Goal: Transaction & Acquisition: Purchase product/service

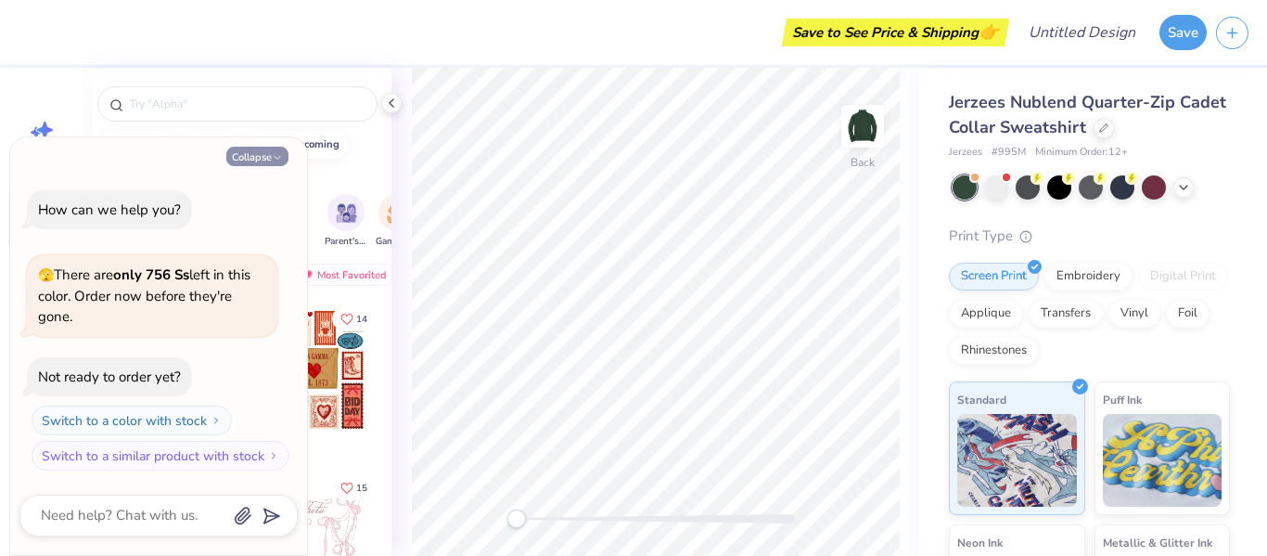
click at [256, 154] on button "Collapse" at bounding box center [257, 156] width 62 height 19
type textarea "x"
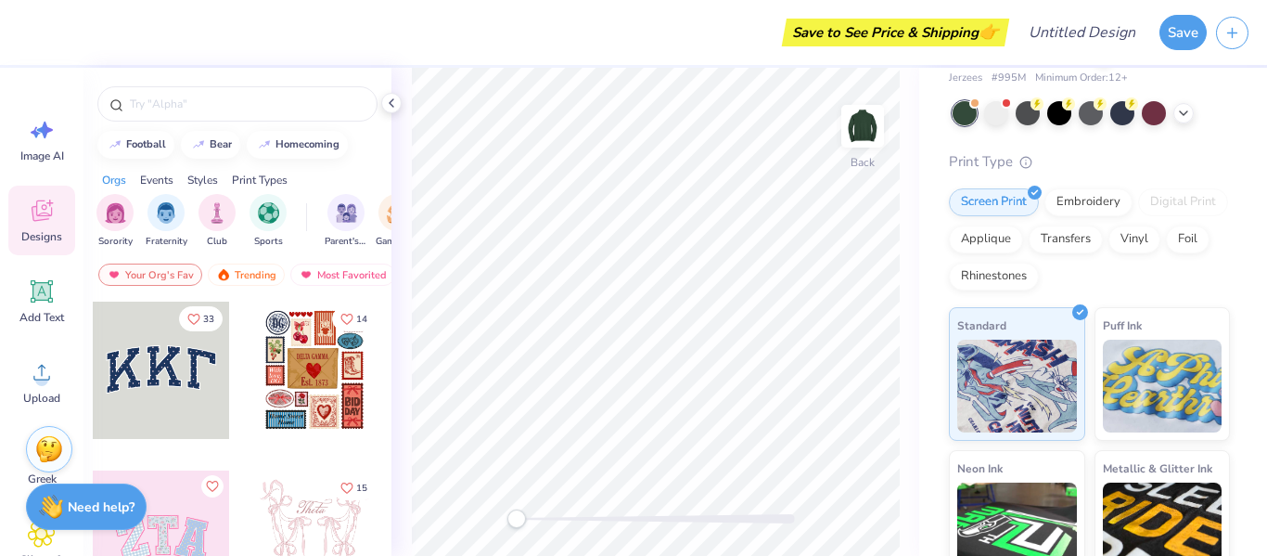
scroll to position [77, 0]
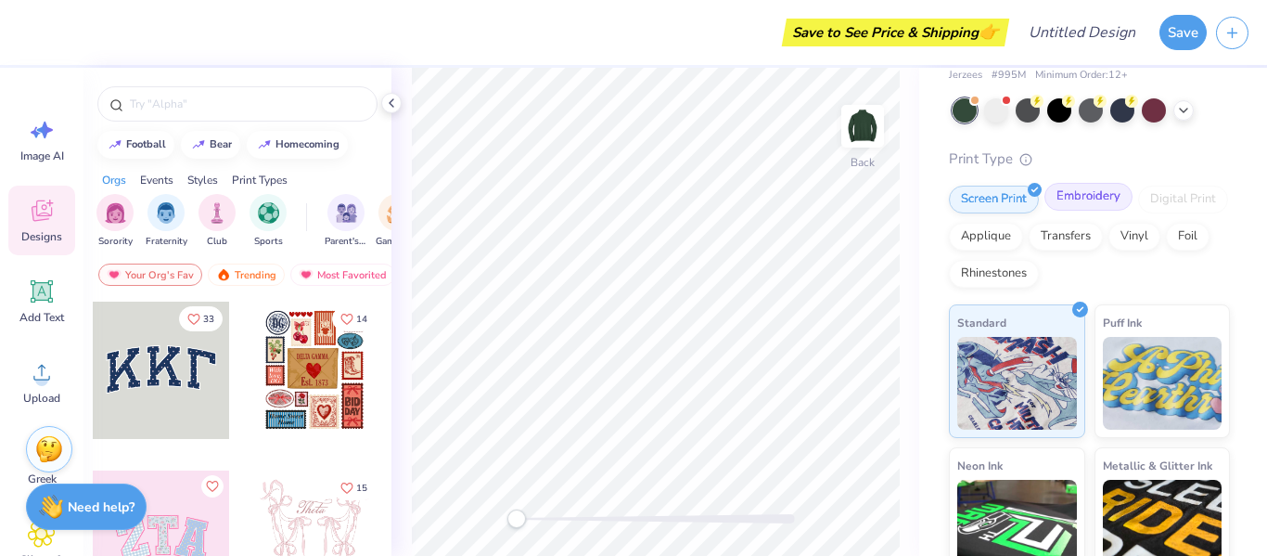
click at [1090, 201] on div "Embroidery" at bounding box center [1088, 197] width 88 height 28
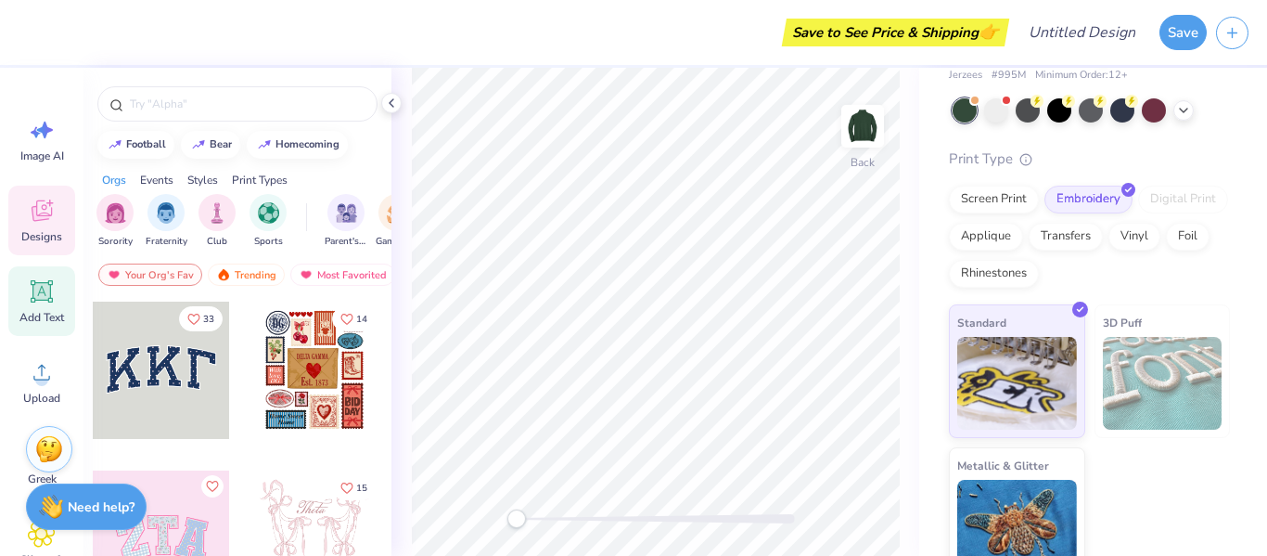
click at [45, 318] on span "Add Text" at bounding box center [41, 317] width 45 height 15
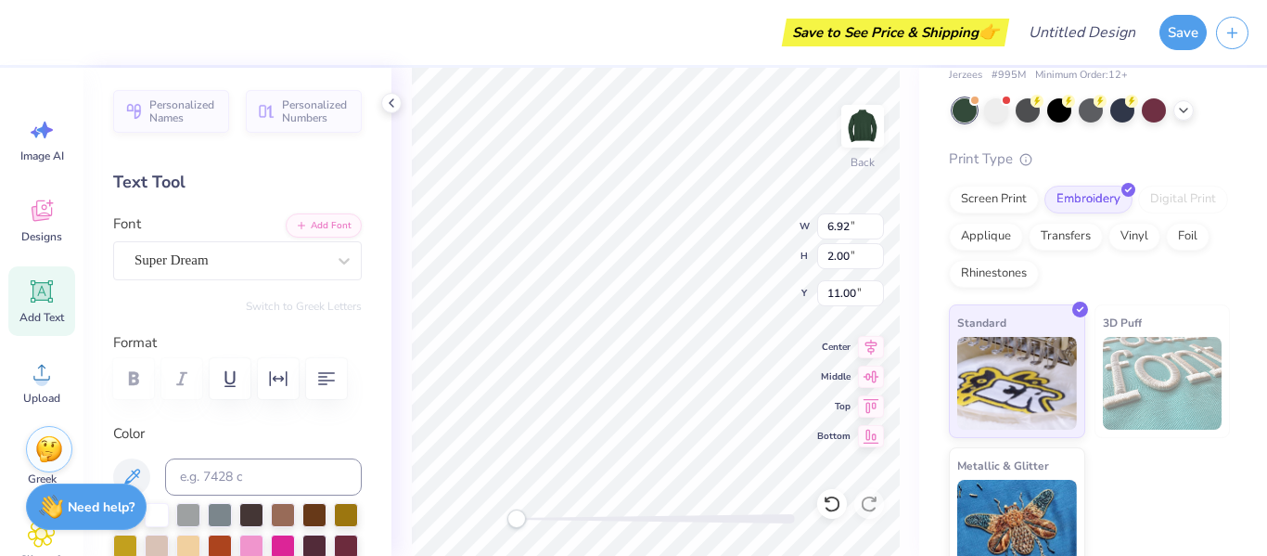
click at [180, 109] on span "Personalized Names" at bounding box center [183, 111] width 69 height 26
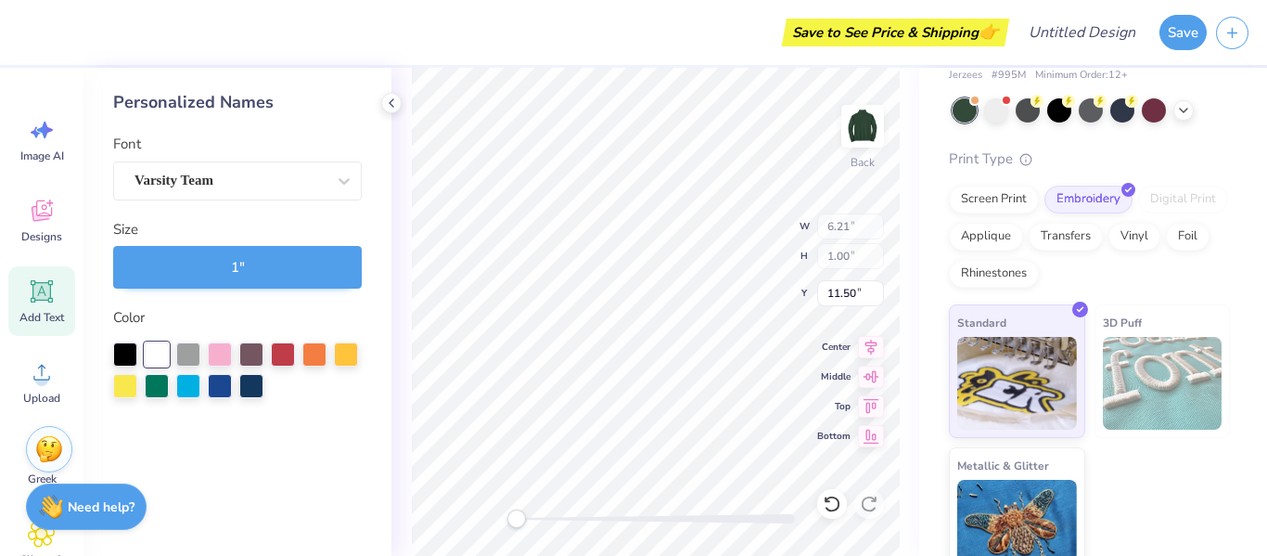
type input "6.21"
type input "1.00"
type input "11.50"
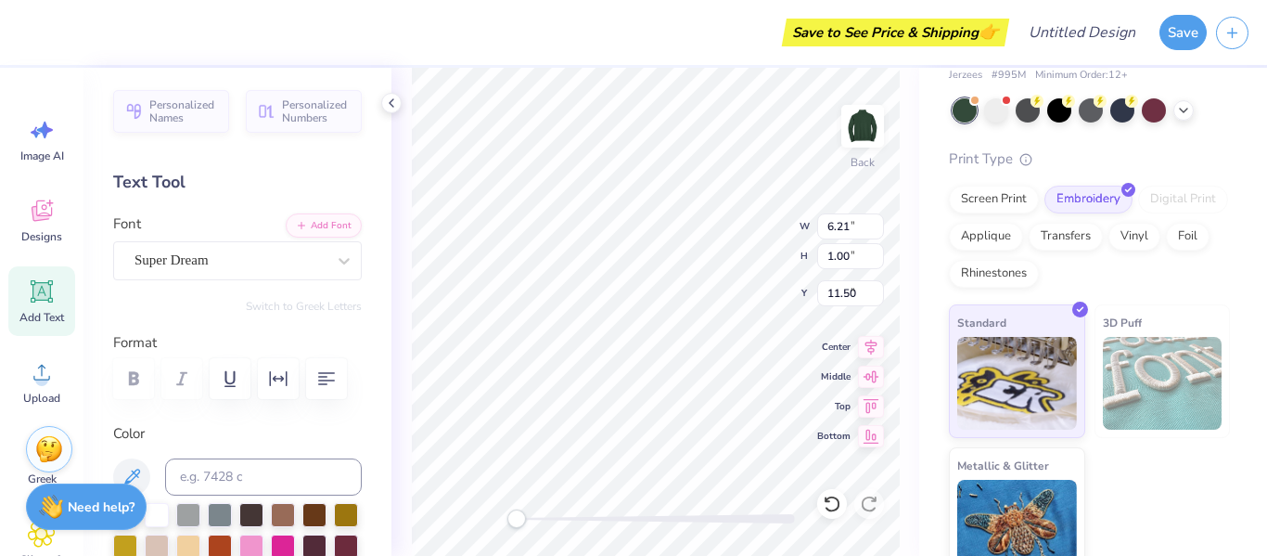
type input "6.92"
type input "2.00"
type input "4.03"
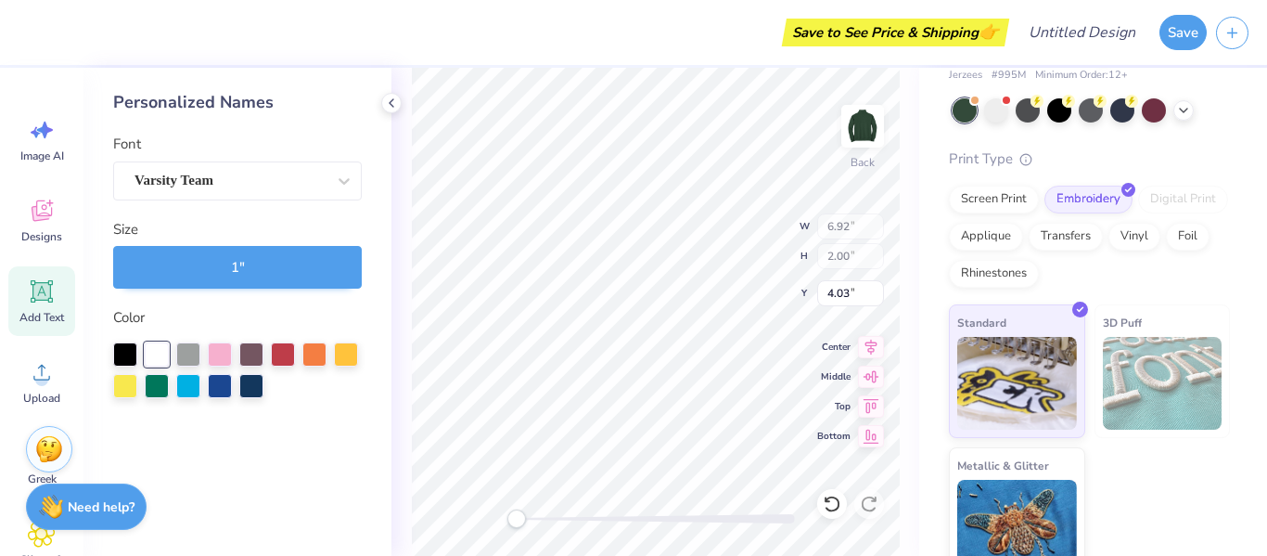
type input "6.21"
type input "1.00"
type input "6.60"
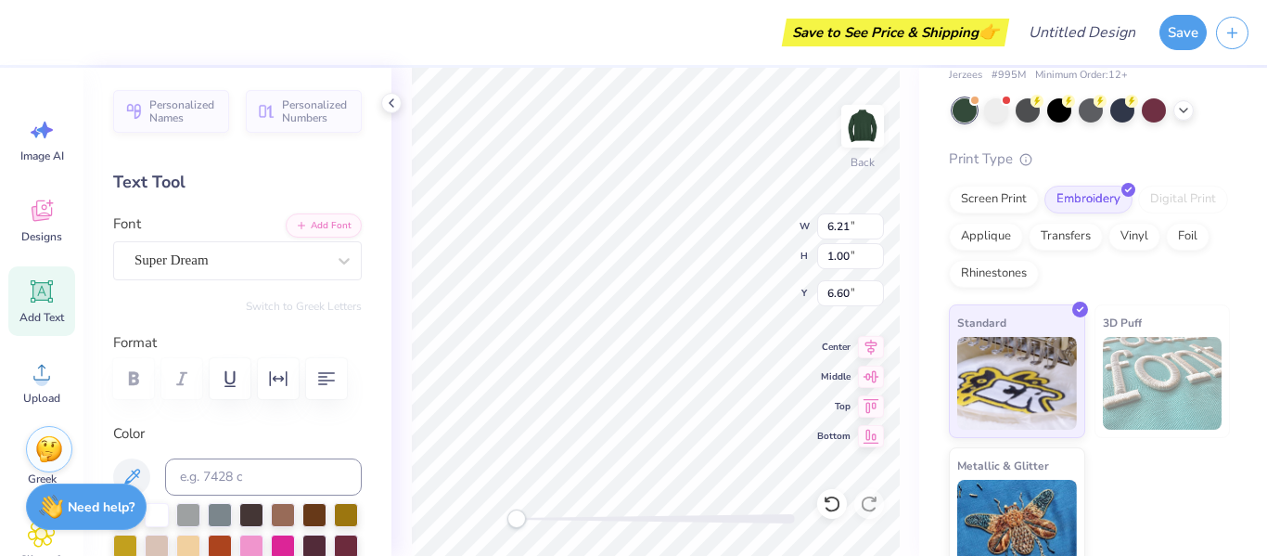
type input "6.92"
type input "2.00"
type input "3.00"
click at [343, 257] on icon at bounding box center [344, 260] width 19 height 19
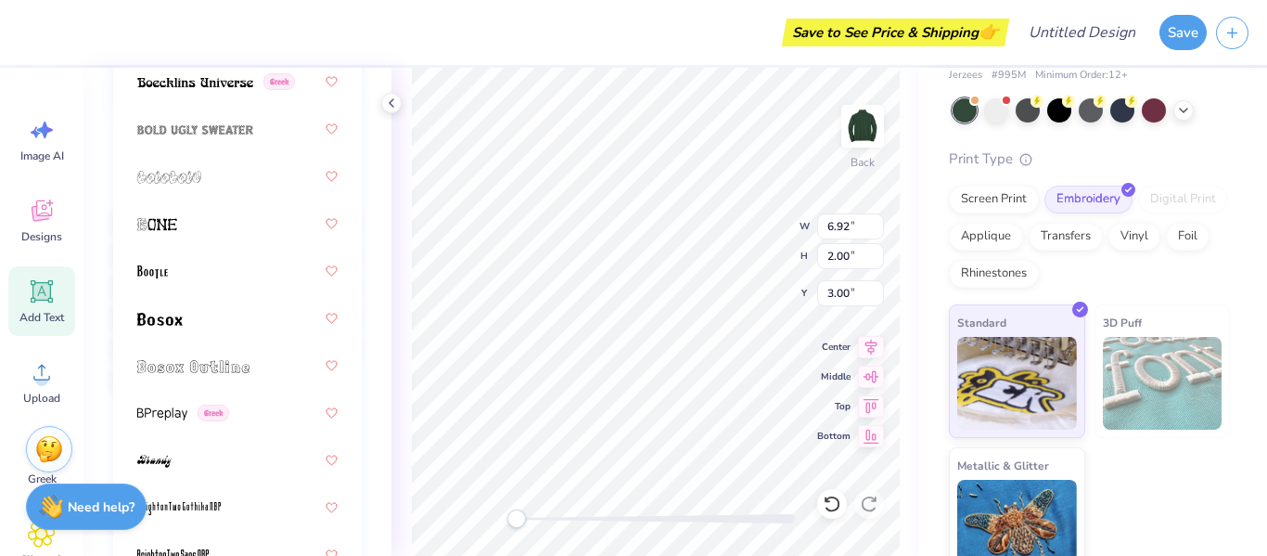
scroll to position [1556, 0]
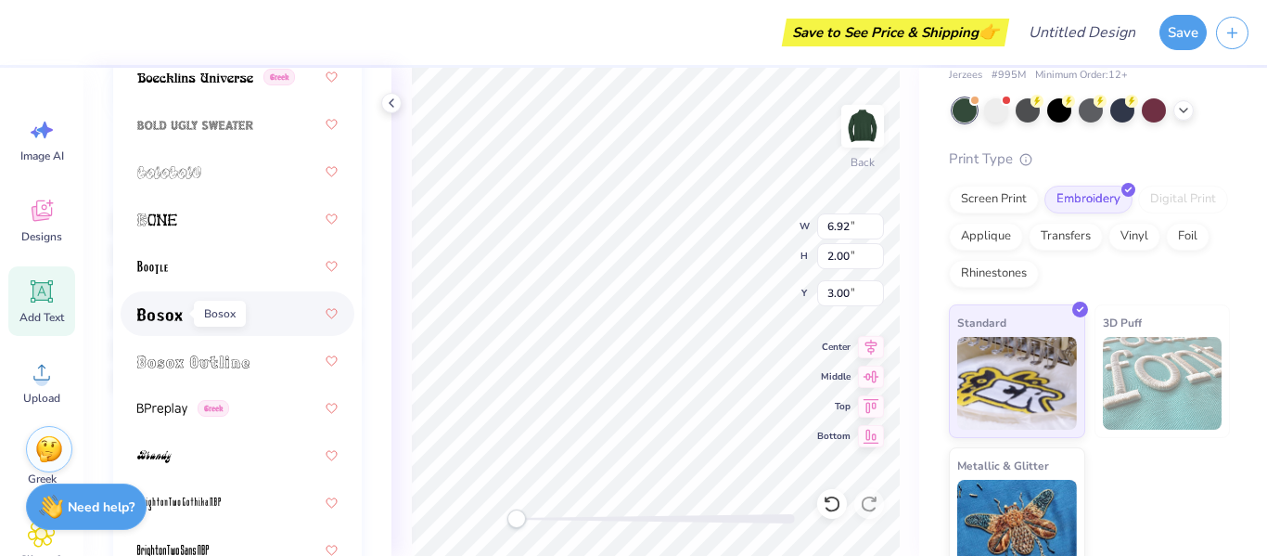
click at [169, 312] on img at bounding box center [159, 314] width 45 height 13
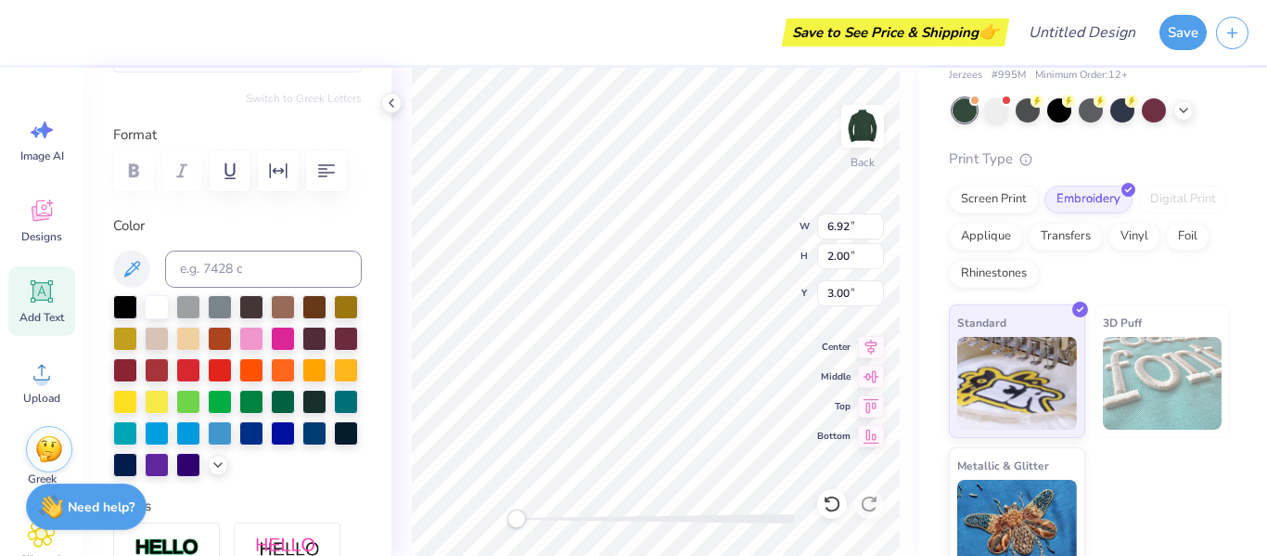
scroll to position [213, 0]
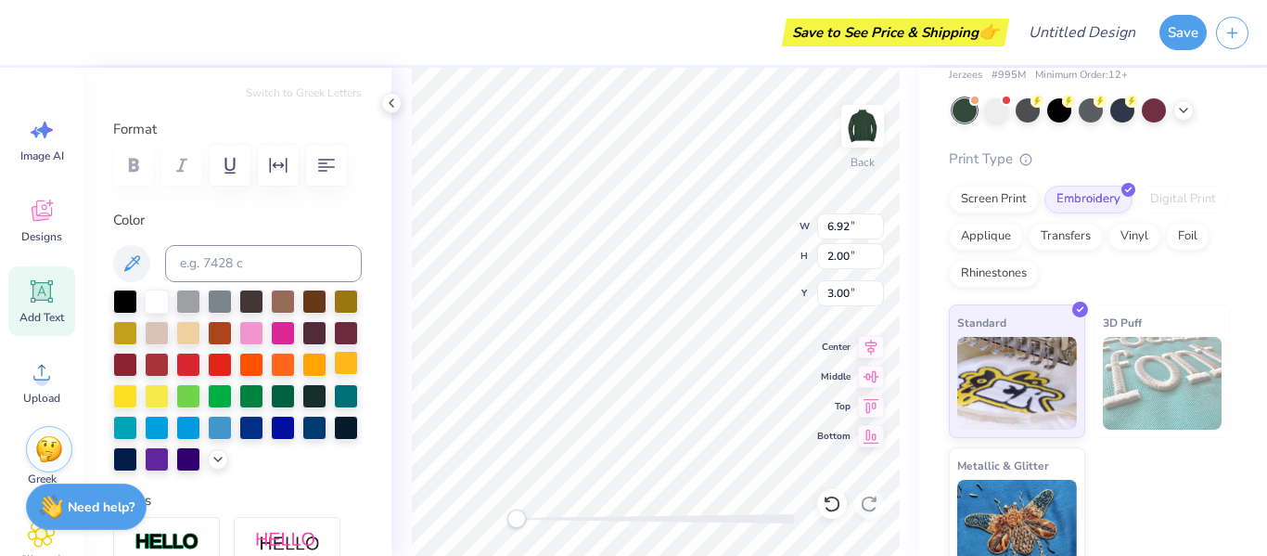
click at [339, 362] on div at bounding box center [346, 363] width 24 height 24
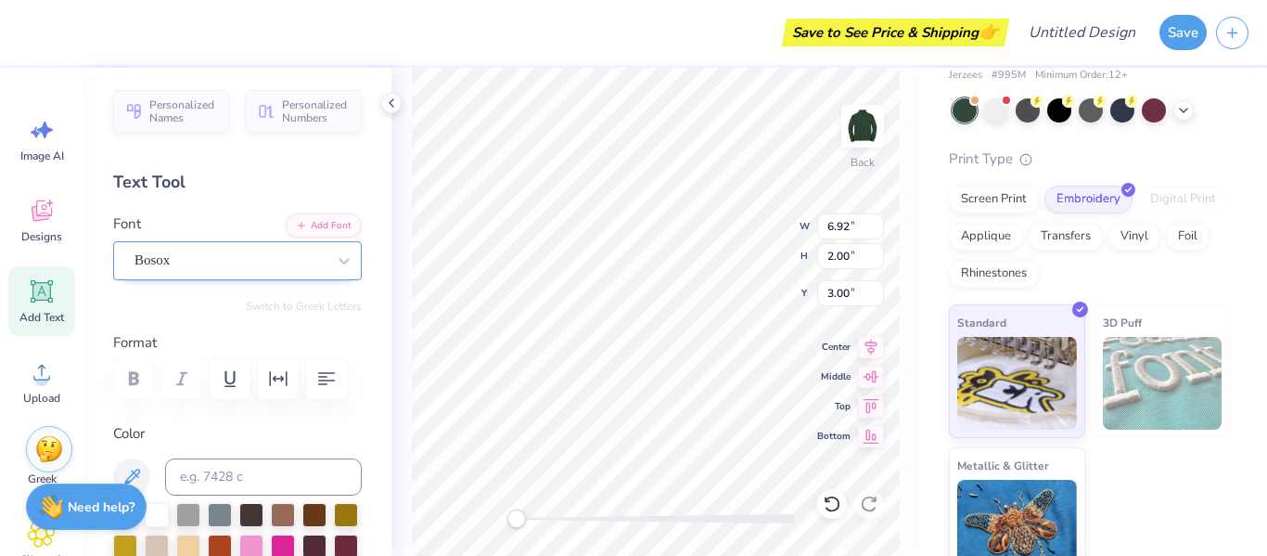
click at [255, 263] on div "Bosox" at bounding box center [230, 260] width 195 height 29
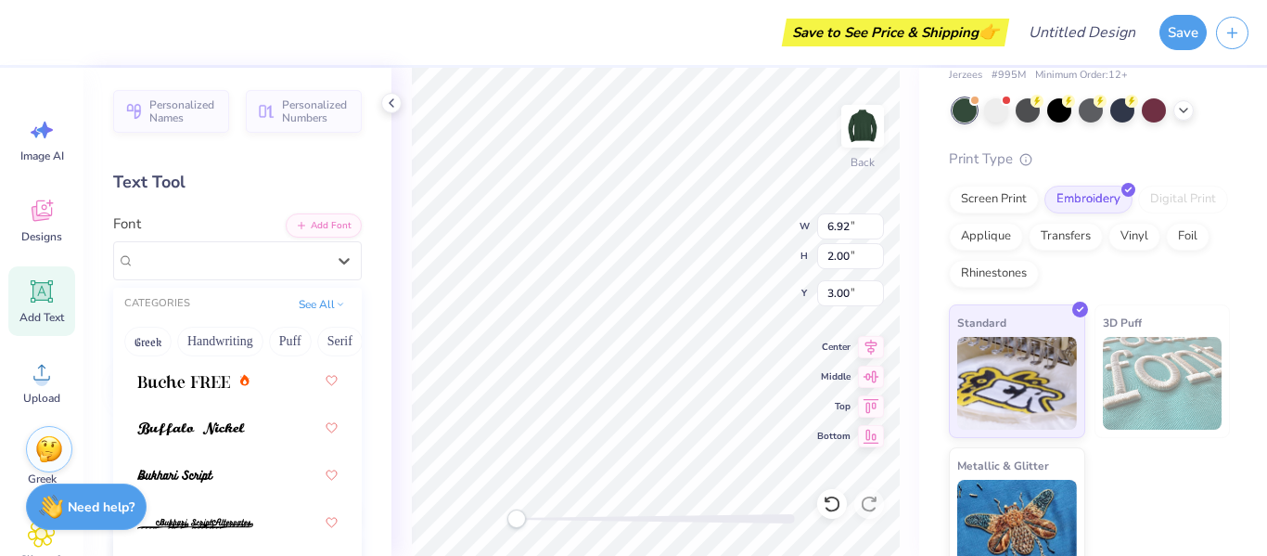
scroll to position [2408, 0]
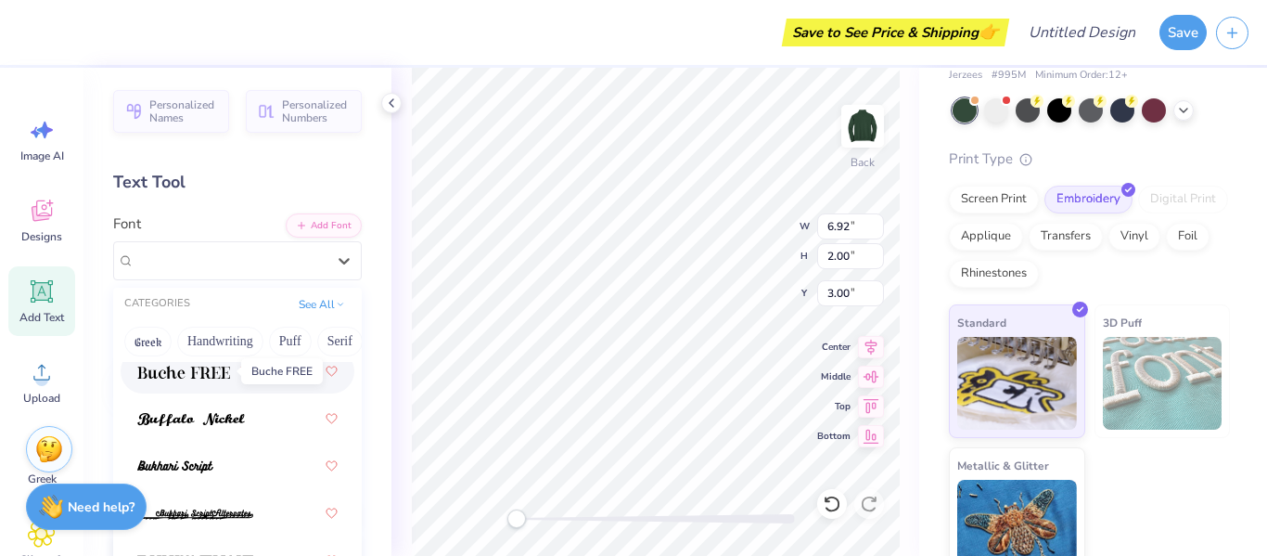
click at [213, 380] on span at bounding box center [183, 371] width 93 height 19
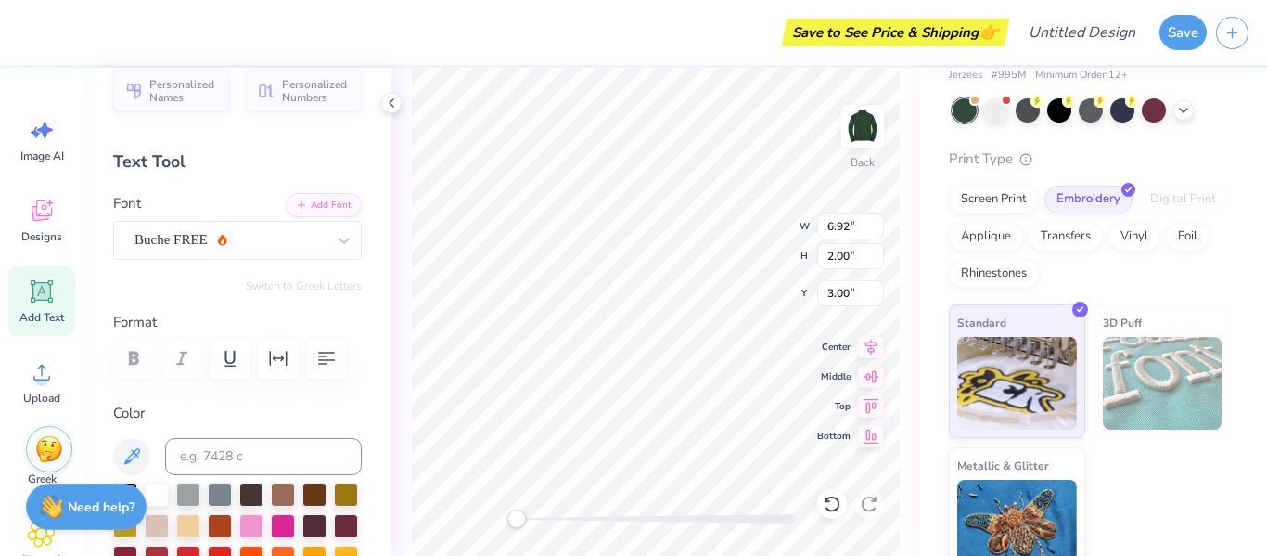
scroll to position [0, 0]
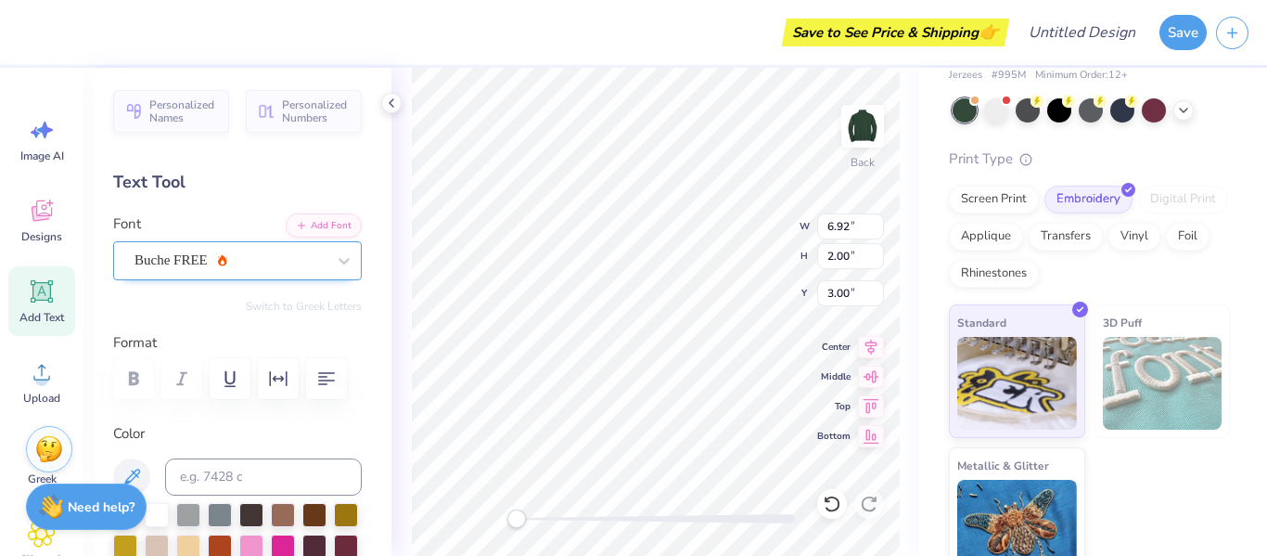
click at [296, 263] on div "Buche FREE" at bounding box center [230, 260] width 195 height 29
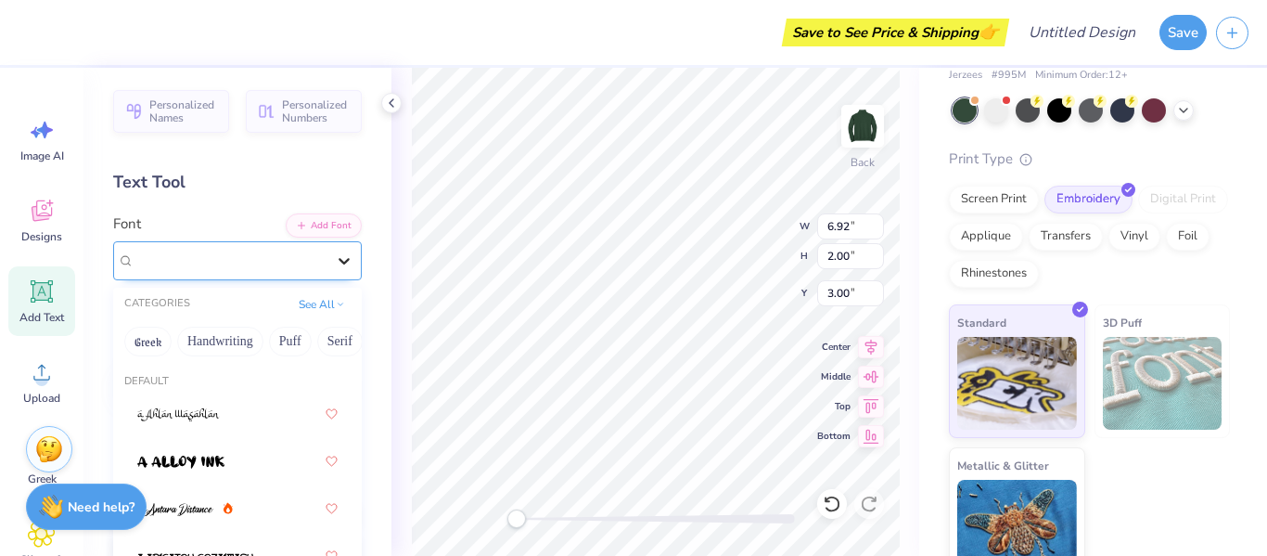
click at [340, 259] on icon at bounding box center [344, 261] width 11 height 6
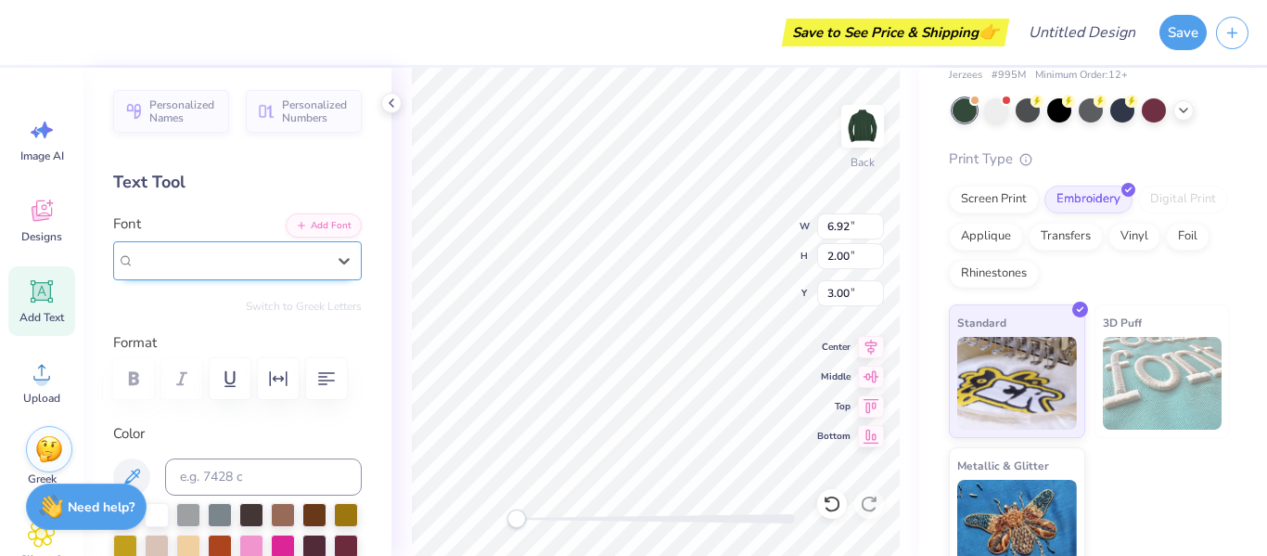
click at [213, 262] on div "Buche FREE" at bounding box center [229, 260] width 191 height 21
click at [340, 266] on icon at bounding box center [344, 260] width 19 height 19
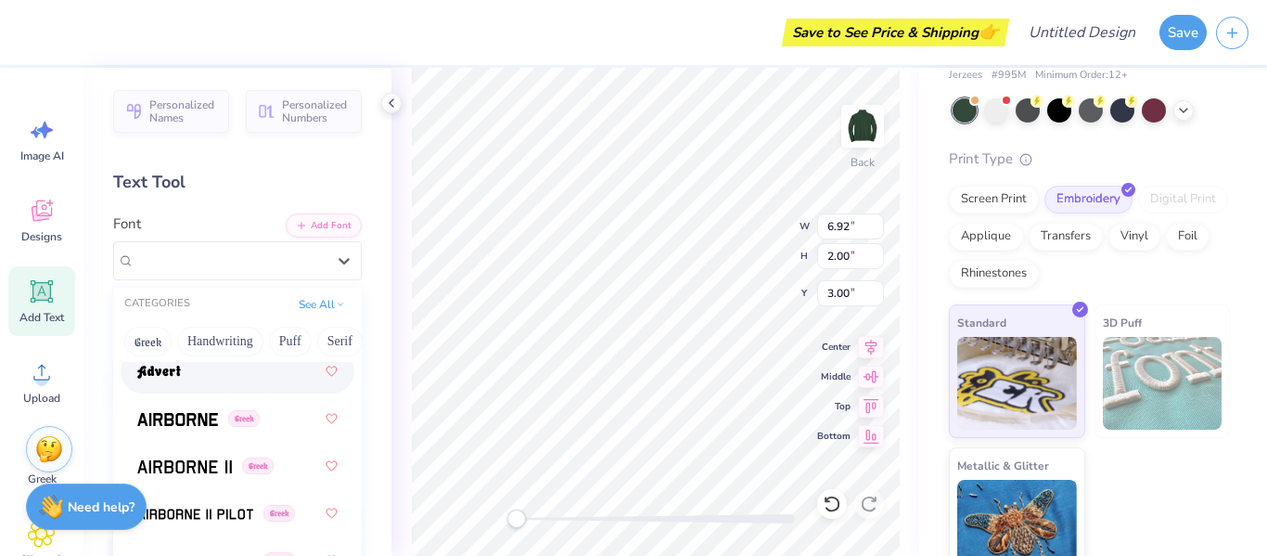
scroll to position [417, 0]
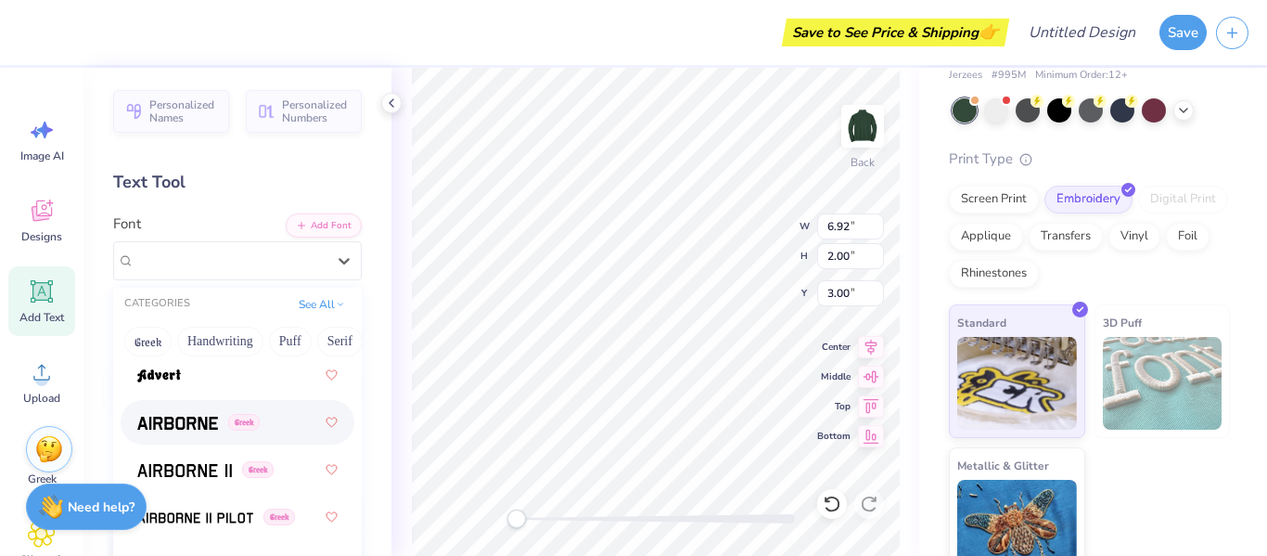
click at [183, 428] on img at bounding box center [177, 422] width 81 height 13
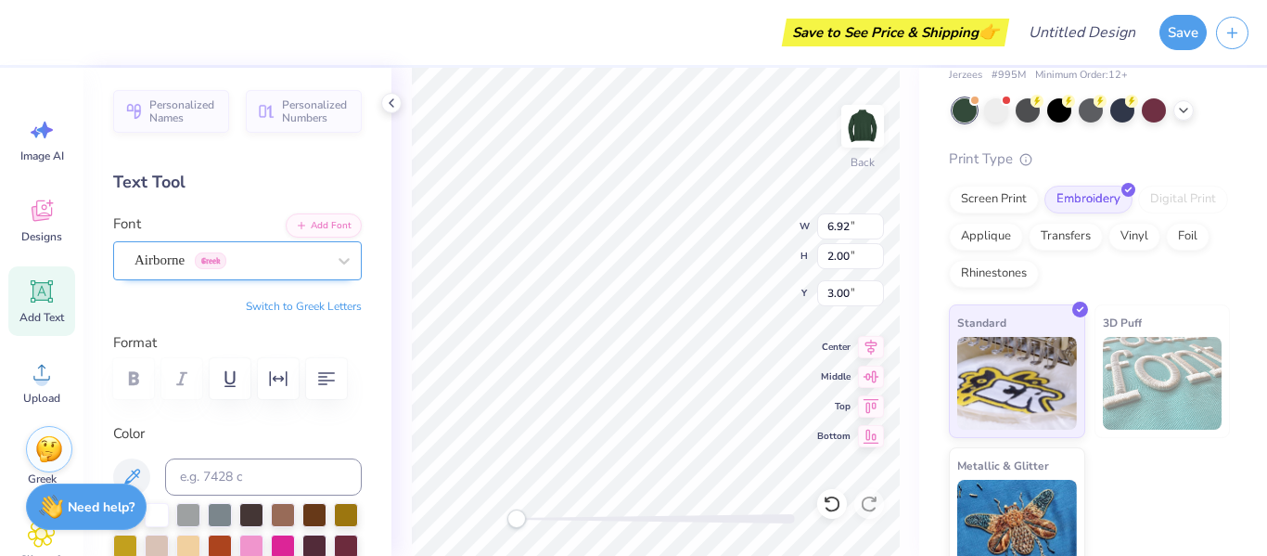
click at [258, 273] on div "Airborne Greek" at bounding box center [230, 260] width 195 height 29
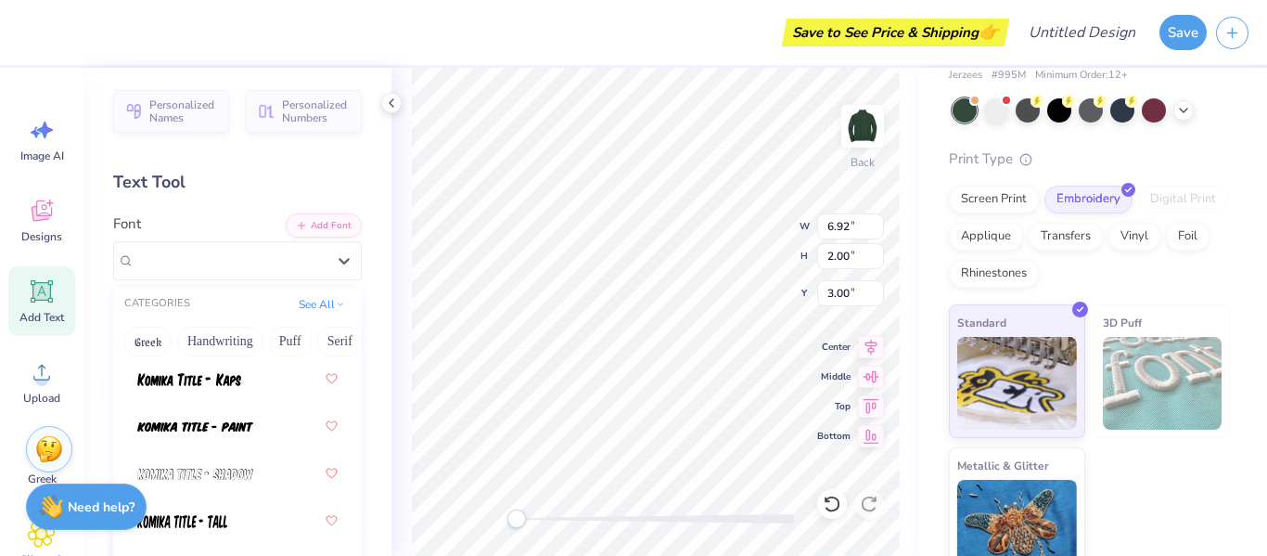
scroll to position [8317, 0]
click at [235, 419] on img at bounding box center [195, 423] width 116 height 13
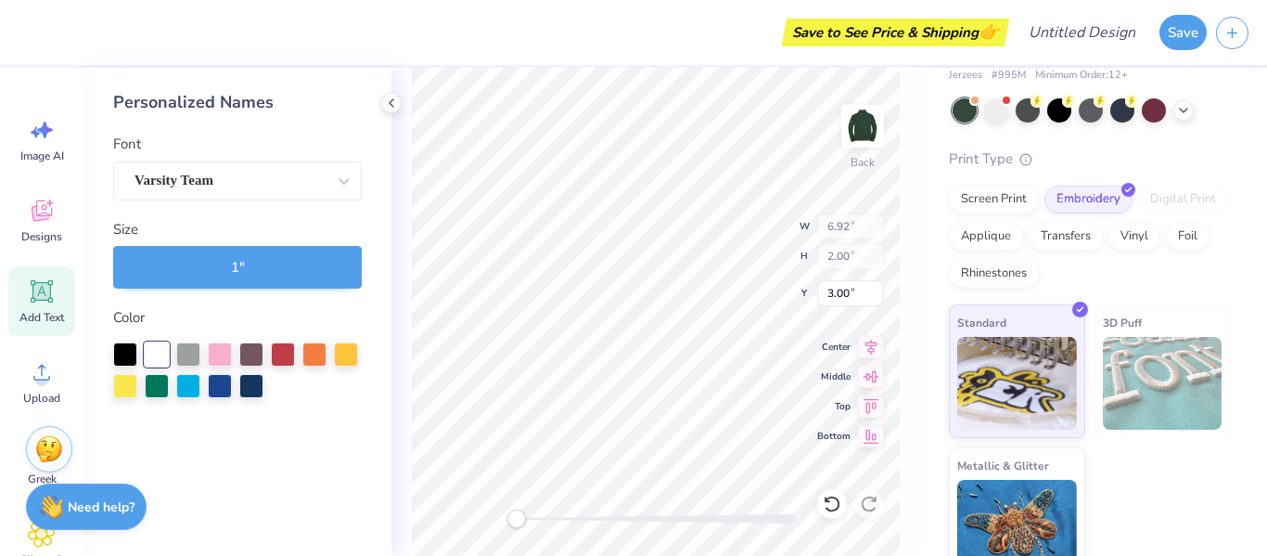
type input "6.21"
type input "1.00"
type input "5.41"
click at [345, 357] on div at bounding box center [346, 352] width 24 height 24
click at [318, 170] on div "Varsity Team" at bounding box center [230, 180] width 195 height 29
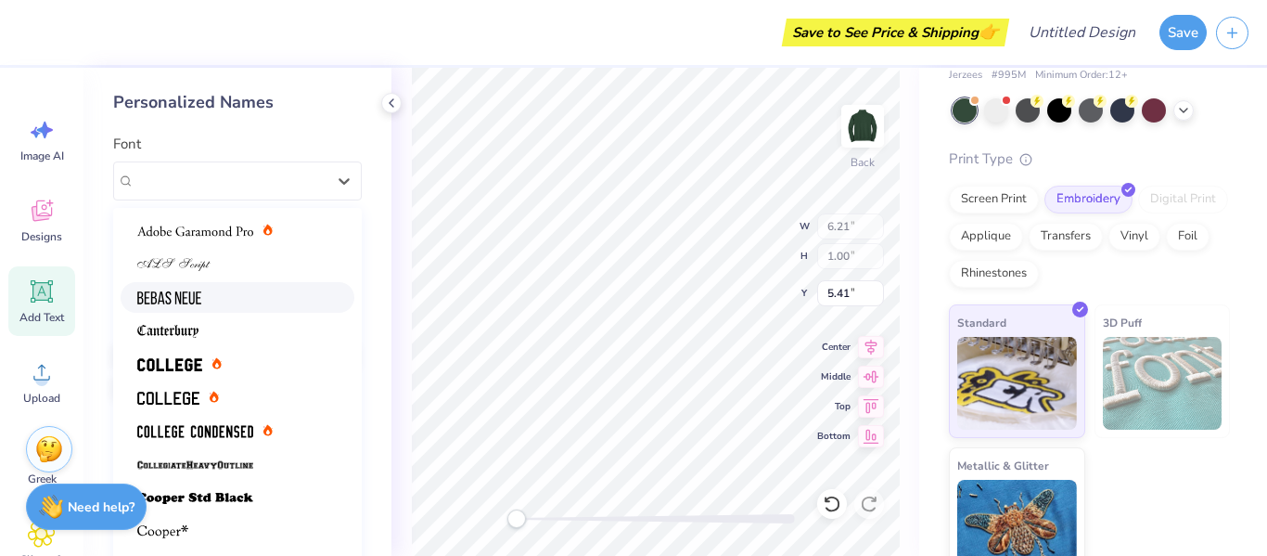
click at [308, 297] on div at bounding box center [237, 297] width 200 height 19
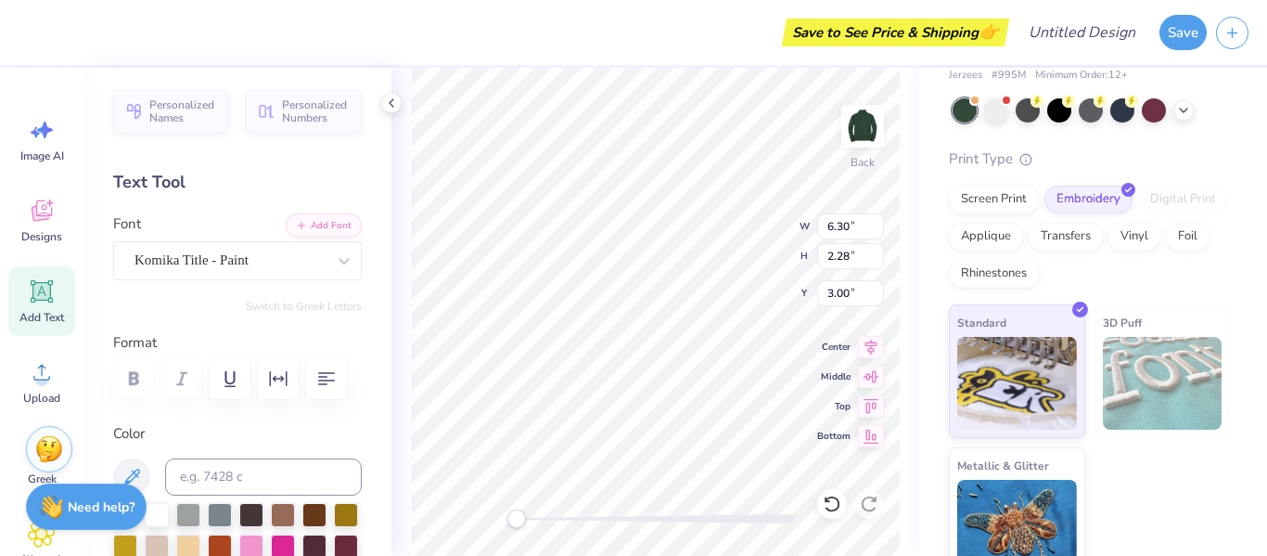
type input "6.30"
type input "2.28"
type input "3.00"
click at [304, 272] on div at bounding box center [229, 260] width 191 height 25
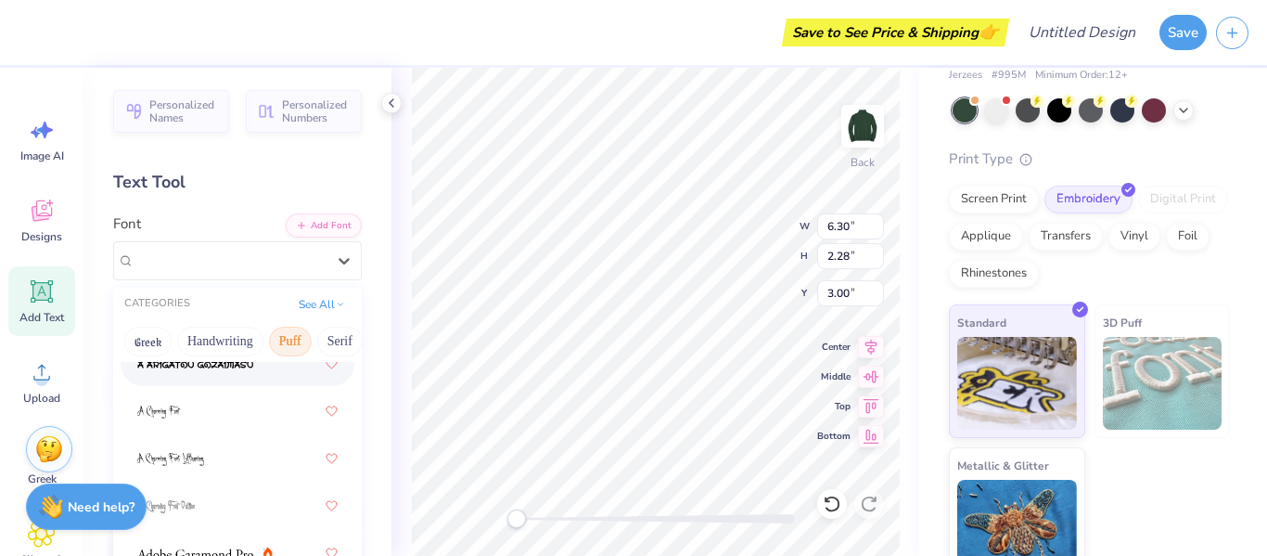
scroll to position [195, 0]
click at [343, 339] on button "Serif" at bounding box center [339, 342] width 45 height 30
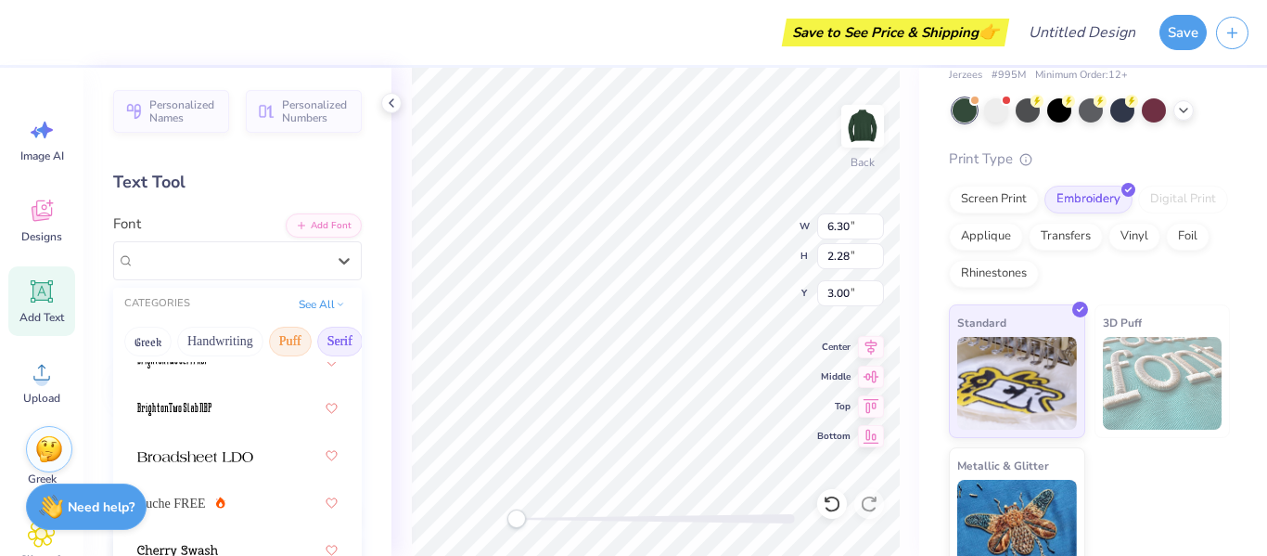
scroll to position [0, 0]
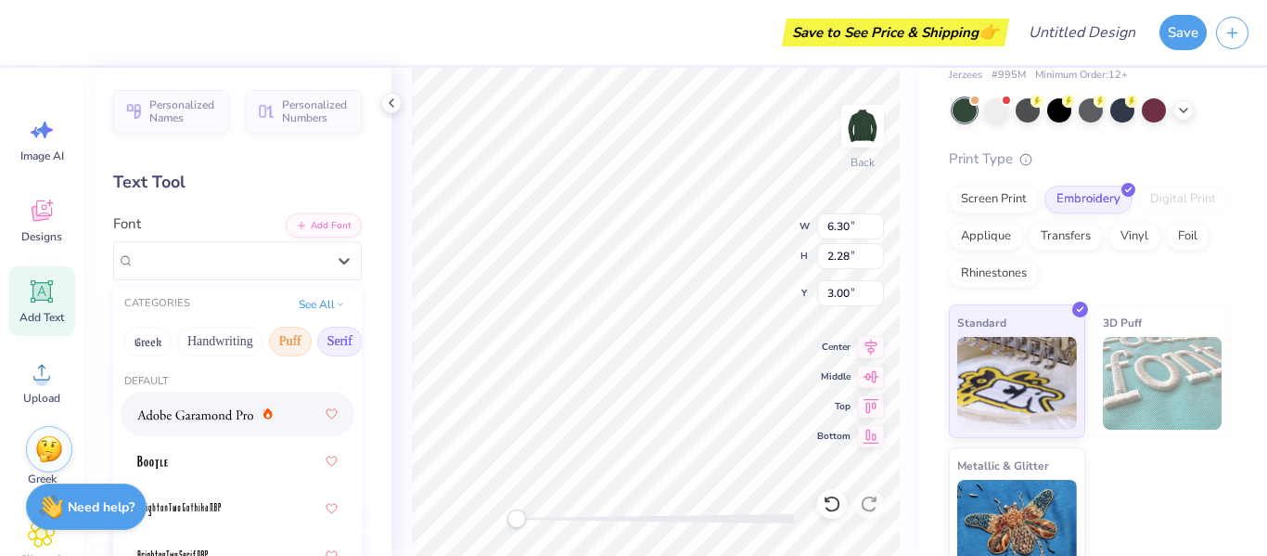
click at [327, 339] on button "Serif" at bounding box center [339, 342] width 45 height 30
click at [284, 339] on button "Puff" at bounding box center [290, 342] width 43 height 30
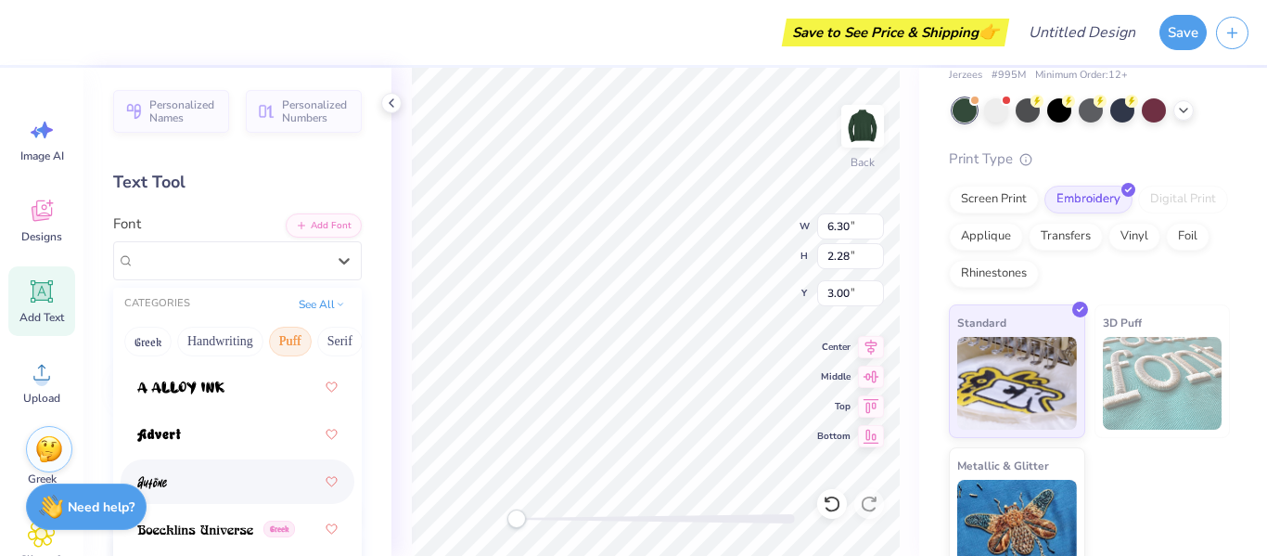
scroll to position [26, 0]
click at [176, 432] on img at bounding box center [159, 435] width 44 height 13
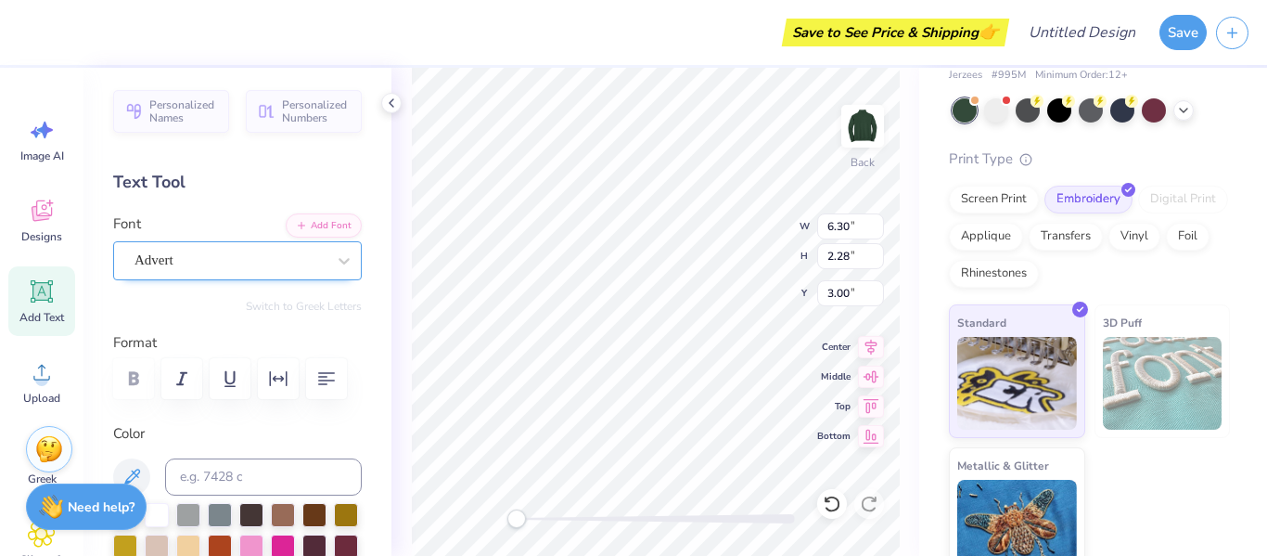
click at [227, 272] on div "Advert" at bounding box center [230, 260] width 195 height 29
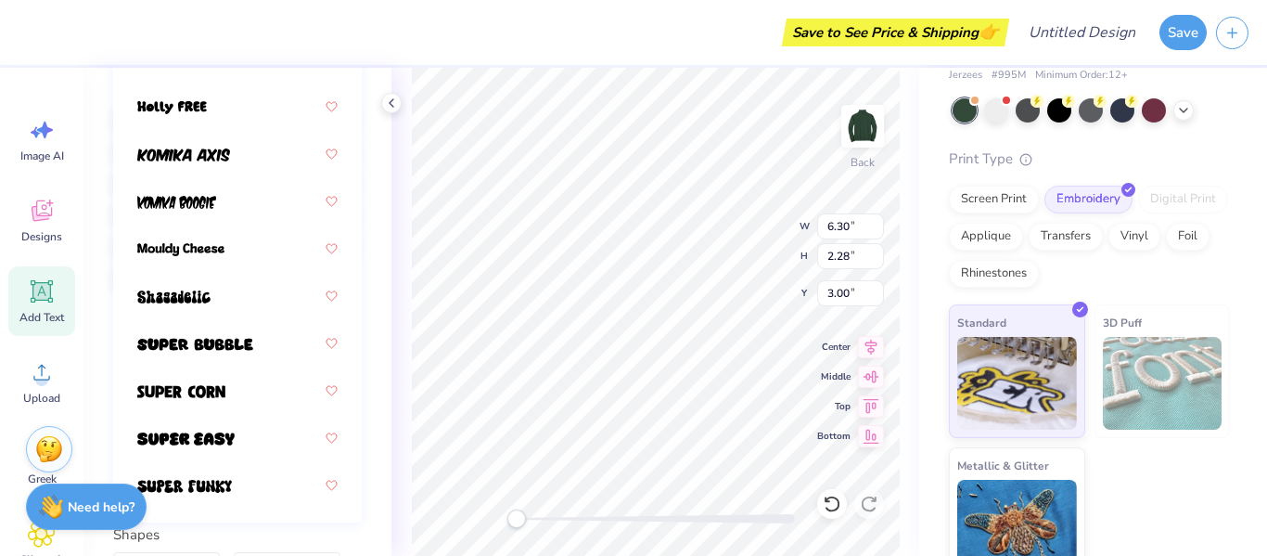
scroll to position [401, 0]
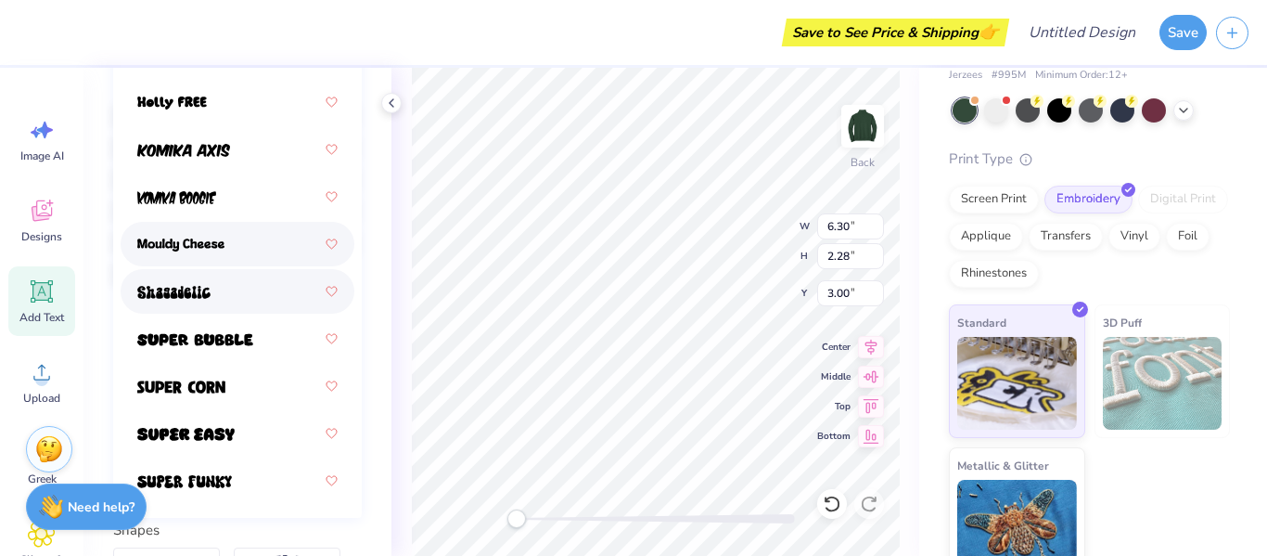
click at [209, 250] on img at bounding box center [180, 244] width 87 height 13
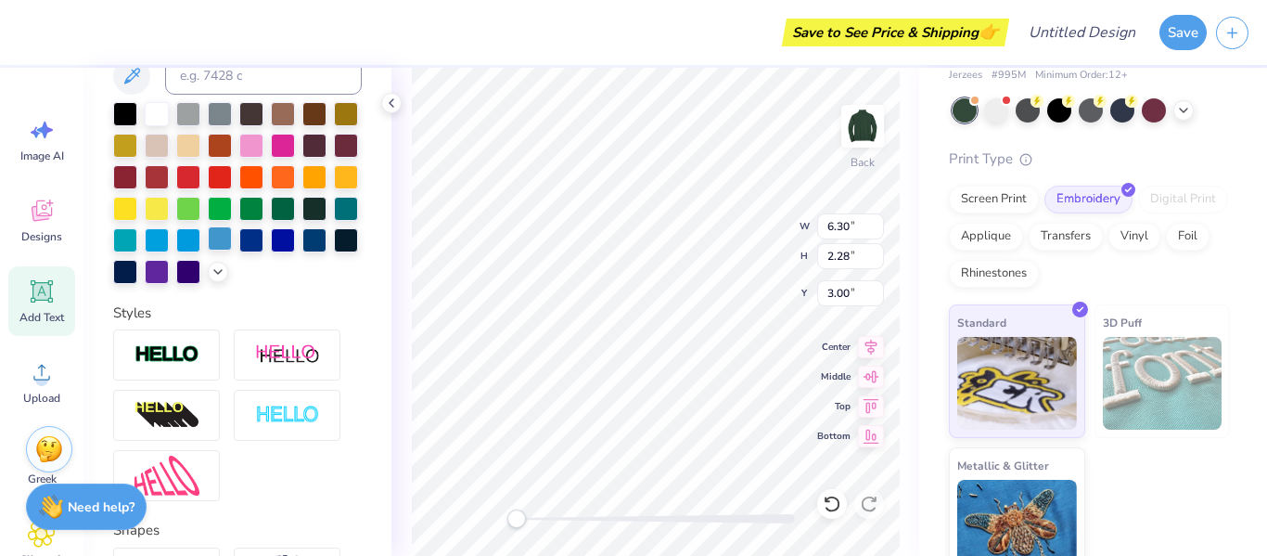
scroll to position [25, 0]
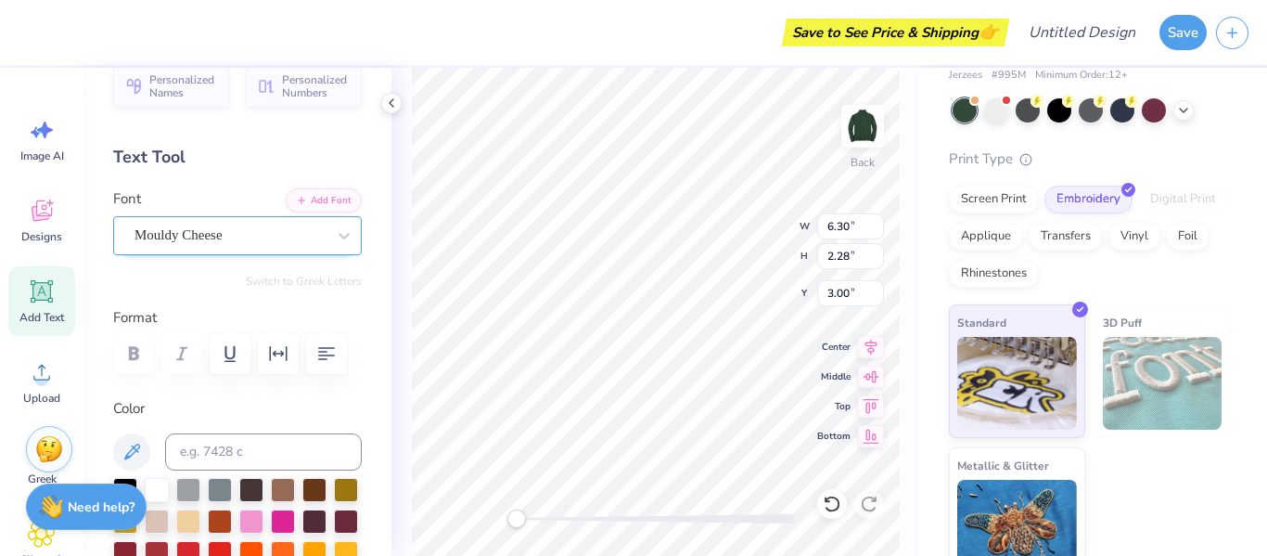
click at [277, 238] on div "Mouldy Cheese" at bounding box center [230, 235] width 195 height 29
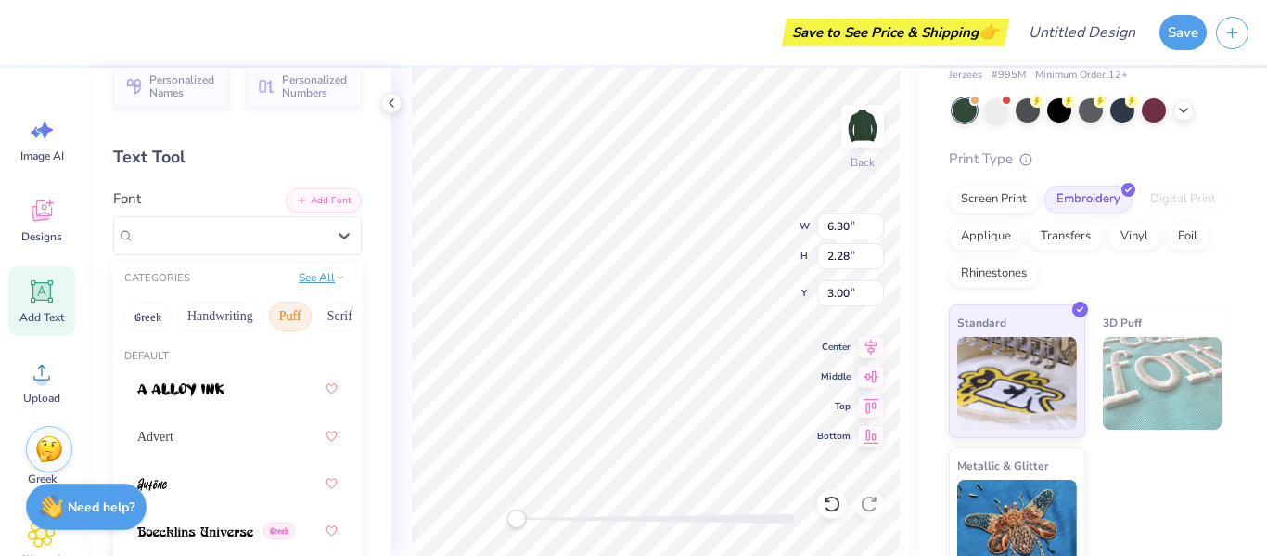
click at [329, 281] on button "See All" at bounding box center [322, 277] width 58 height 19
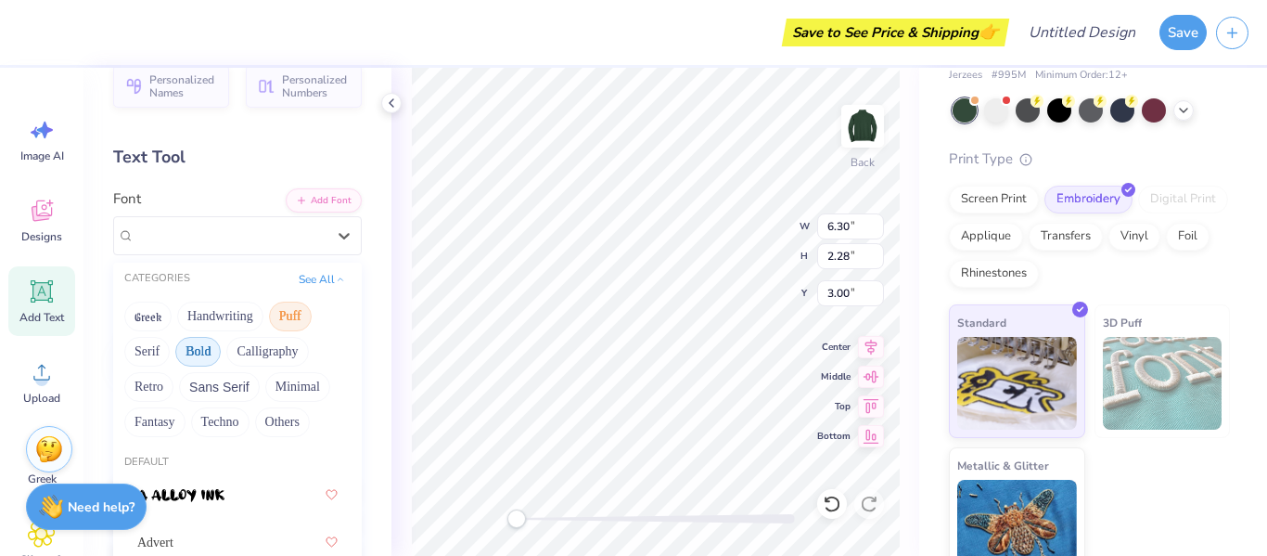
click at [196, 356] on button "Bold" at bounding box center [197, 352] width 45 height 30
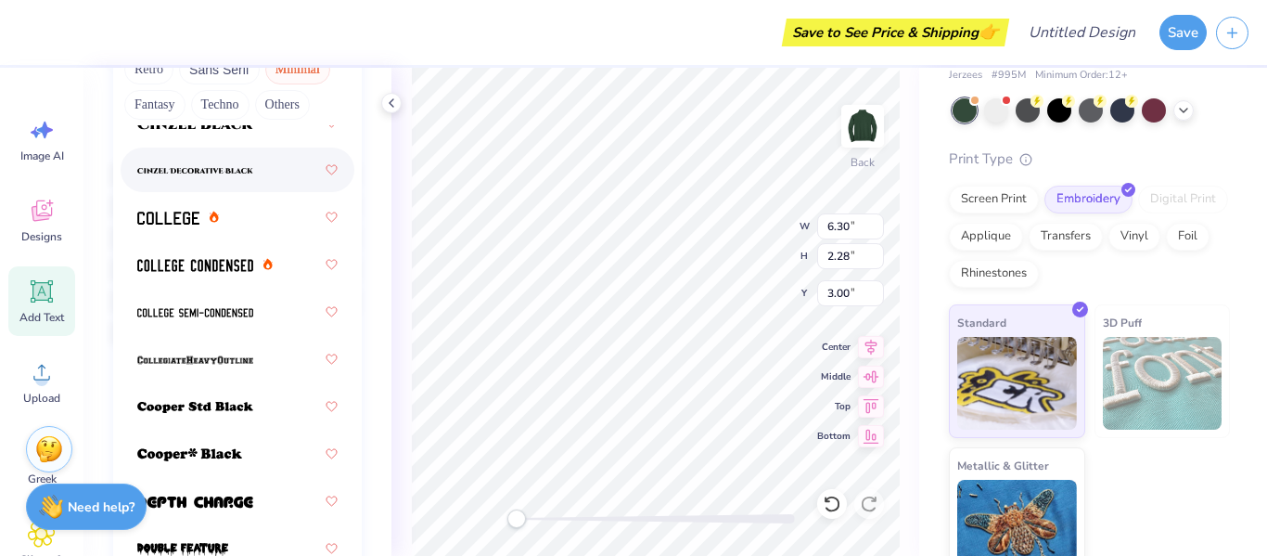
scroll to position [199, 0]
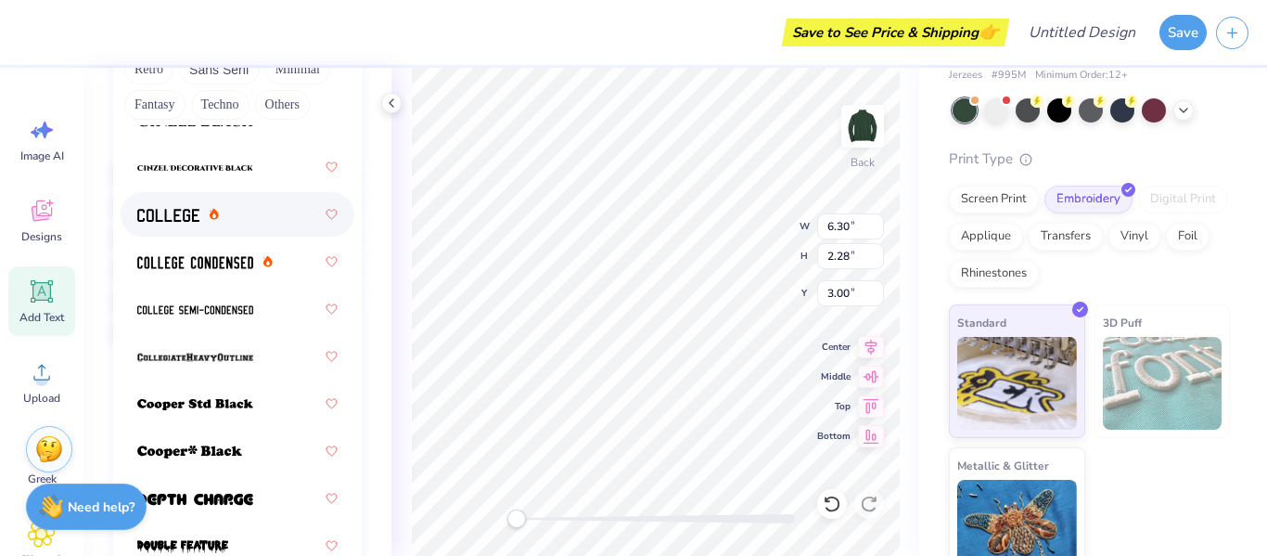
click at [199, 209] on div at bounding box center [178, 214] width 82 height 19
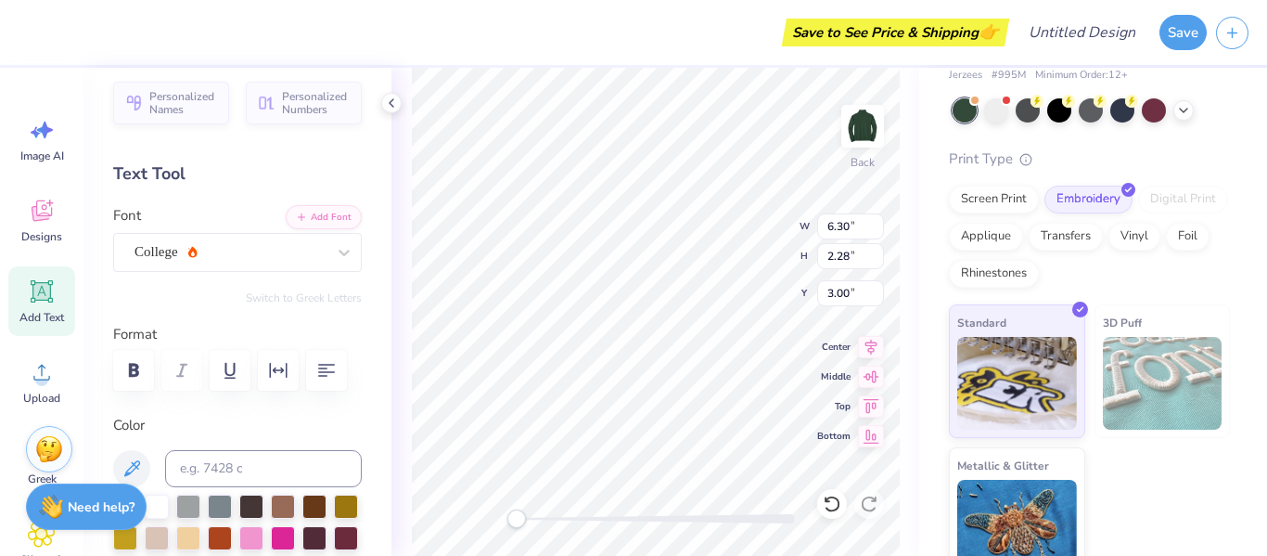
scroll to position [0, 0]
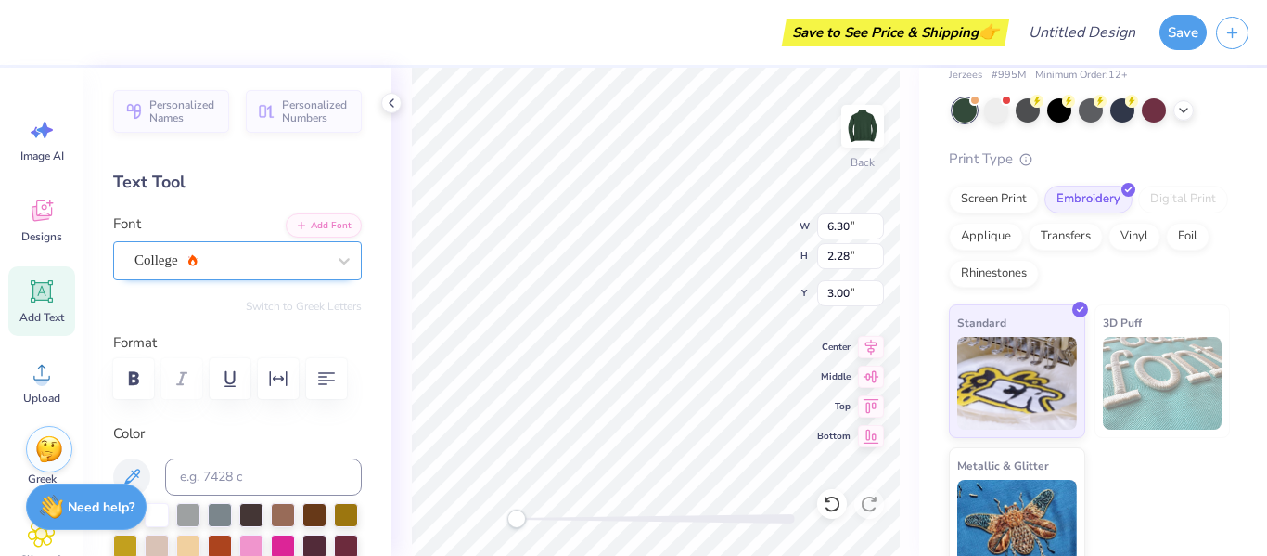
click at [250, 264] on div "College" at bounding box center [230, 260] width 195 height 29
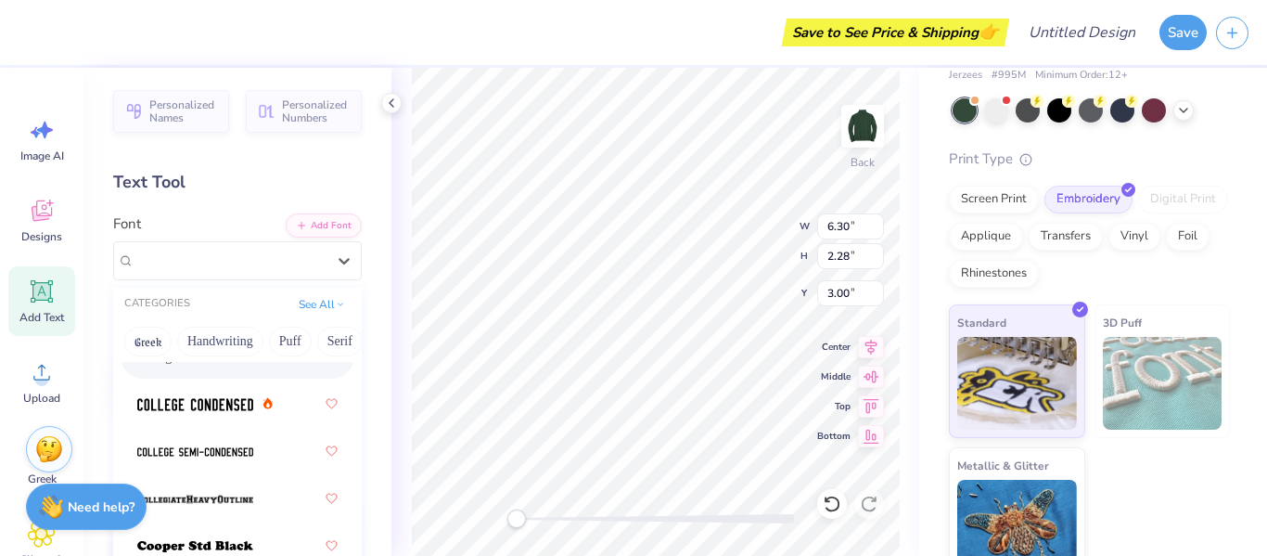
scroll to position [287, 0]
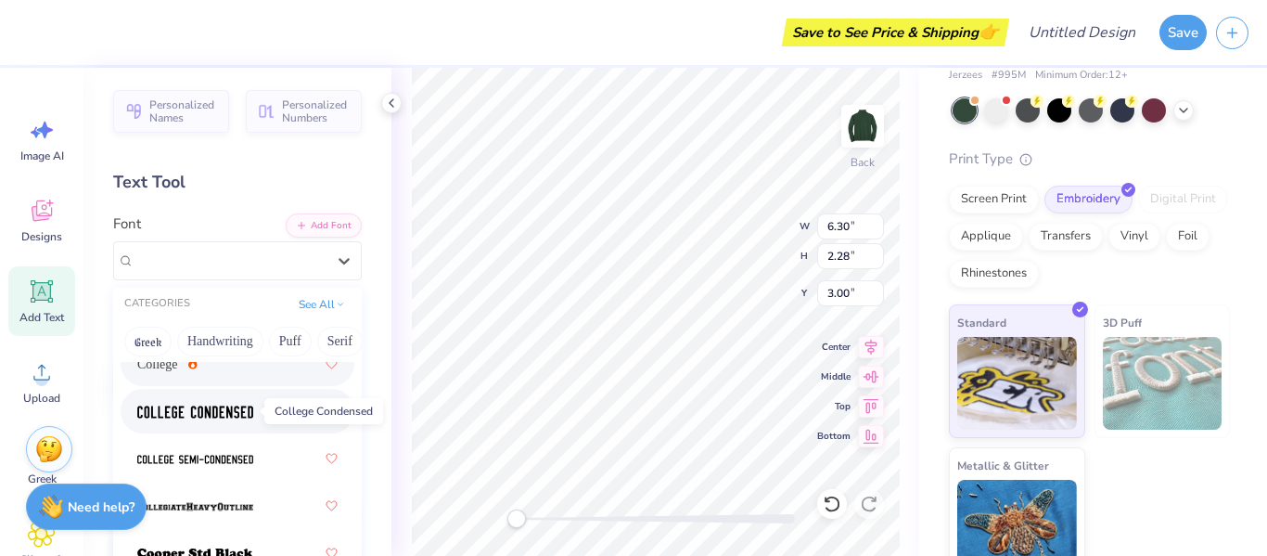
click at [218, 410] on img at bounding box center [195, 411] width 116 height 13
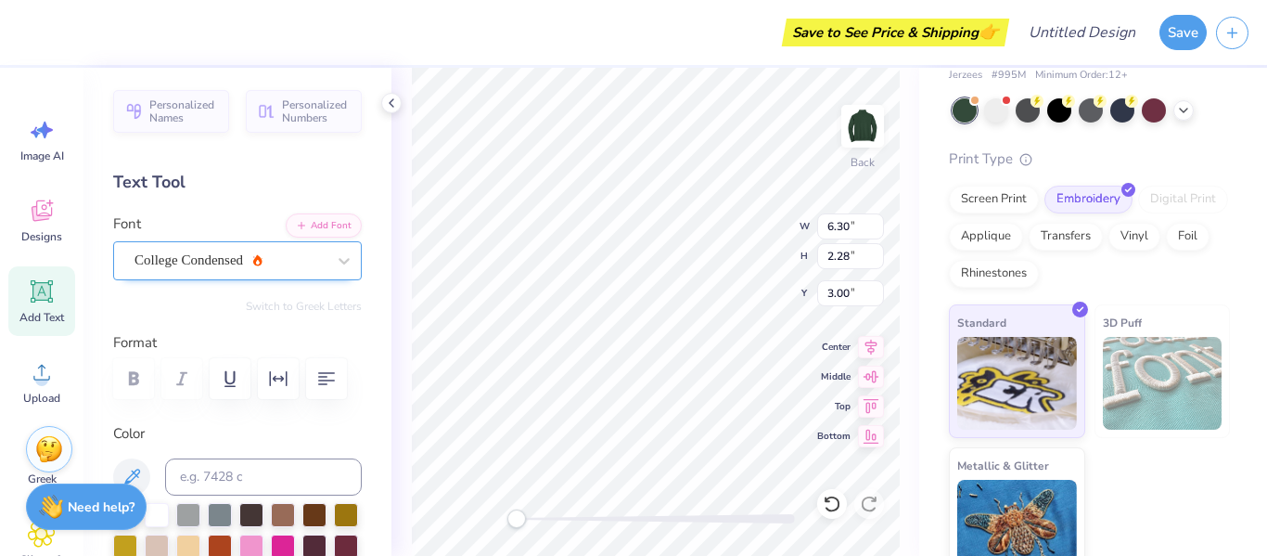
click at [211, 250] on div "College Condensed" at bounding box center [230, 260] width 195 height 29
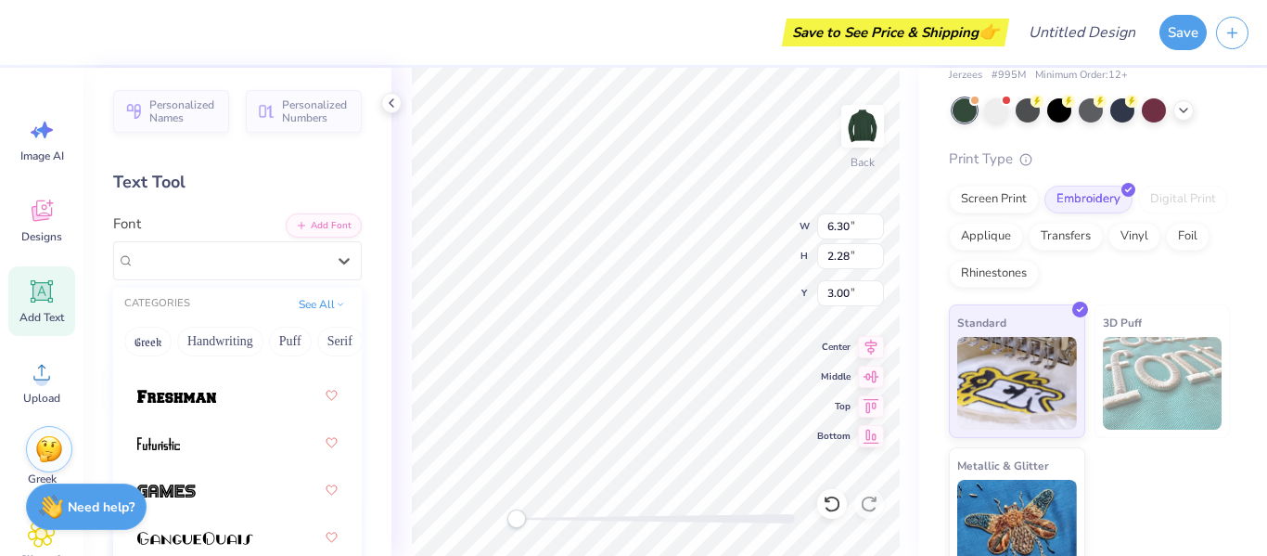
scroll to position [960, 0]
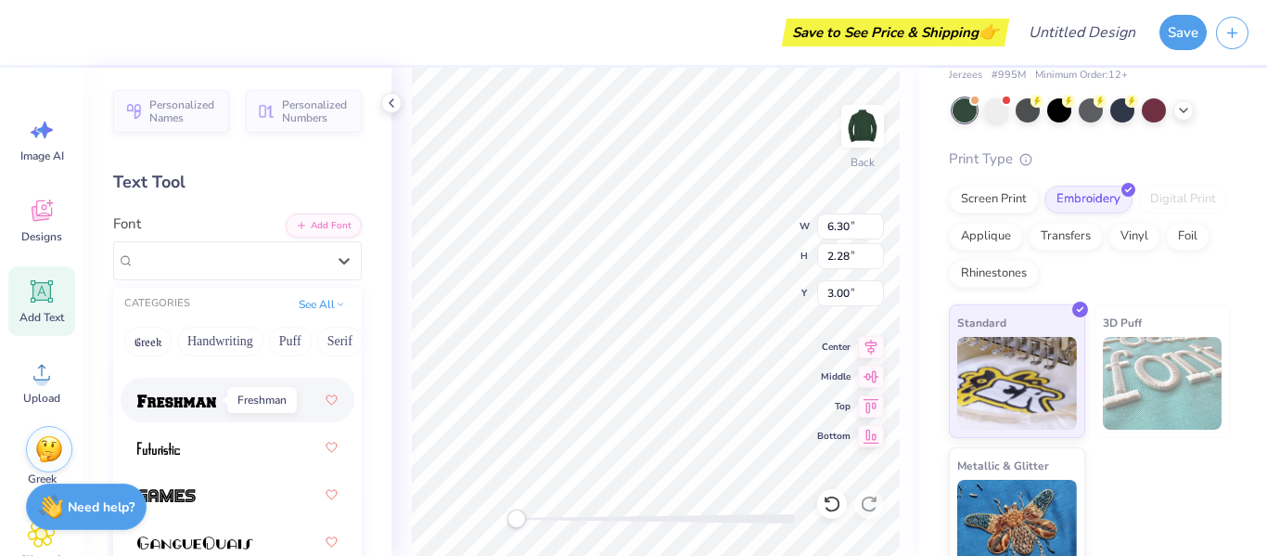
click at [200, 404] on img at bounding box center [176, 400] width 79 height 13
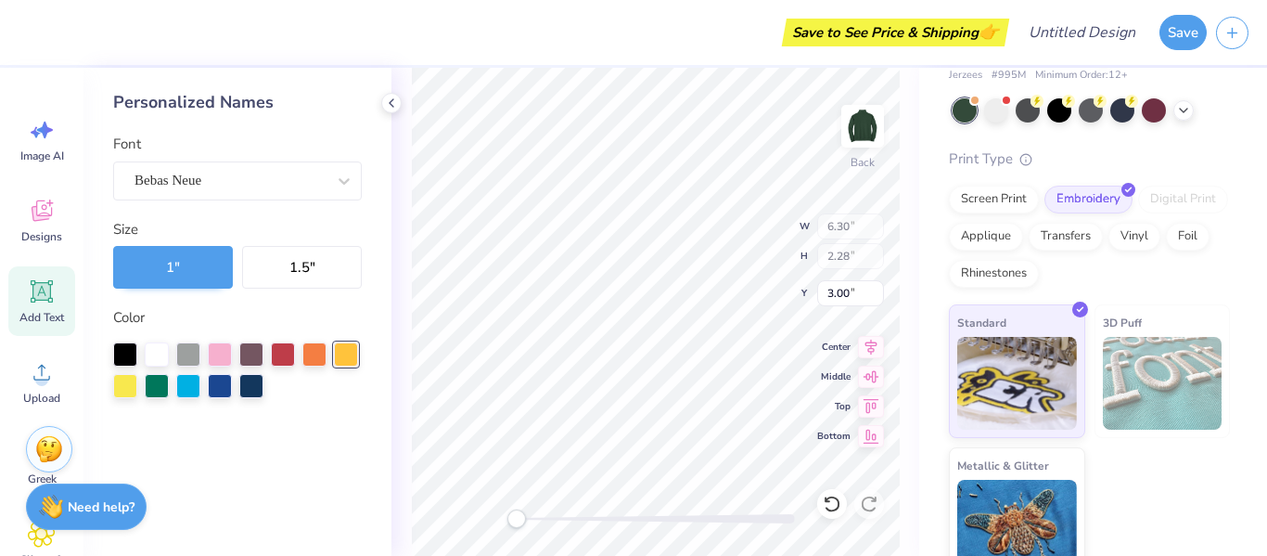
type input "3.91"
type input "1.00"
type input "5.41"
click at [192, 192] on div "Bebas Neue" at bounding box center [230, 180] width 195 height 29
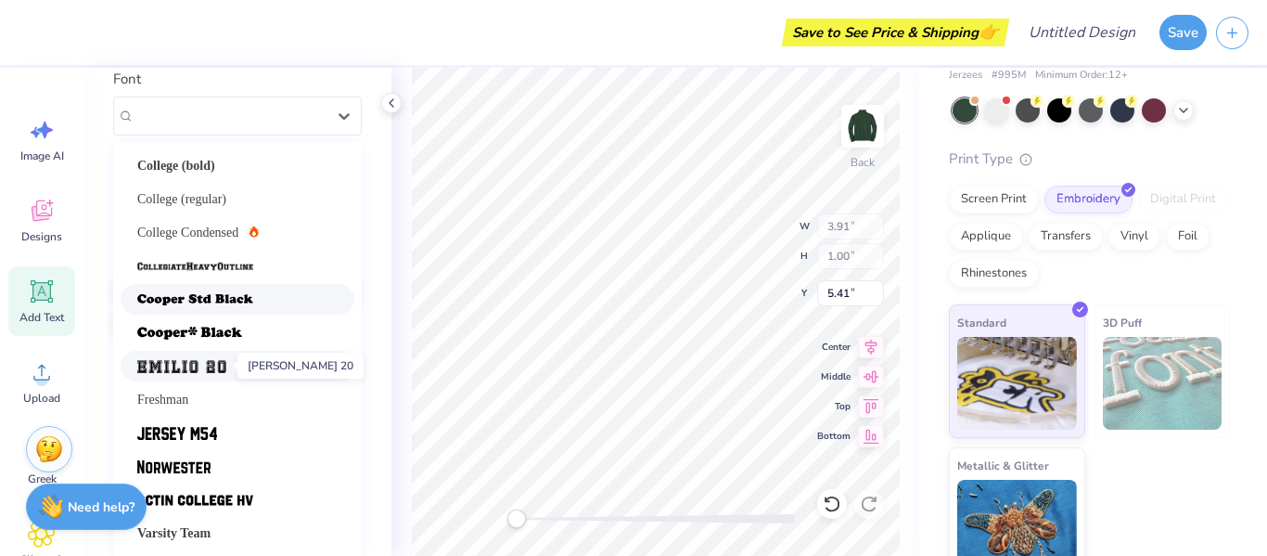
scroll to position [0, 0]
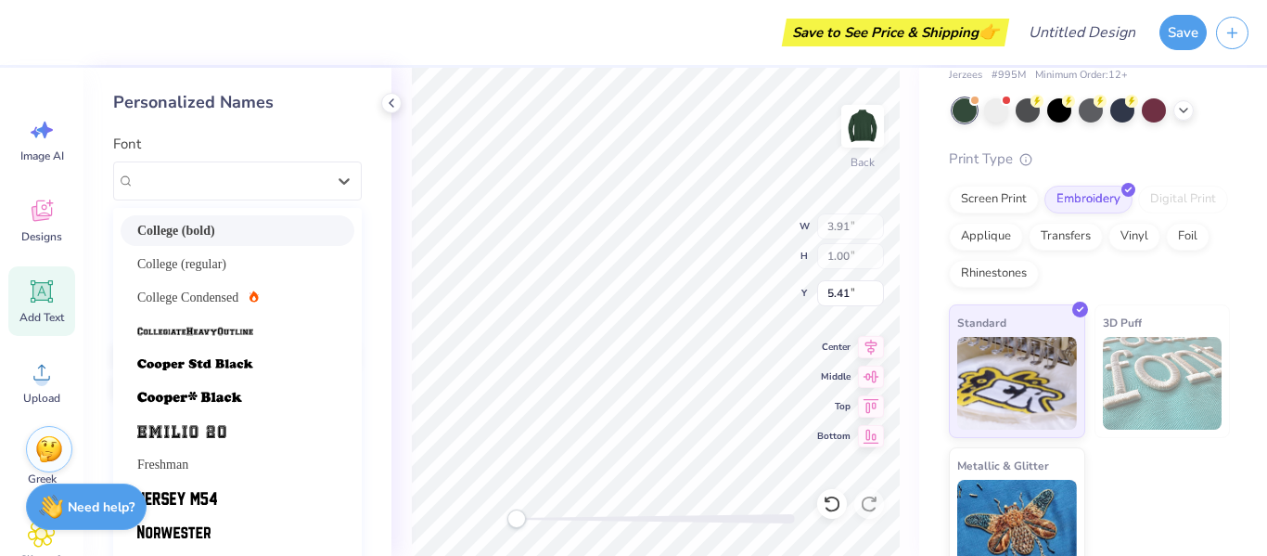
click at [160, 224] on span "College (bold)" at bounding box center [176, 230] width 78 height 19
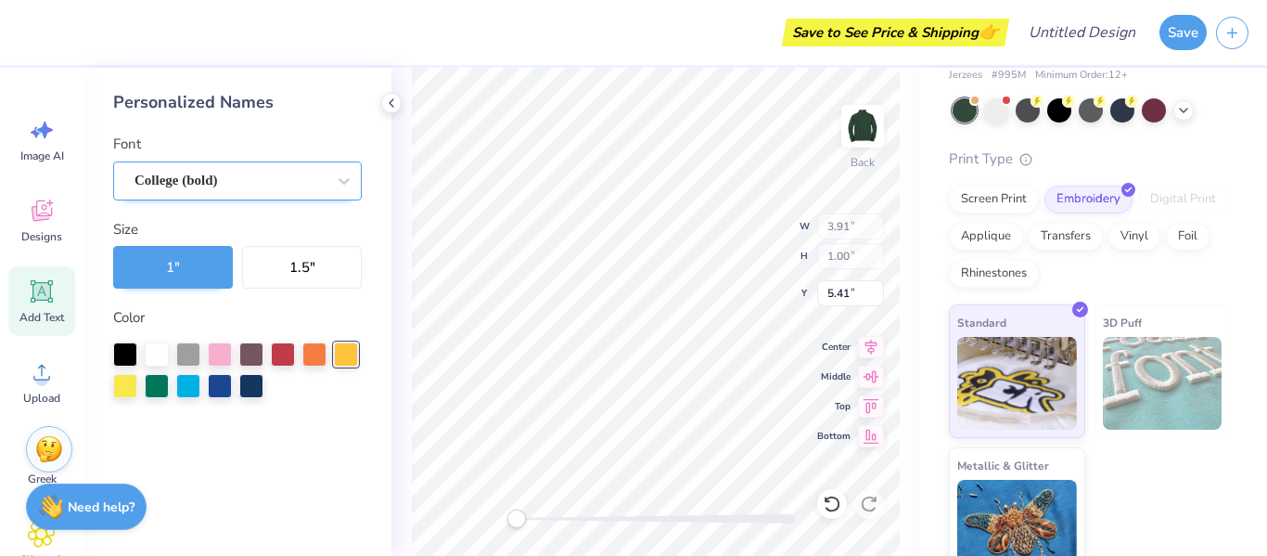
click at [178, 176] on div "College (bold)" at bounding box center [230, 180] width 195 height 29
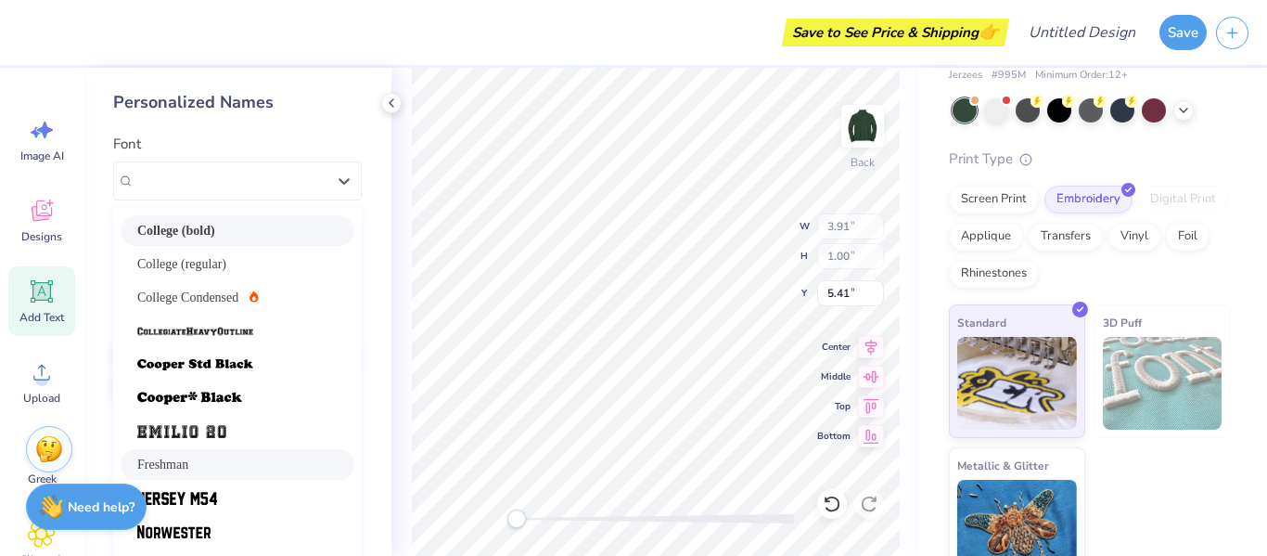
click at [204, 466] on div "Freshman" at bounding box center [237, 464] width 200 height 19
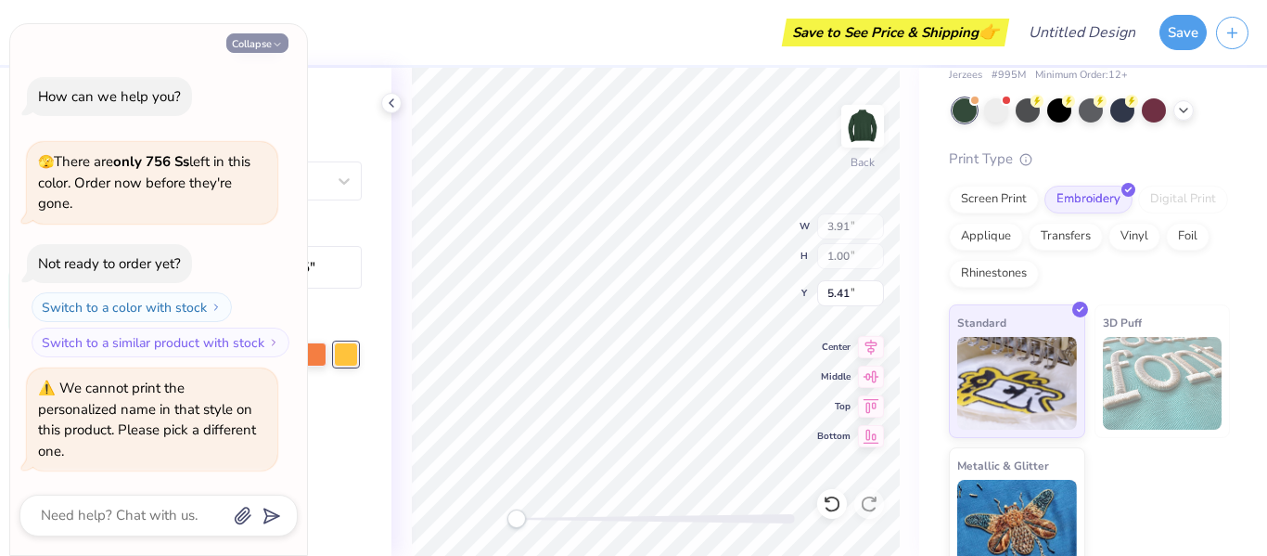
click at [264, 53] on button "Collapse" at bounding box center [257, 42] width 62 height 19
type textarea "x"
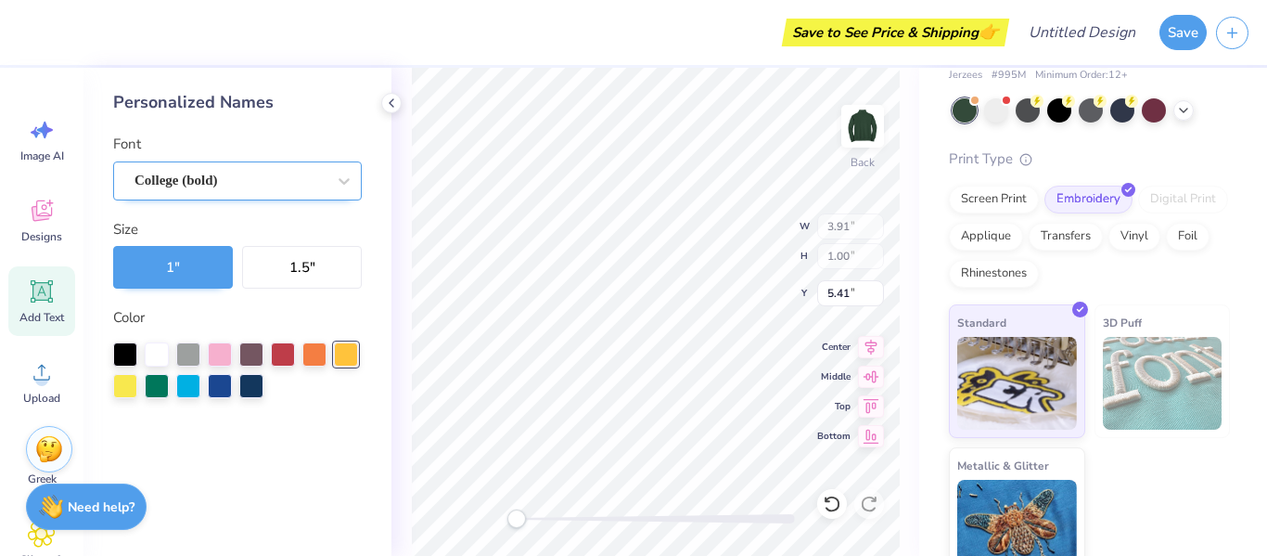
click at [281, 187] on div "College (bold)" at bounding box center [230, 180] width 195 height 29
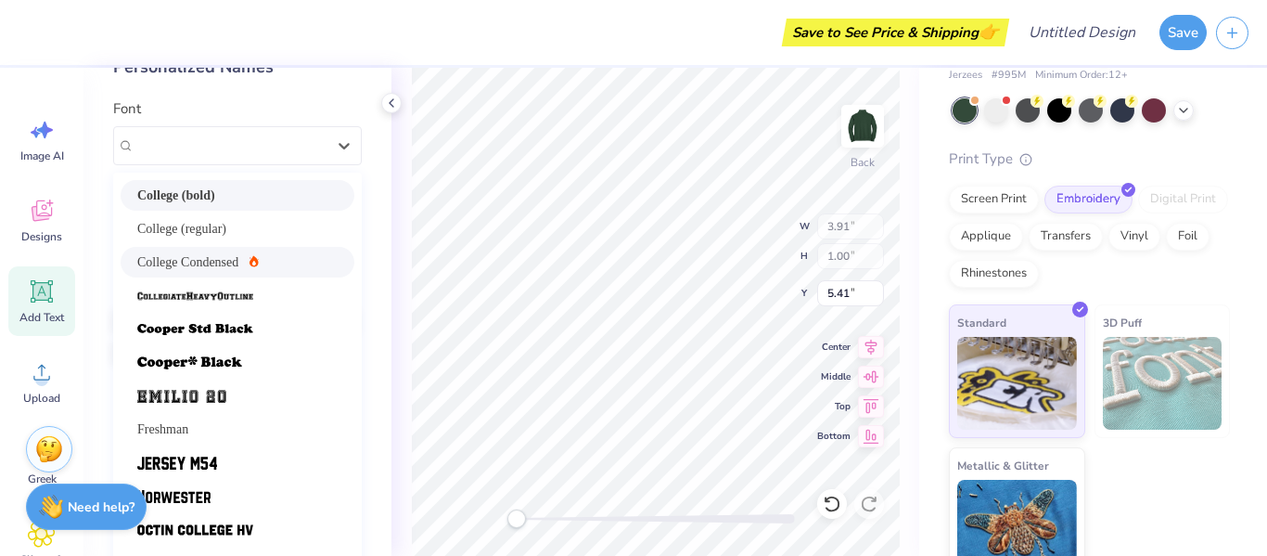
scroll to position [65, 0]
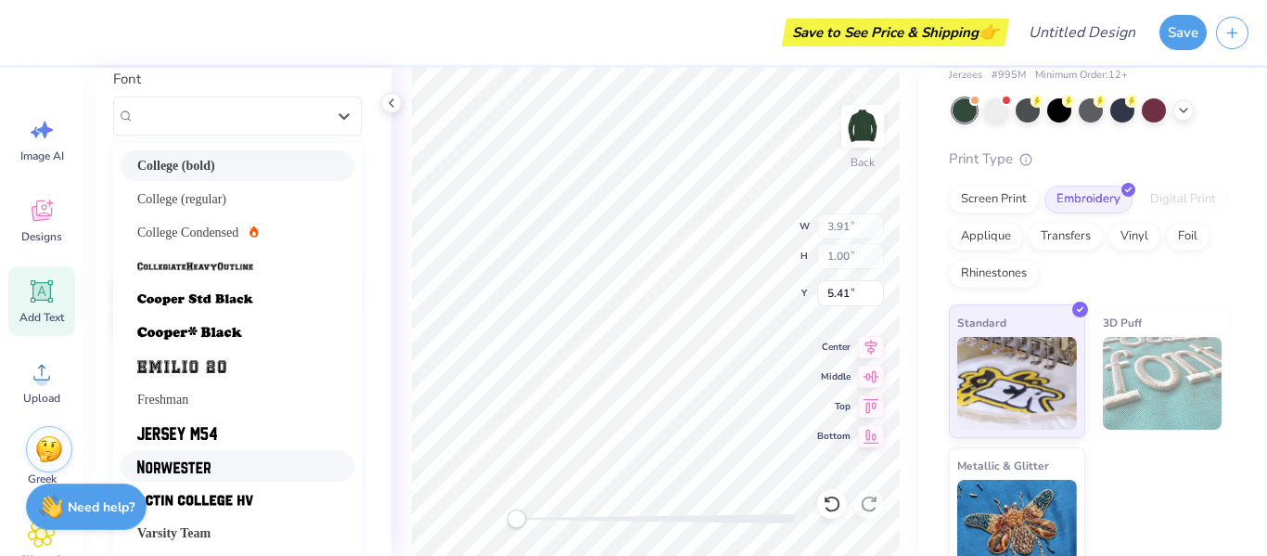
click at [242, 467] on div at bounding box center [237, 465] width 200 height 19
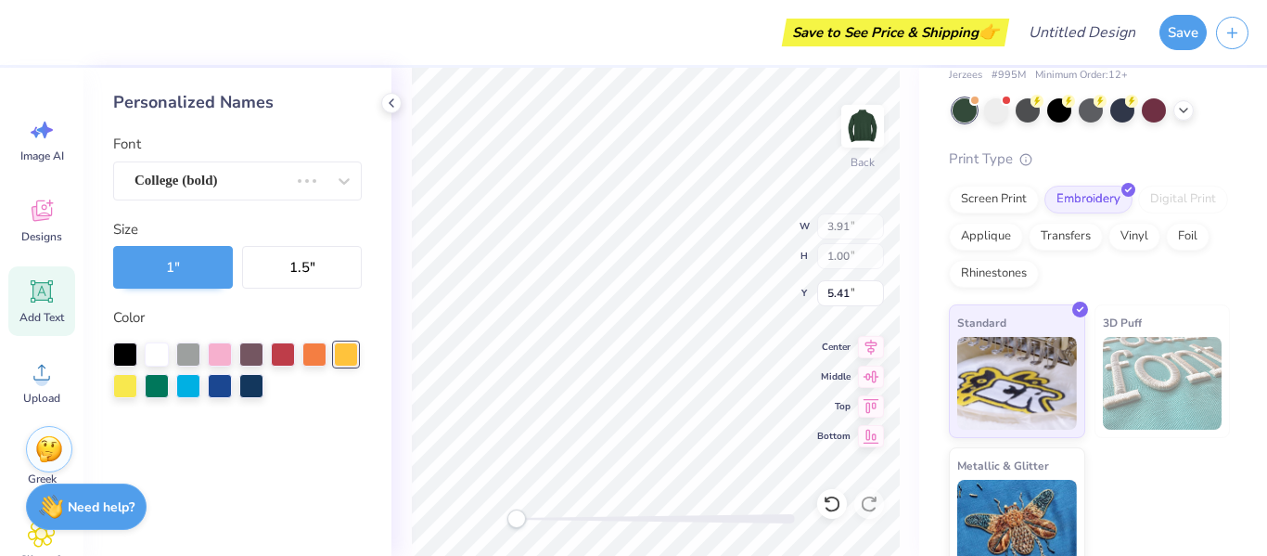
scroll to position [0, 0]
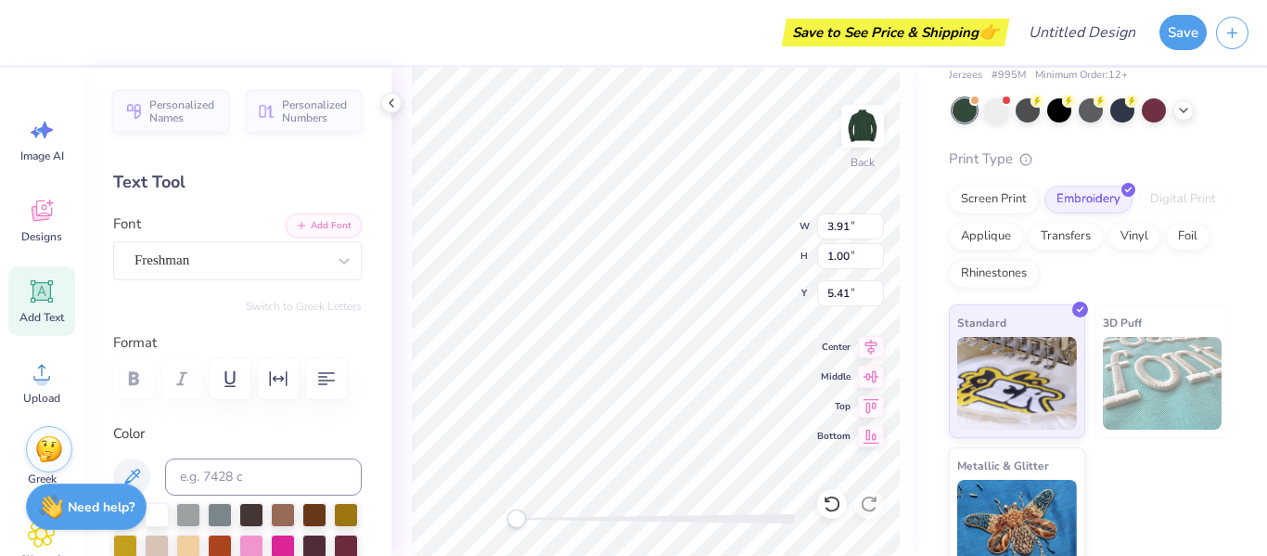
type input "5.20"
type input "1.41"
type input "3.00"
click at [249, 256] on div "Freshman" at bounding box center [230, 260] width 195 height 29
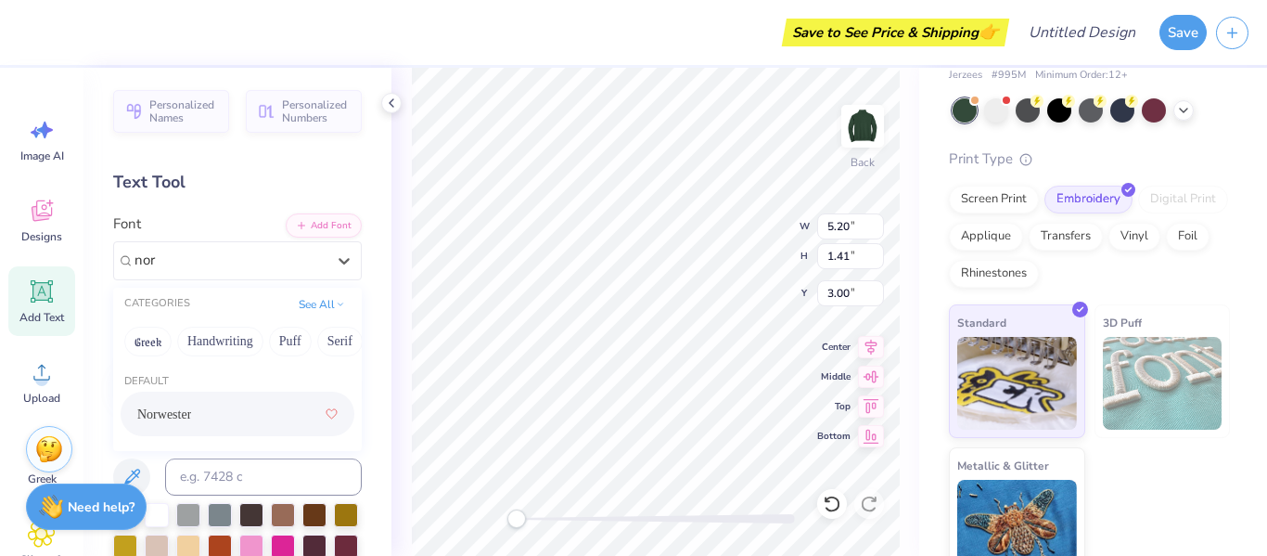
click at [221, 405] on div "Norwester" at bounding box center [237, 413] width 200 height 33
type input "nor"
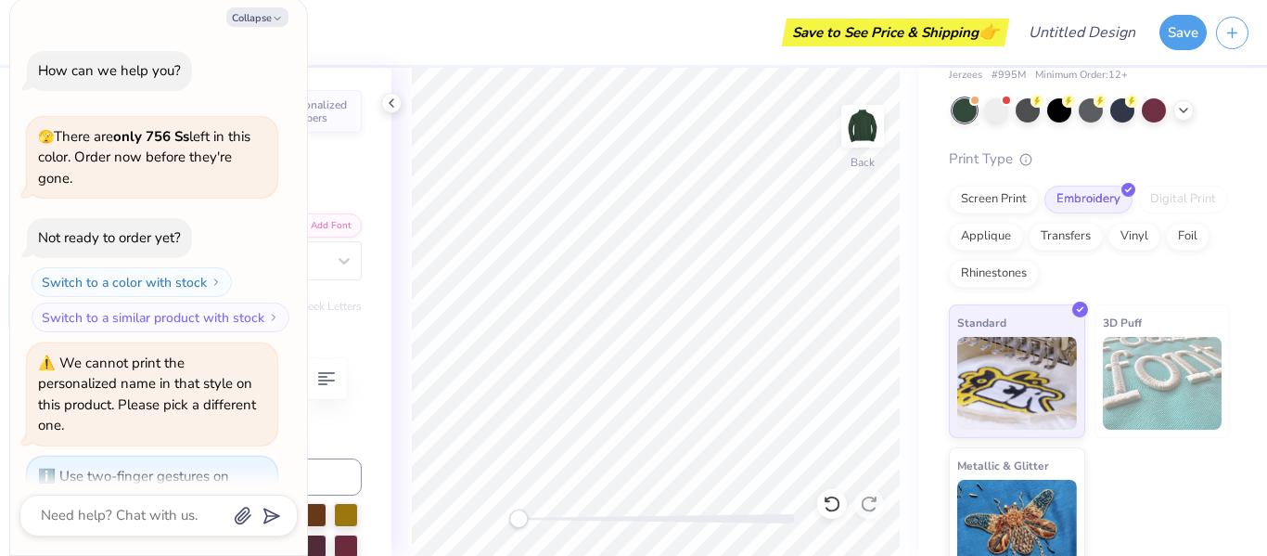
scroll to position [67, 0]
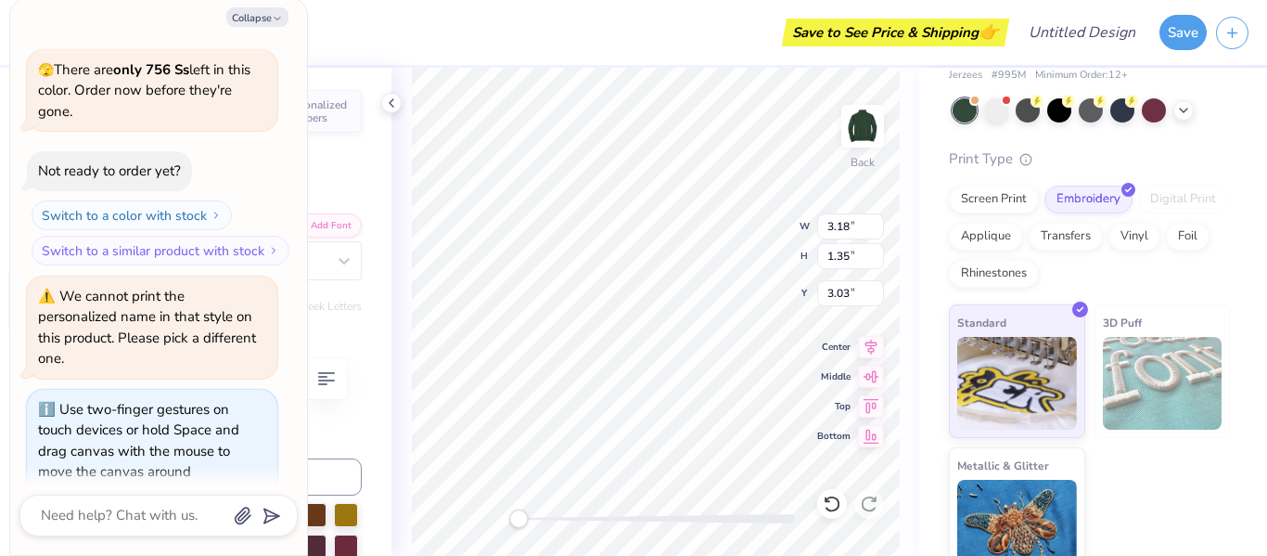
type textarea "x"
type textarea "T"
type textarea "x"
type textarea "Trou"
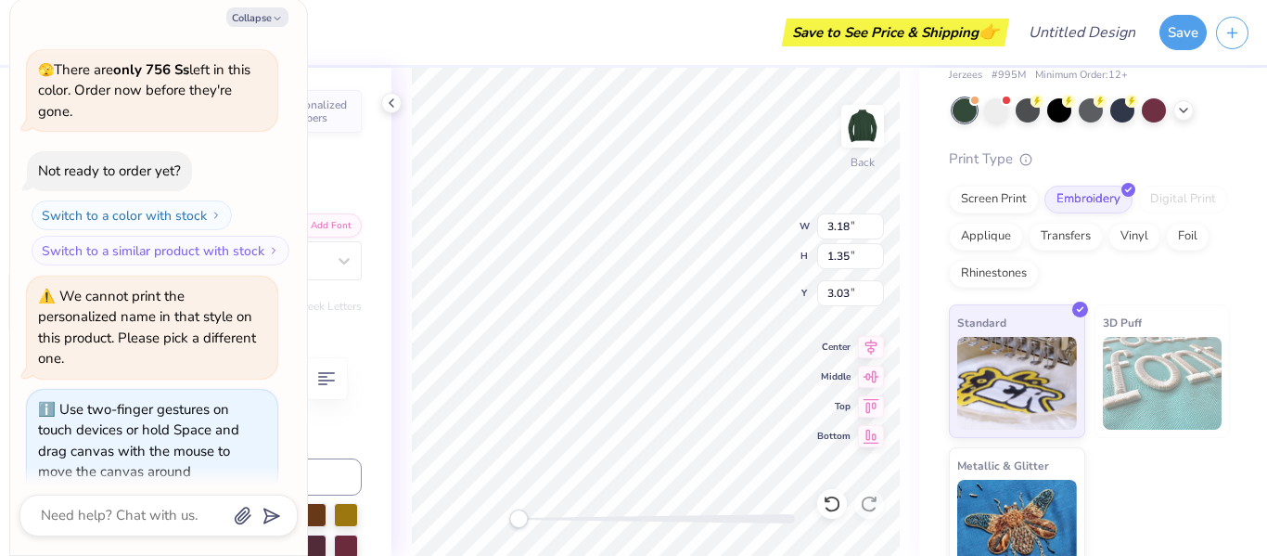
type textarea "x"
type textarea "Troupe"
type textarea "x"
type textarea "Troupe 7"
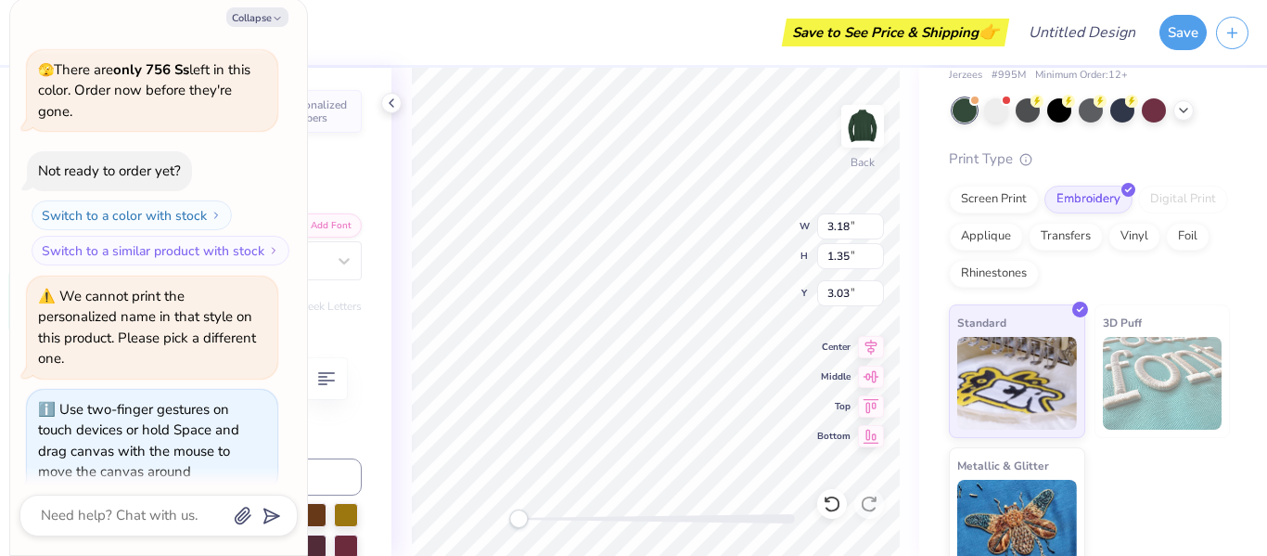
type textarea "x"
type textarea "Troupe 76"
type textarea "x"
type textarea "Troupe 761"
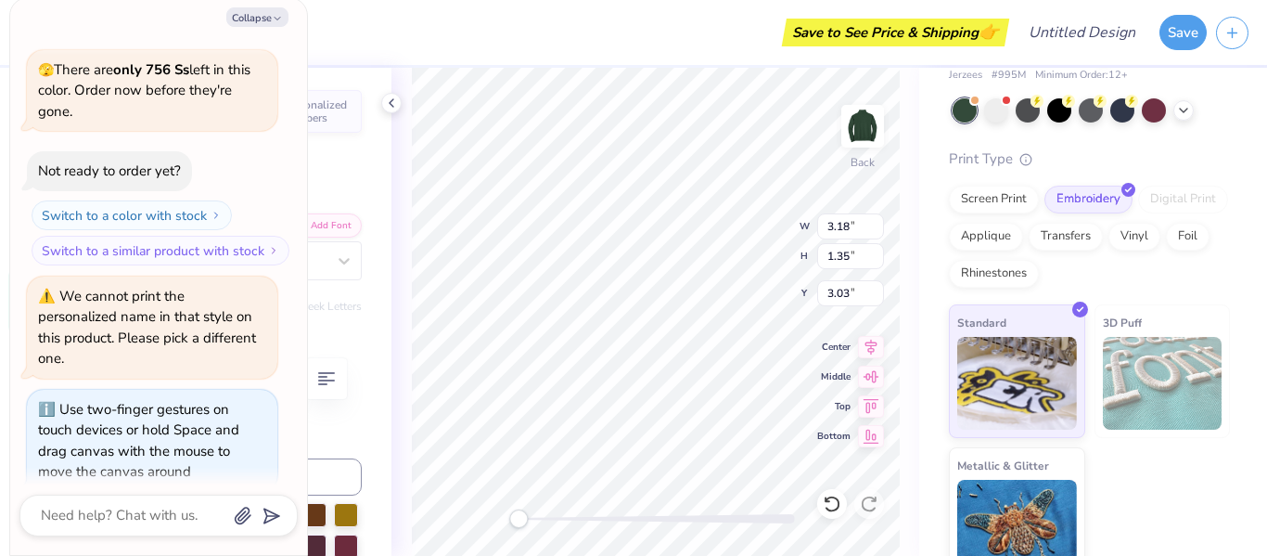
type textarea "x"
type textarea "Troupe 7618"
type textarea "x"
type textarea "Troupe 7618"
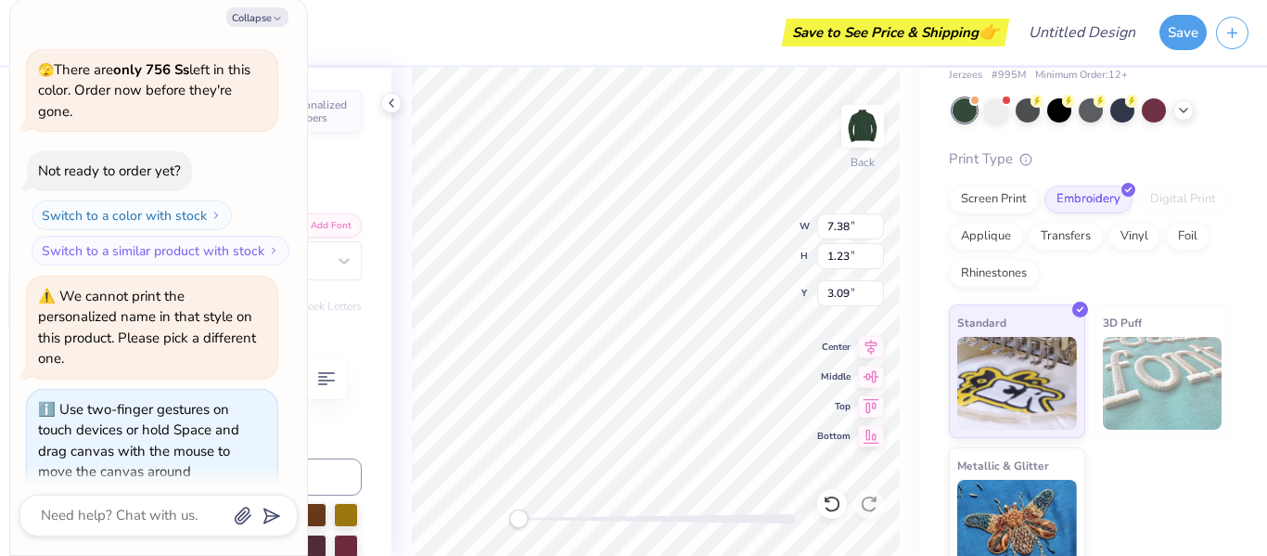
click at [721, 239] on div "Back W 7.38 7.38 " H 1.23 1.23 " Y 3.09 3.09 " Center Middle Top Bottom" at bounding box center [655, 312] width 528 height 488
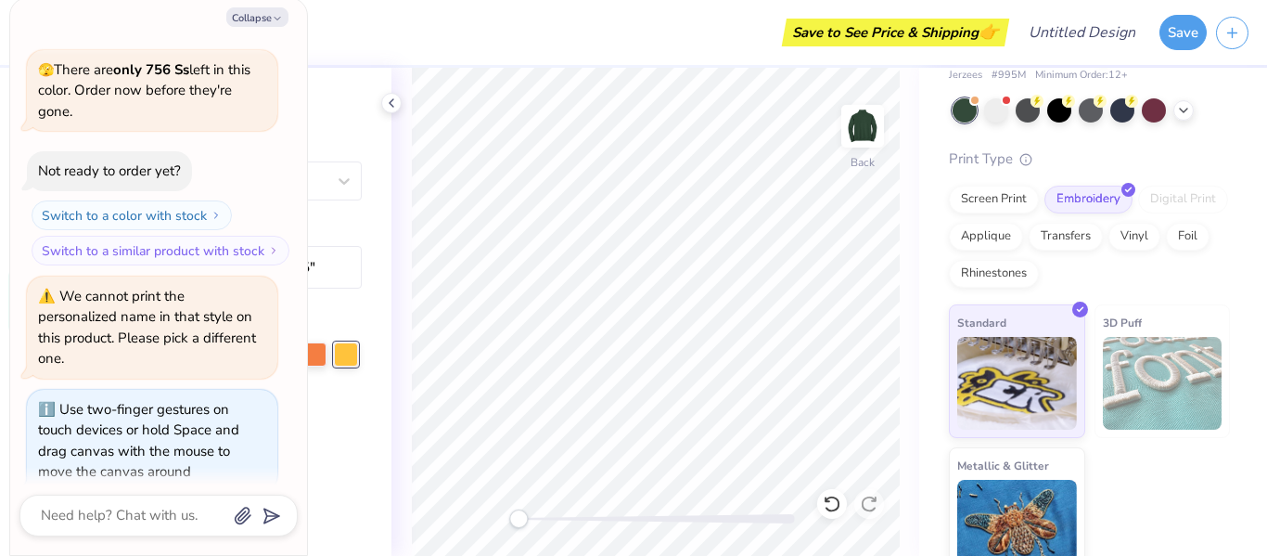
scroll to position [0, 0]
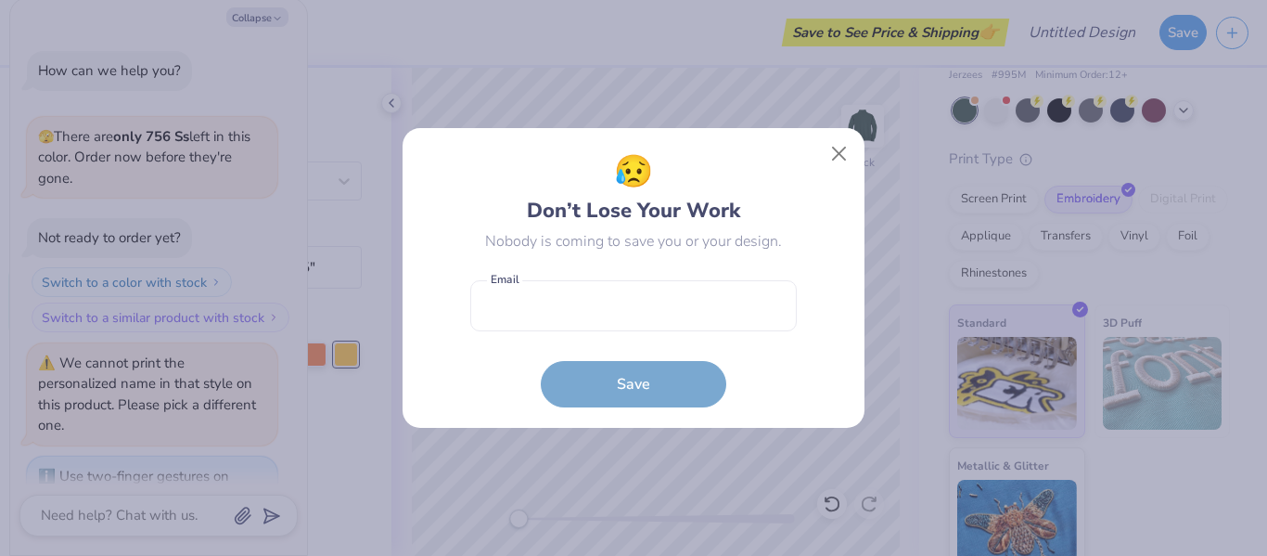
click at [251, 17] on div "😥 Don’t Lose Your Work Nobody is coming to save you or your design. Email is a …" at bounding box center [633, 278] width 1267 height 556
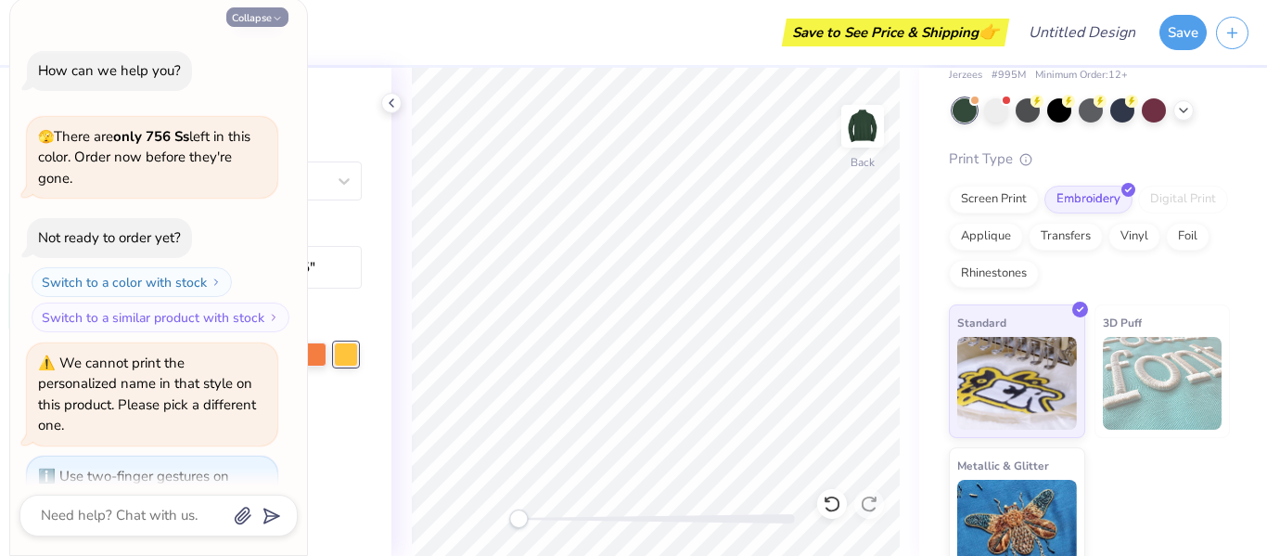
click at [257, 16] on button "Collapse" at bounding box center [257, 16] width 62 height 19
type textarea "x"
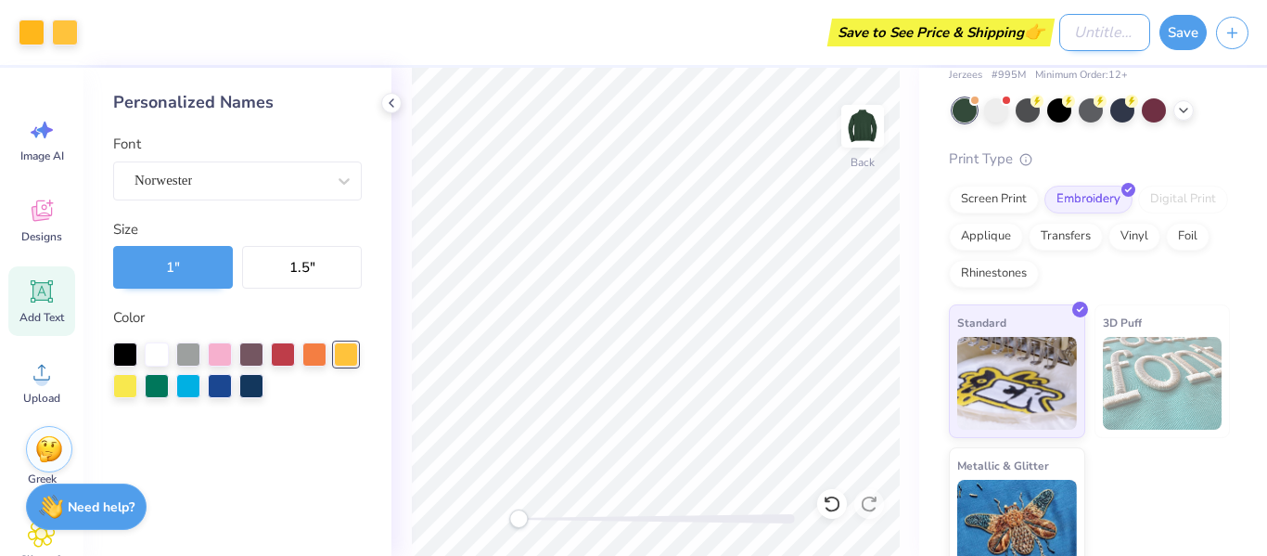
click at [1096, 36] on input "Design Title" at bounding box center [1104, 32] width 91 height 37
type input "Troupe Zip Up"
click at [1175, 32] on button "Save" at bounding box center [1182, 29] width 47 height 35
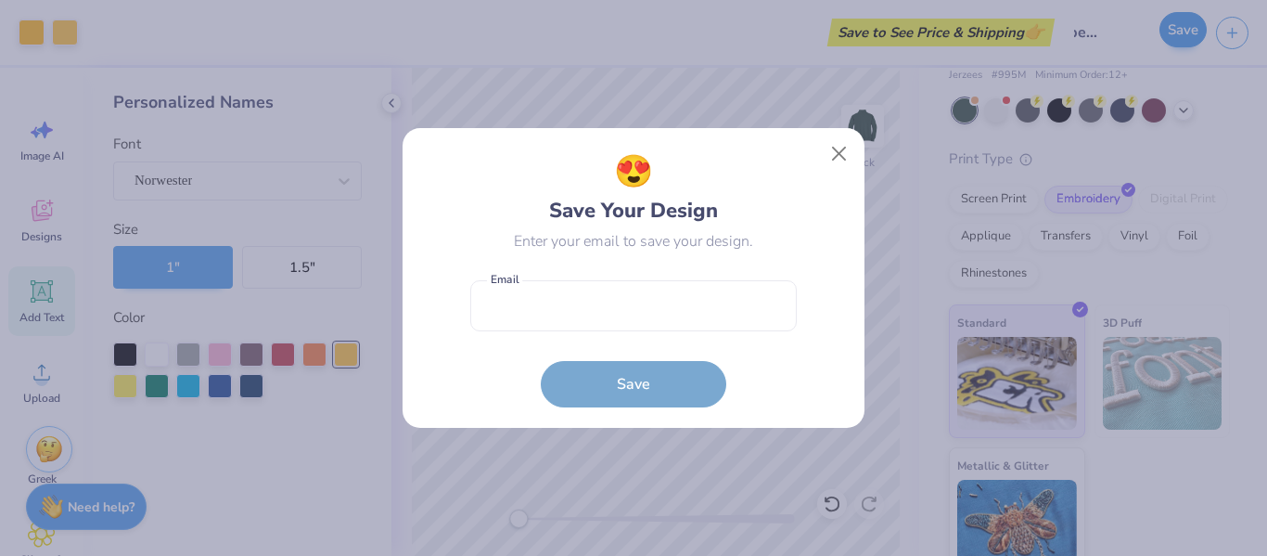
scroll to position [0, 0]
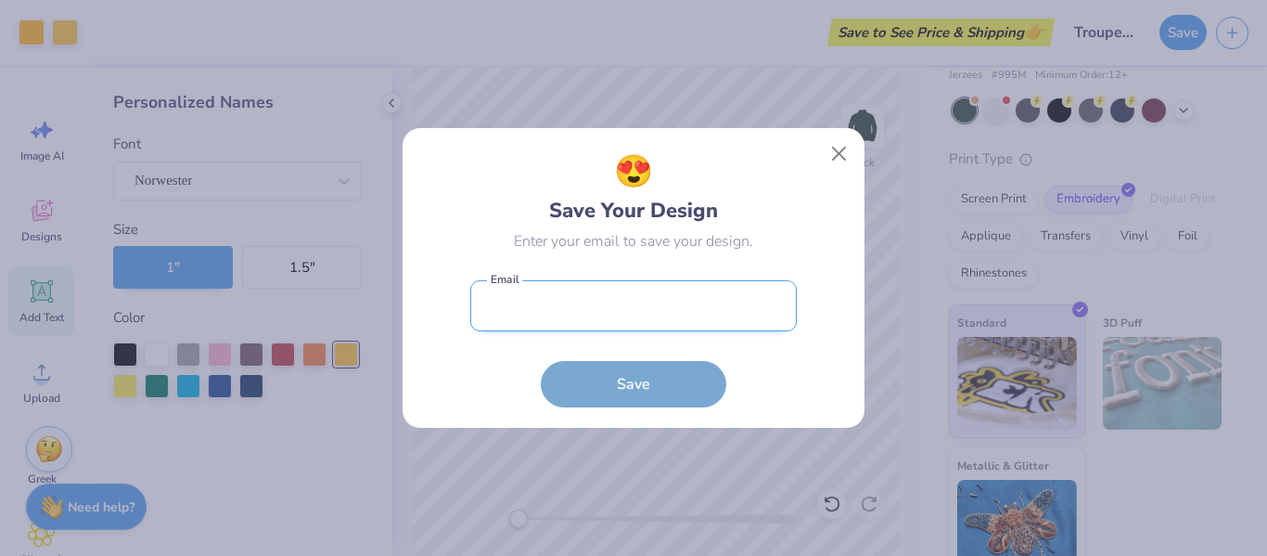
click at [688, 298] on input "email" at bounding box center [633, 305] width 327 height 51
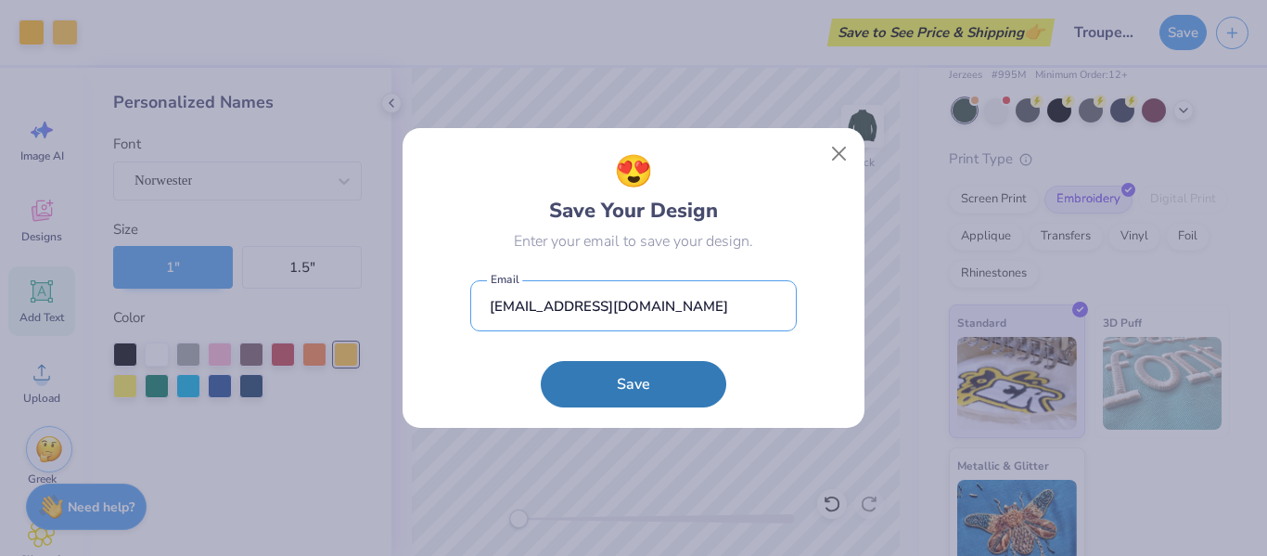
drag, startPoint x: 667, startPoint y: 304, endPoint x: 384, endPoint y: 300, distance: 282.9
click at [384, 300] on div "😍 Save Your Design Enter your email to save your design. [EMAIL_ADDRESS][DOMAIN…" at bounding box center [633, 278] width 1267 height 556
type input "[EMAIL_ADDRESS][DOMAIN_NAME]"
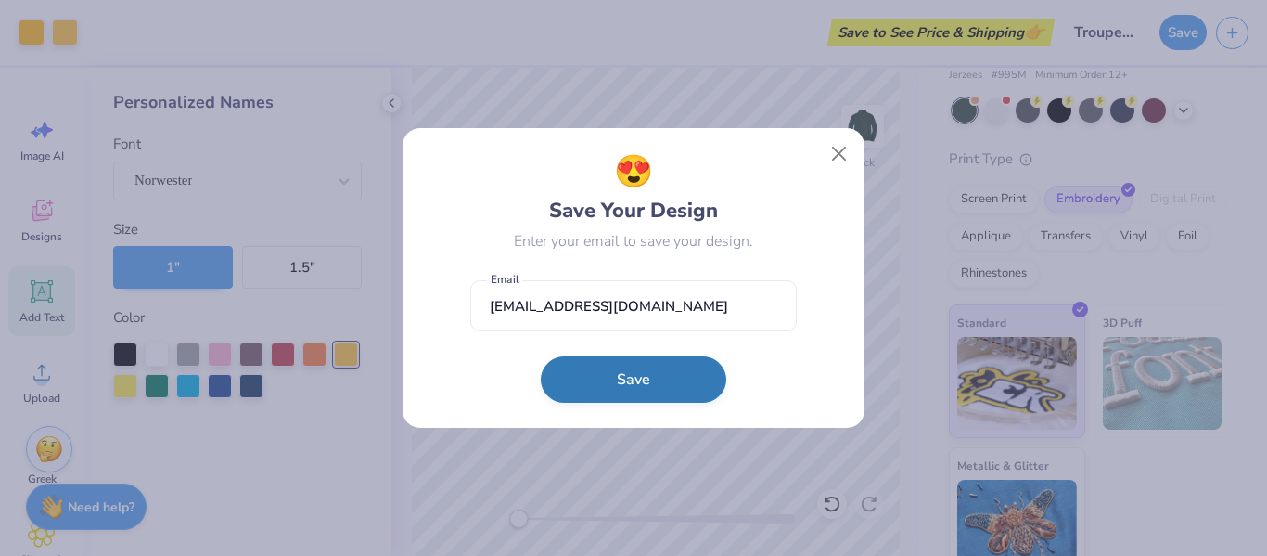
click at [625, 393] on button "Save" at bounding box center [634, 379] width 186 height 46
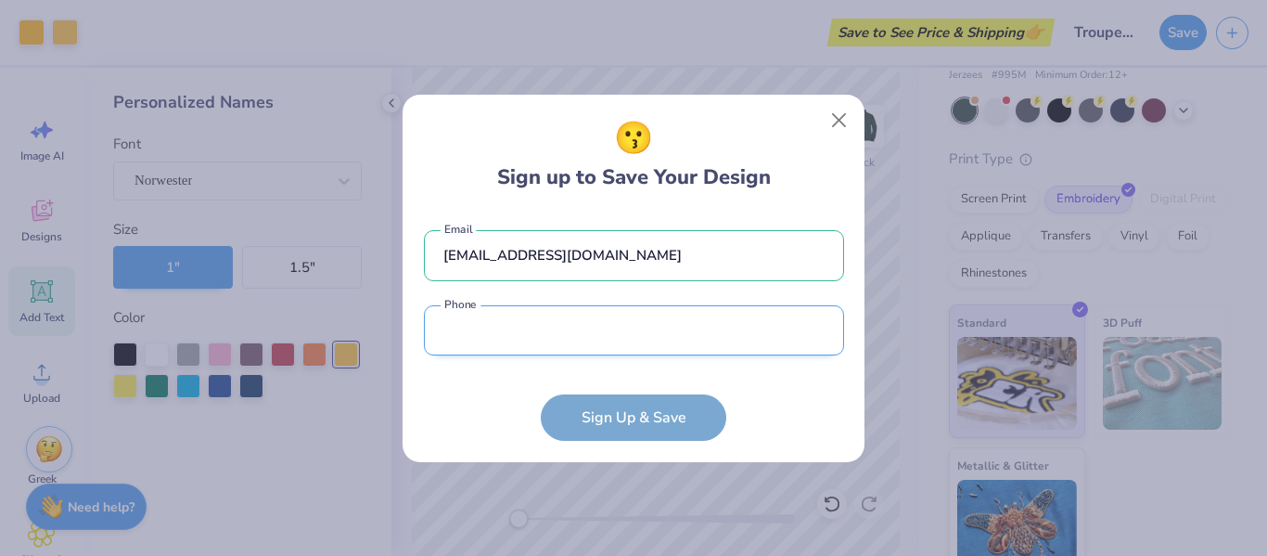
click at [602, 335] on input "tel" at bounding box center [634, 330] width 420 height 51
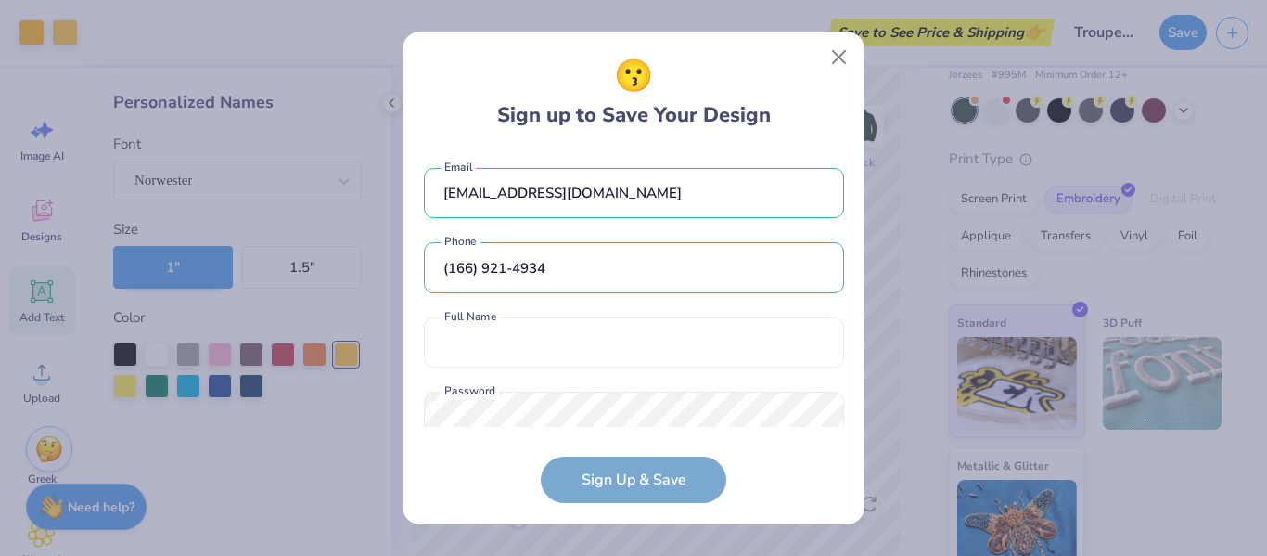
scroll to position [48, 0]
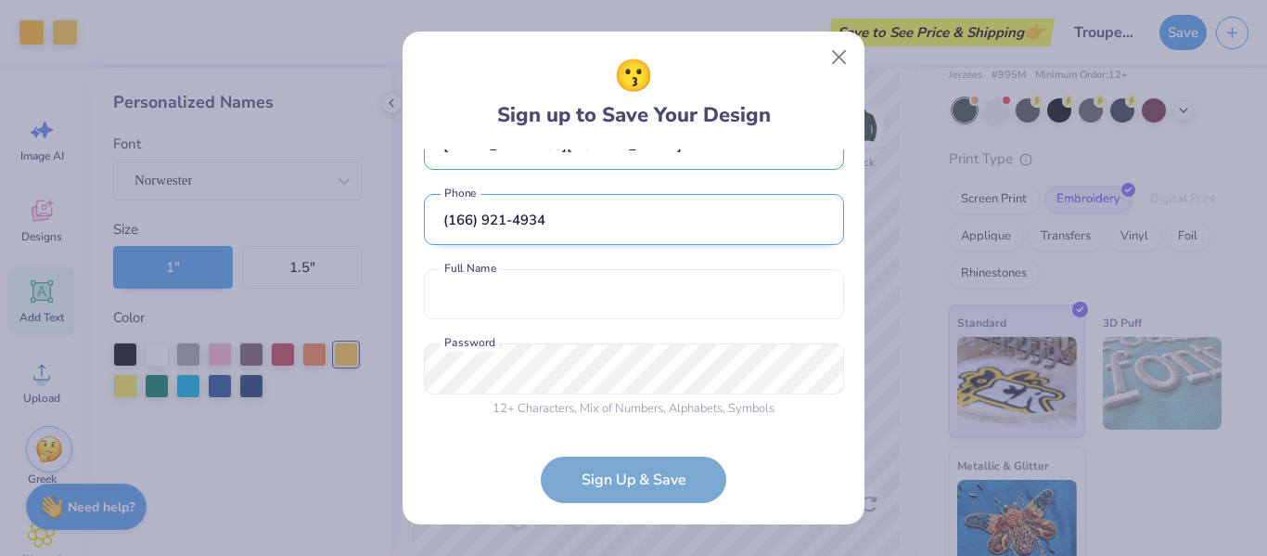
click at [456, 225] on input "(166) 921-4934" at bounding box center [634, 219] width 420 height 51
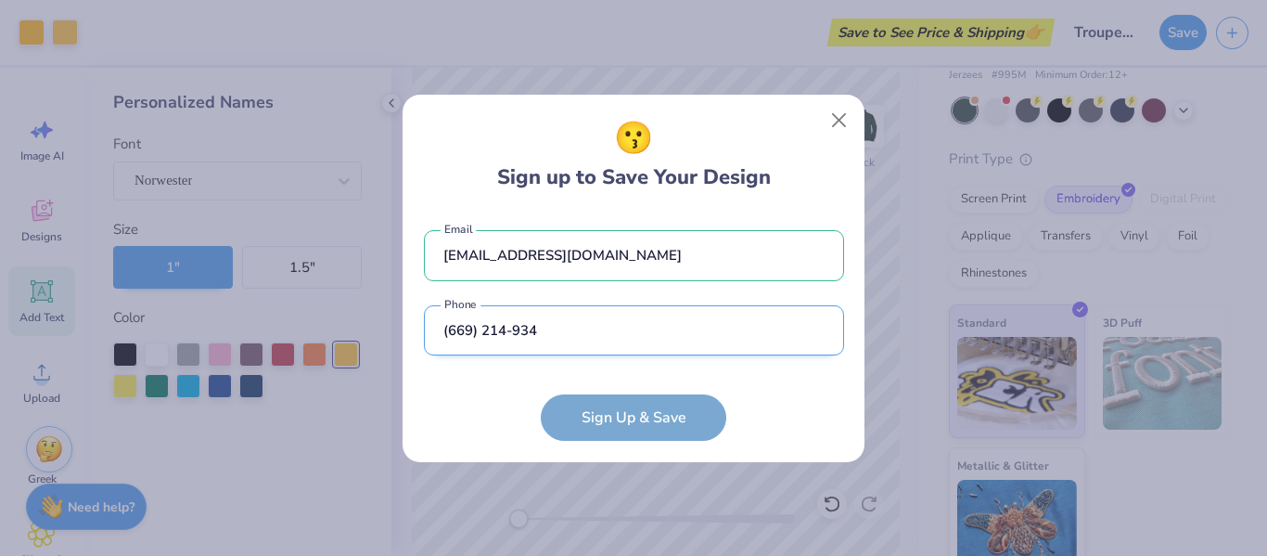
scroll to position [0, 0]
click at [639, 336] on input "(669) 214-934" at bounding box center [634, 330] width 420 height 51
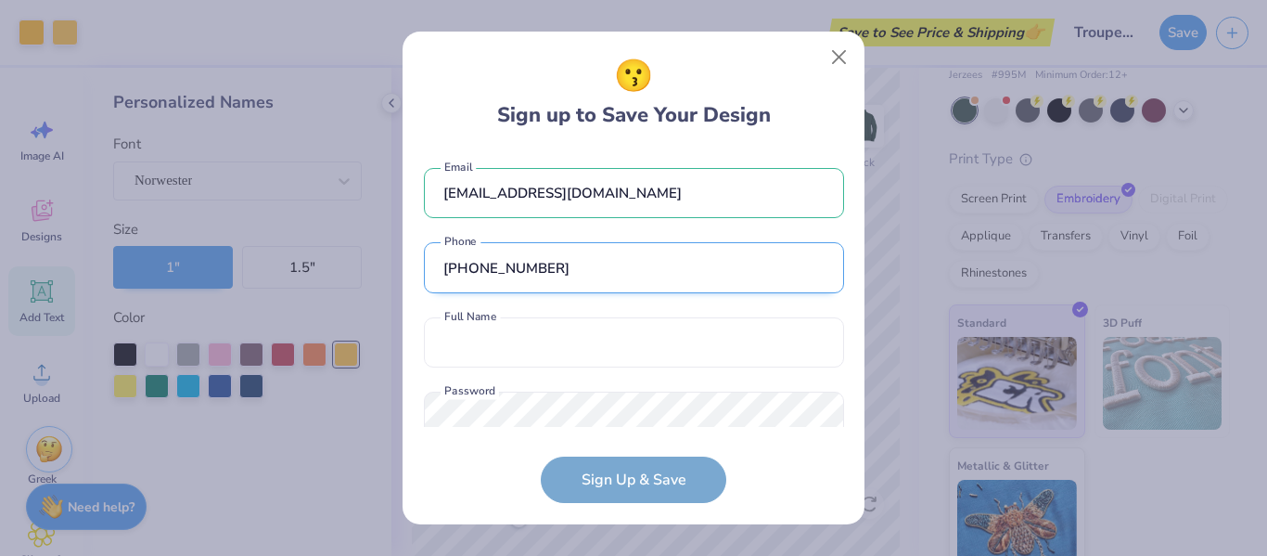
scroll to position [48, 0]
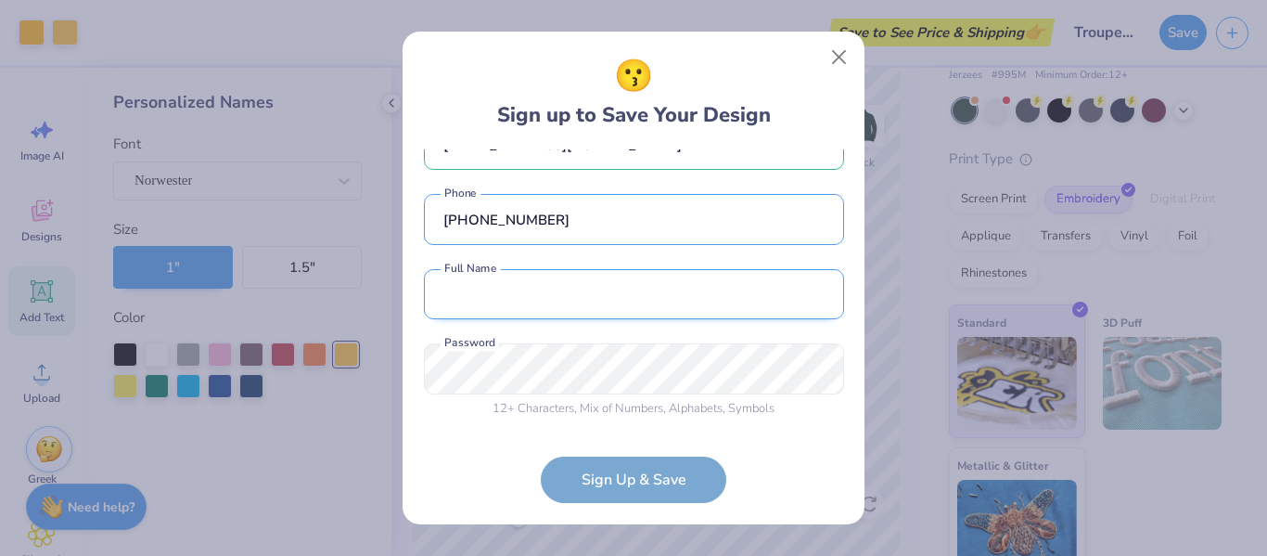
type input "[PHONE_NUMBER]"
click at [525, 284] on input "text" at bounding box center [634, 294] width 420 height 51
type input "[PERSON_NAME]"
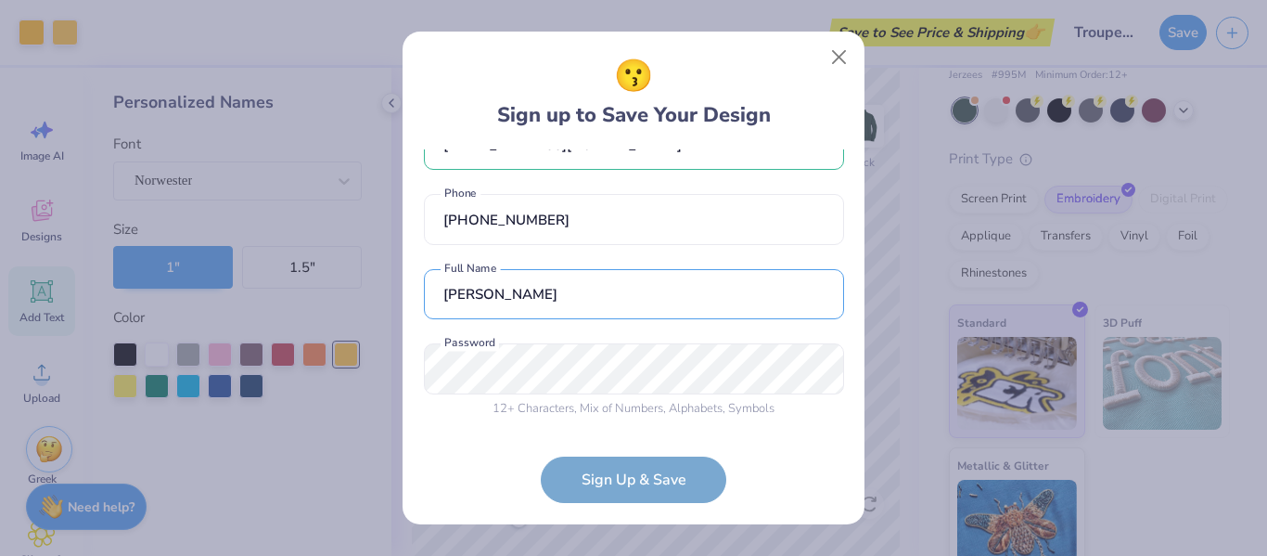
type input "[PHONE_NUMBER]"
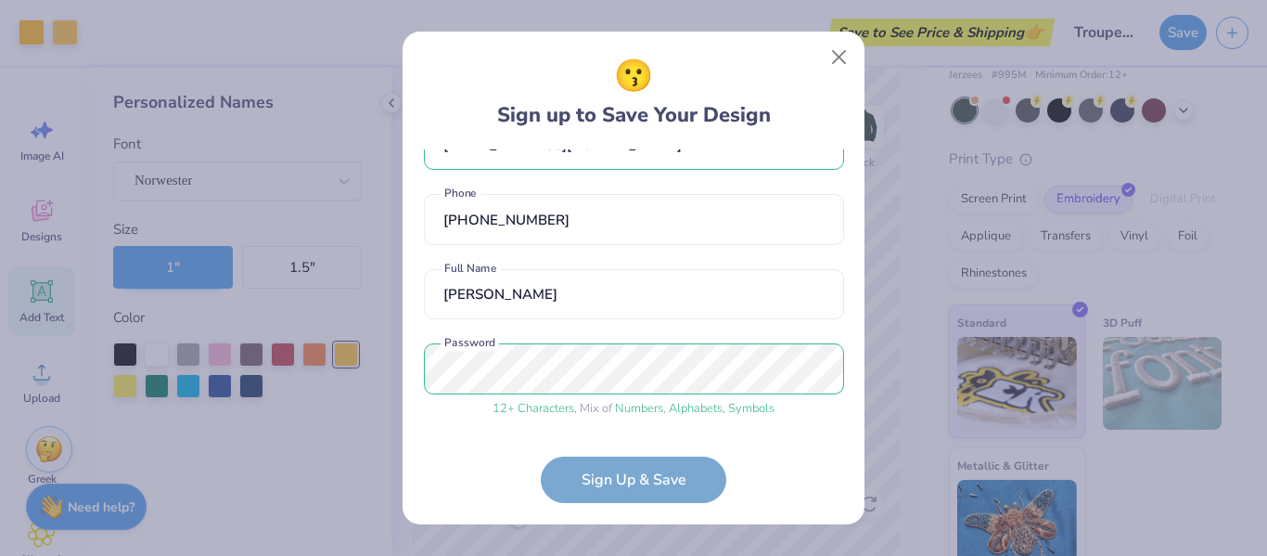
scroll to position [119, 0]
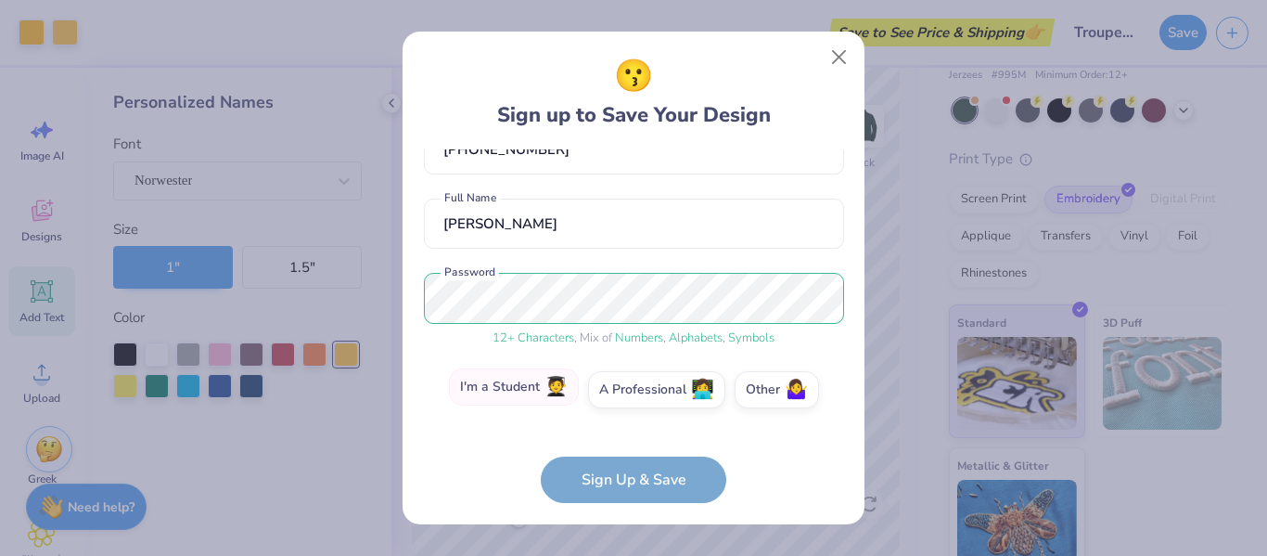
click at [541, 399] on label "I'm a Student 🧑‍🎓" at bounding box center [514, 386] width 130 height 37
click at [628, 507] on input "I'm a Student 🧑‍🎓" at bounding box center [634, 513] width 12 height 12
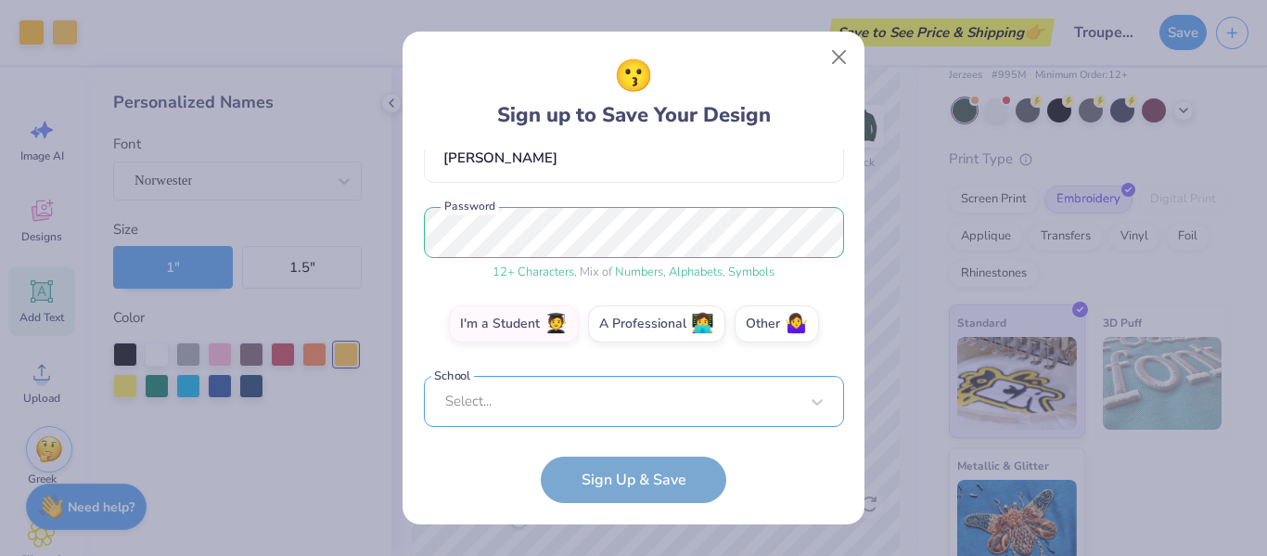
click at [594, 401] on div "Select..." at bounding box center [634, 401] width 420 height 51
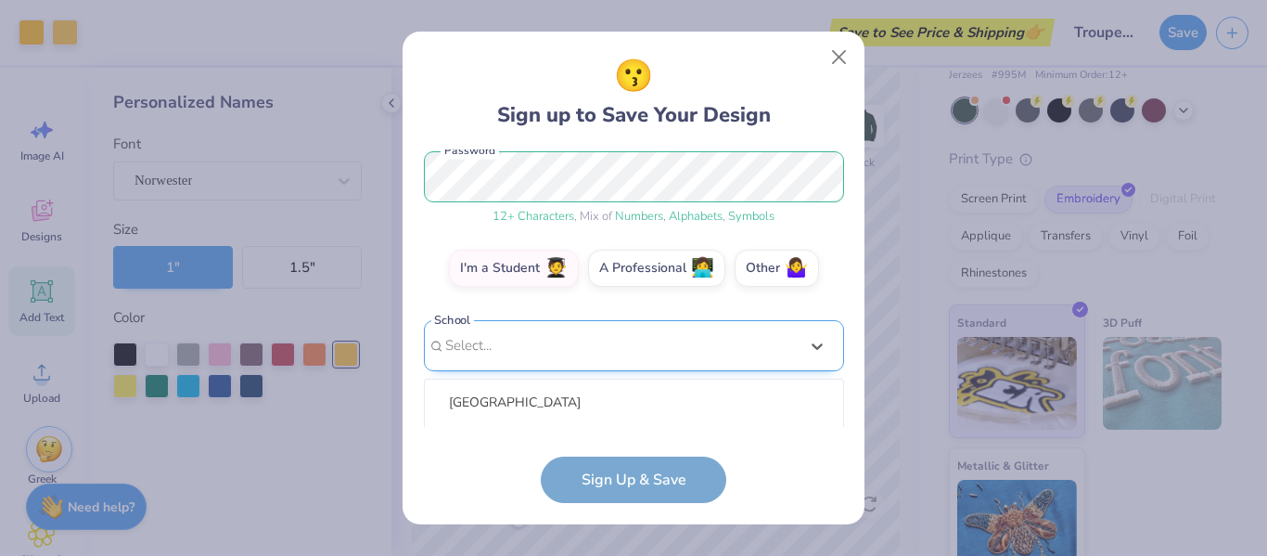
scroll to position [472, 0]
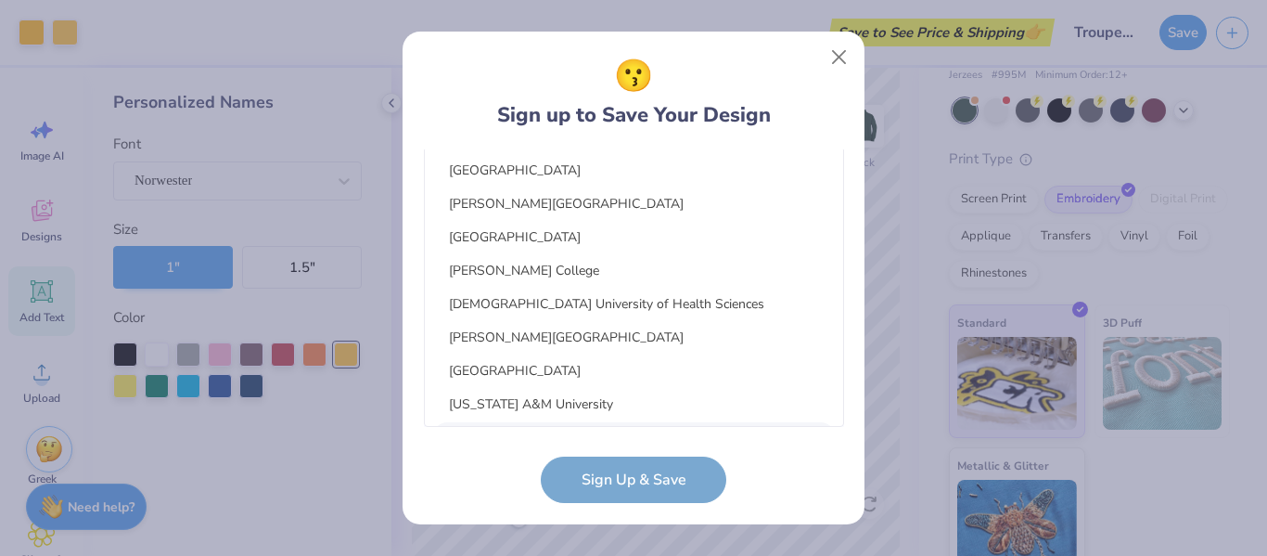
click at [440, 456] on form "[EMAIL_ADDRESS][DOMAIN_NAME] Email [PHONE_NUMBER] Phone [PERSON_NAME] Full Name…" at bounding box center [634, 326] width 420 height 354
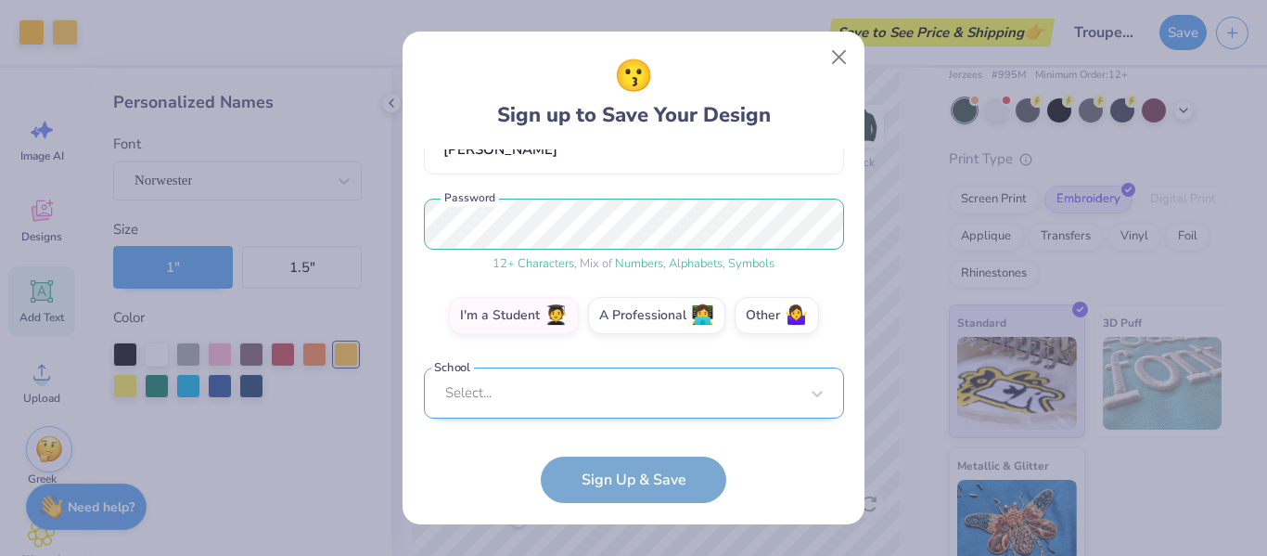
click at [522, 391] on div "Select..." at bounding box center [634, 392] width 420 height 51
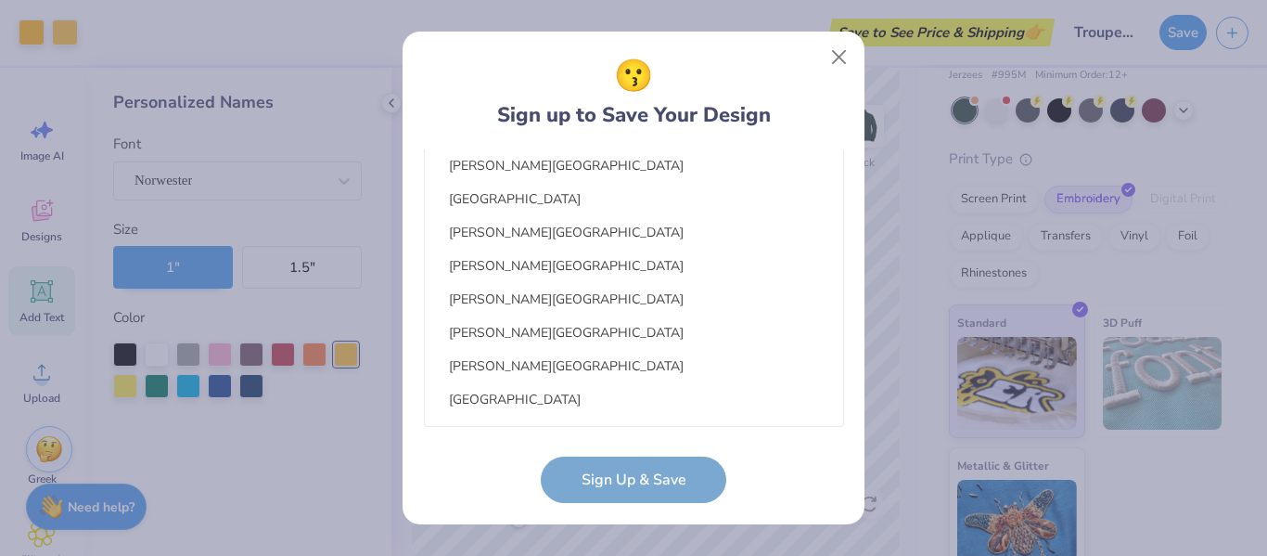
scroll to position [736, 0]
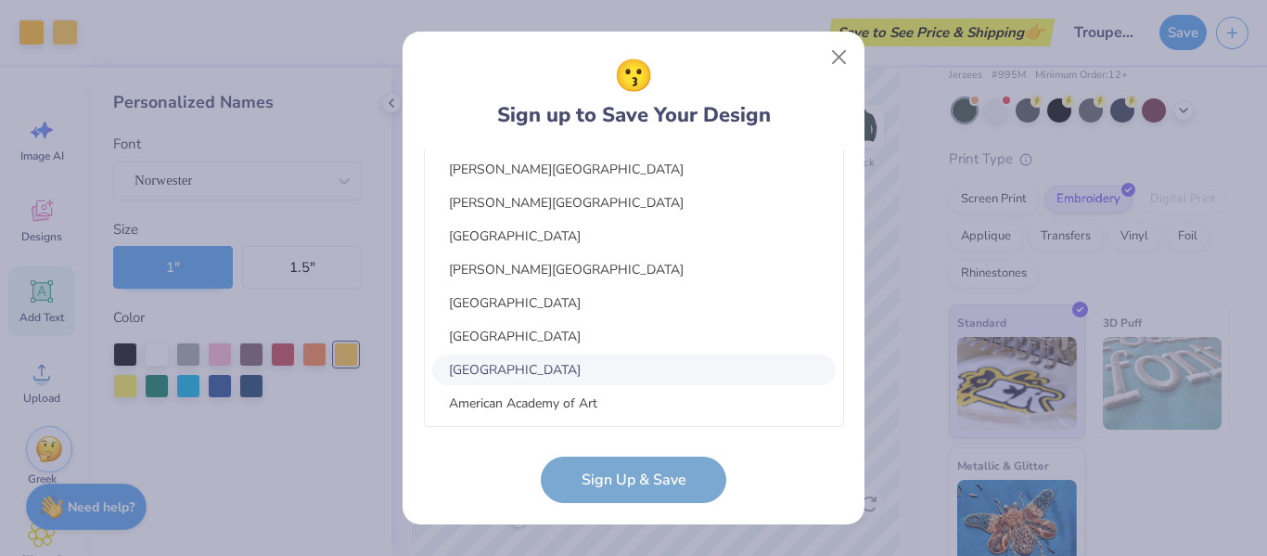
click at [493, 465] on form "[EMAIL_ADDRESS][DOMAIN_NAME] Email [PHONE_NUMBER] Phone [PERSON_NAME] Full Name…" at bounding box center [634, 326] width 420 height 354
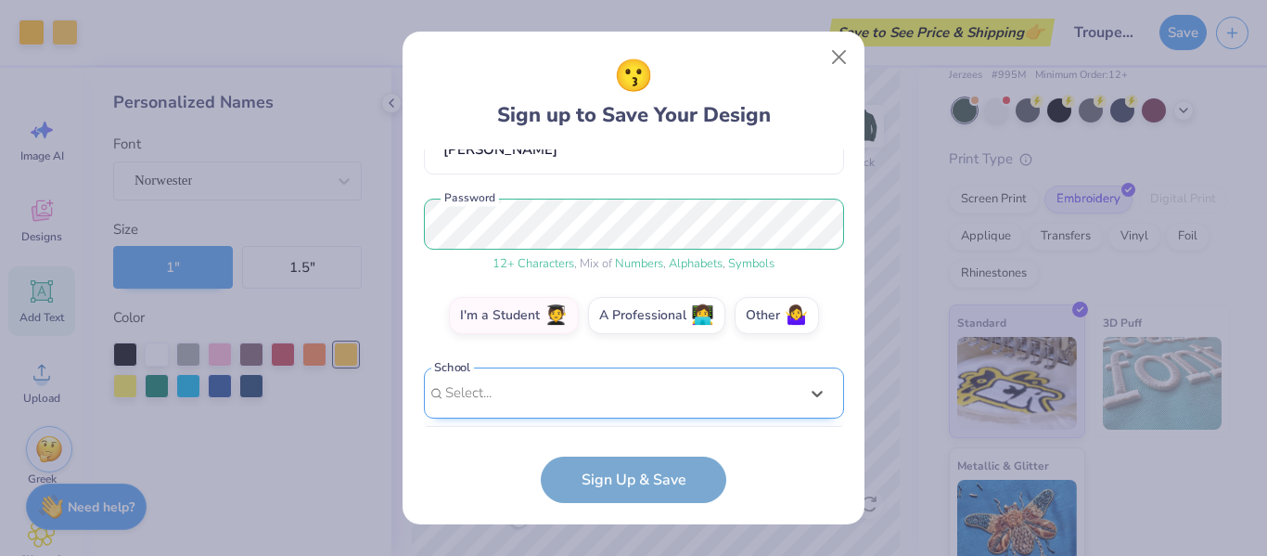
scroll to position [472, 0]
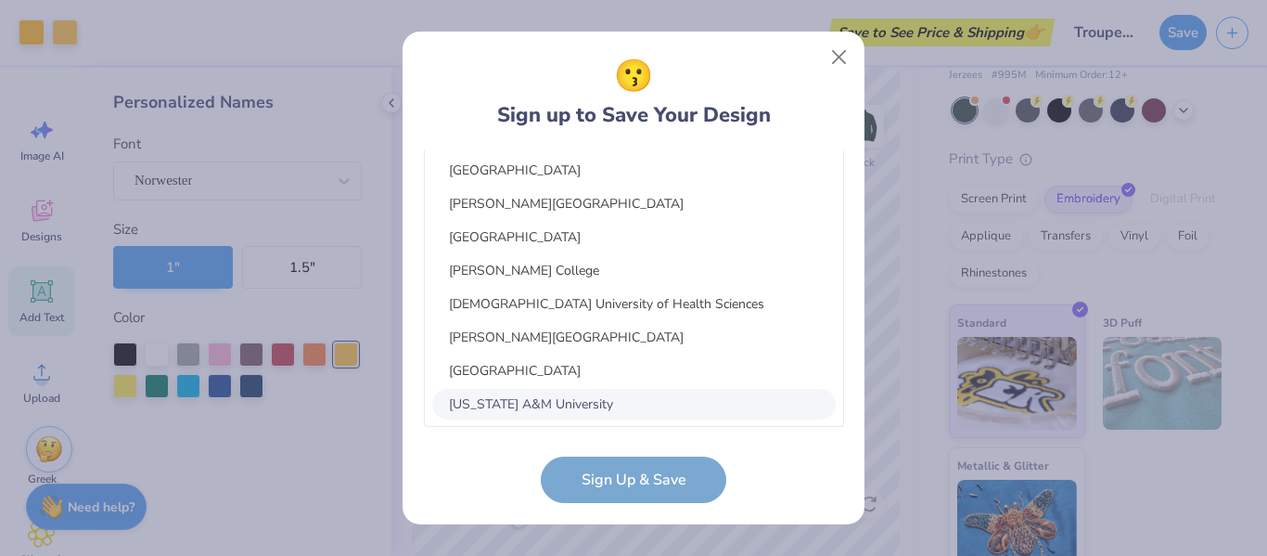
drag, startPoint x: 573, startPoint y: 403, endPoint x: 603, endPoint y: 406, distance: 29.9
click at [603, 406] on div "option focused, 8 of 45. 45 results available. Use Up and Down to choose option…" at bounding box center [634, 257] width 420 height 339
click at [470, 454] on form "[EMAIL_ADDRESS][DOMAIN_NAME] Email [PHONE_NUMBER] Phone [PERSON_NAME] Full Name…" at bounding box center [634, 326] width 420 height 354
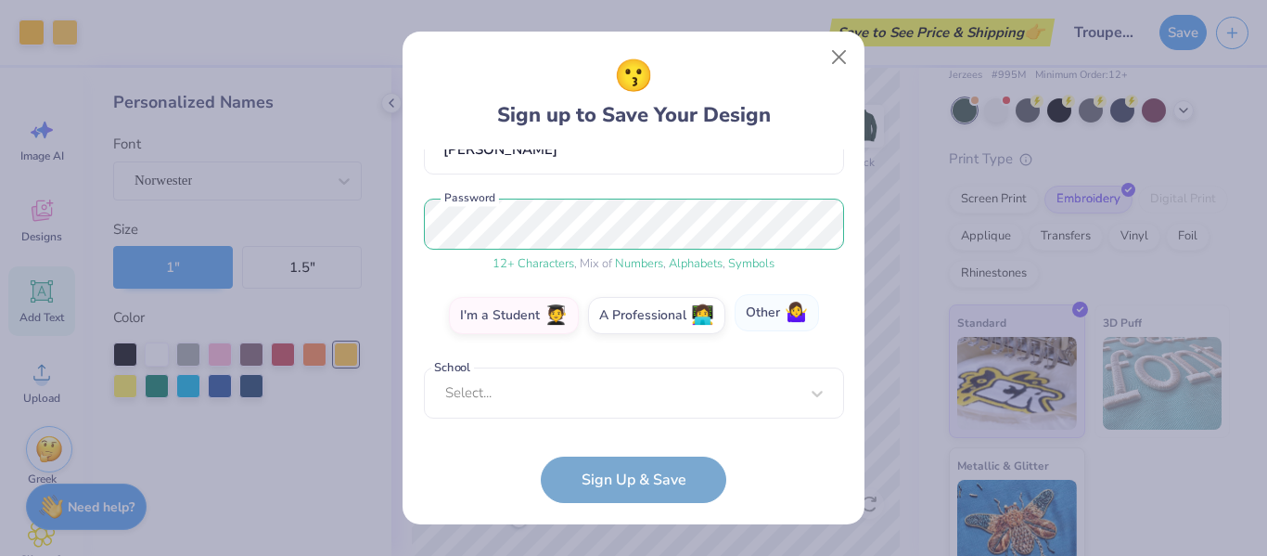
click at [774, 313] on label "Other 🤷‍♀️" at bounding box center [777, 312] width 84 height 37
click at [640, 507] on input "Other 🤷‍♀️" at bounding box center [634, 513] width 12 height 12
click at [530, 314] on label "I'm a Student 🧑‍🎓" at bounding box center [514, 312] width 130 height 37
click at [628, 507] on input "I'm a Student 🧑‍🎓" at bounding box center [634, 513] width 12 height 12
click at [513, 312] on label "I'm a Student 🧑‍🎓" at bounding box center [514, 312] width 130 height 37
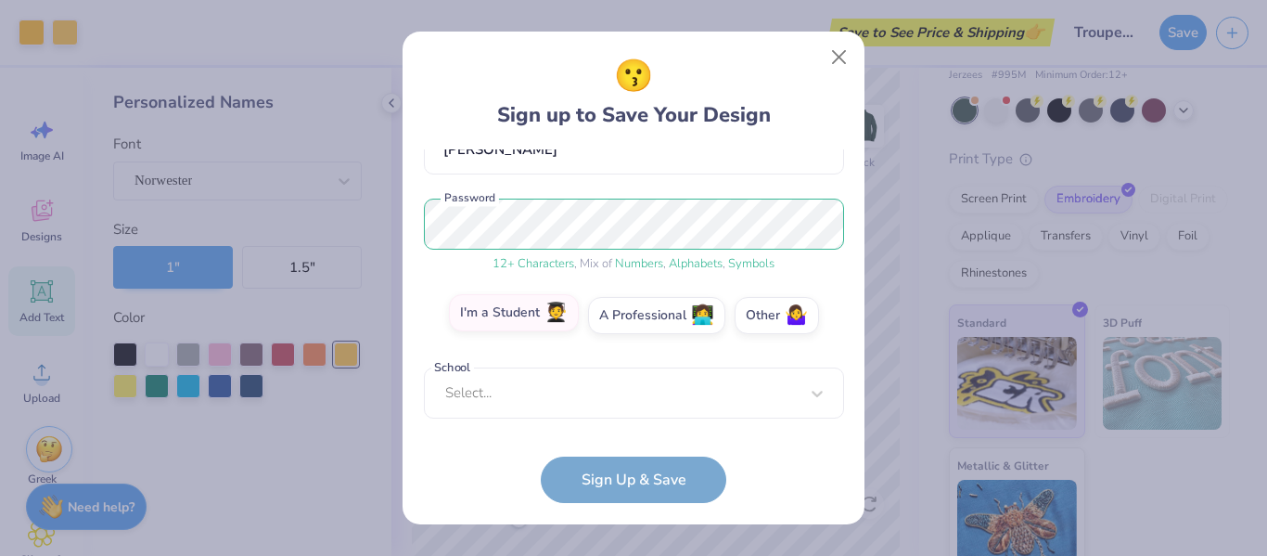
click at [628, 507] on input "I'm a Student 🧑‍🎓" at bounding box center [634, 513] width 12 height 12
click at [644, 475] on form "[EMAIL_ADDRESS][DOMAIN_NAME] Email [PHONE_NUMBER] Phone [PERSON_NAME] Full Name…" at bounding box center [634, 326] width 420 height 354
click at [558, 407] on div "Select..." at bounding box center [634, 392] width 420 height 51
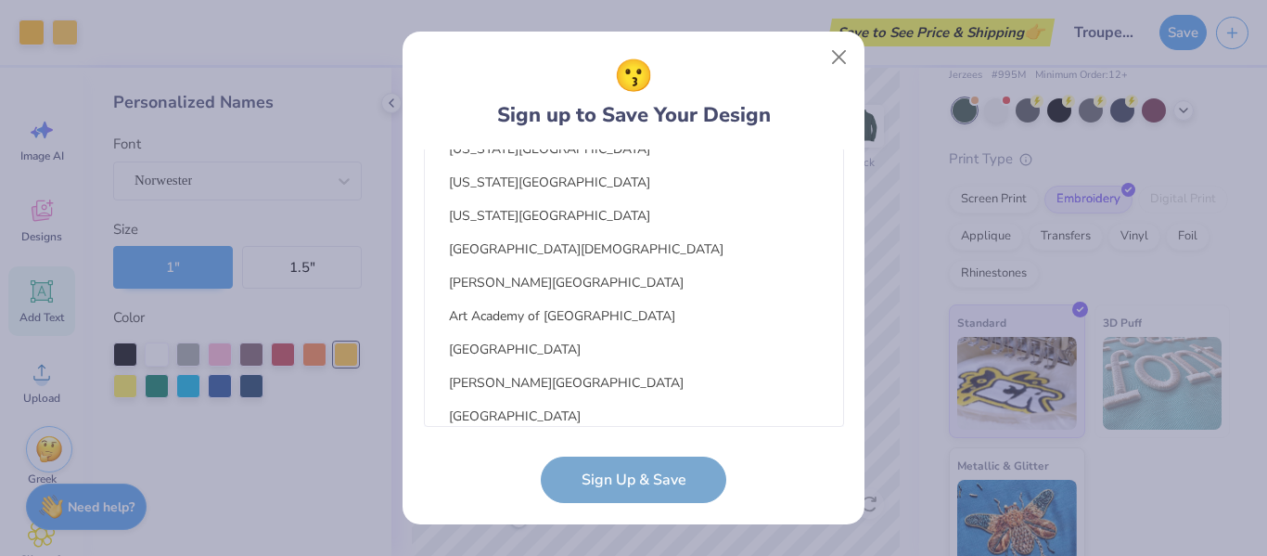
scroll to position [2195, 0]
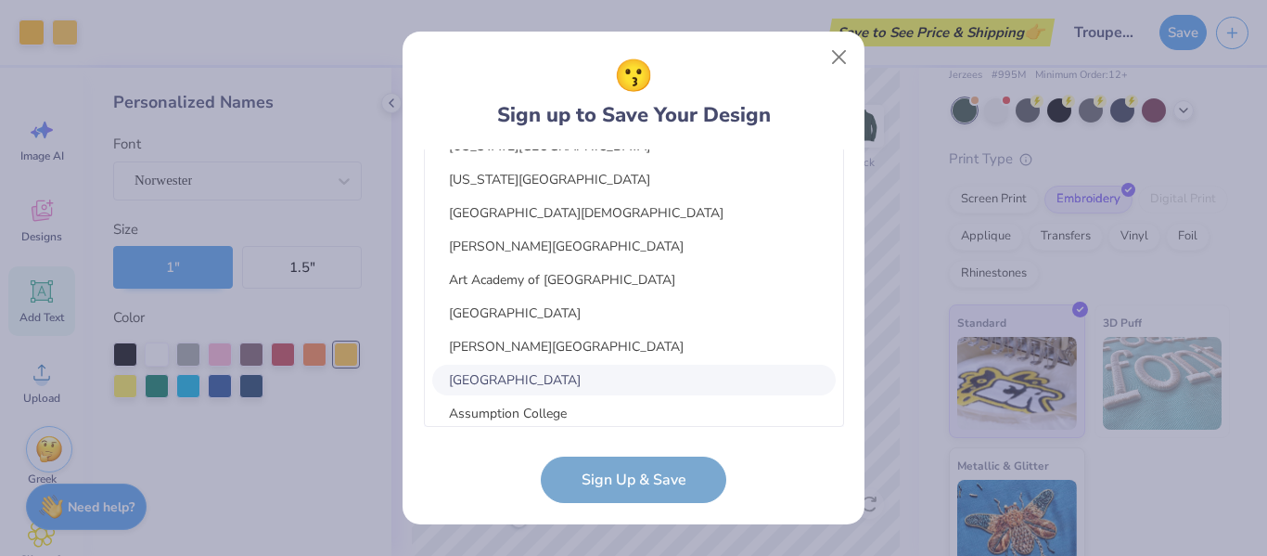
click at [429, 452] on form "[EMAIL_ADDRESS][DOMAIN_NAME] Email [PHONE_NUMBER] Phone [PERSON_NAME] Full Name…" at bounding box center [634, 326] width 420 height 354
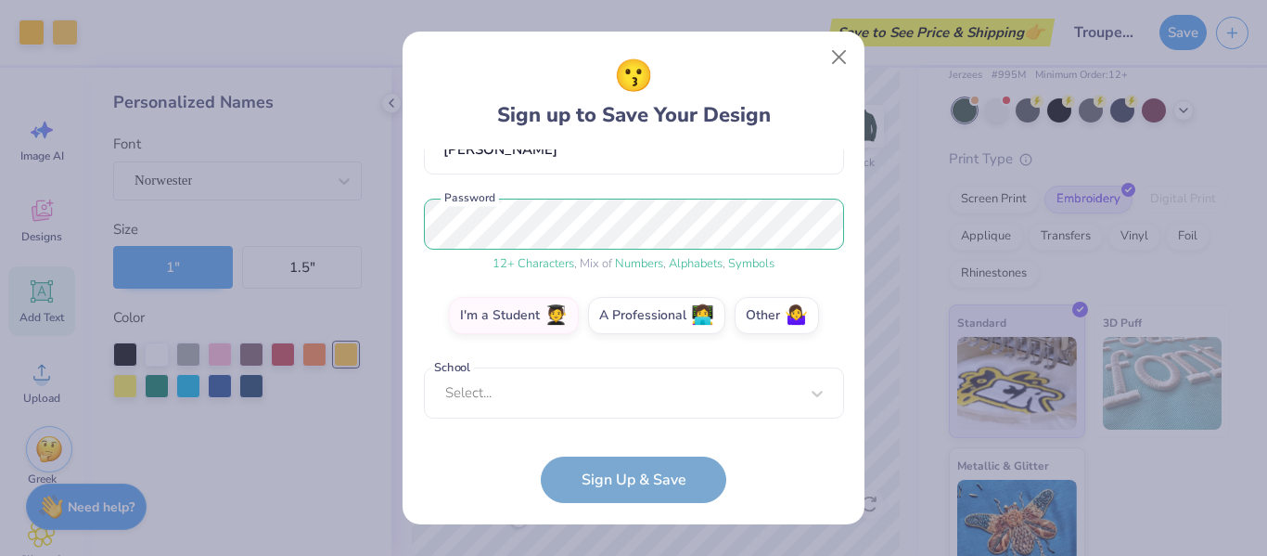
scroll to position [193, 0]
click at [565, 385] on div "Select..." at bounding box center [634, 392] width 420 height 51
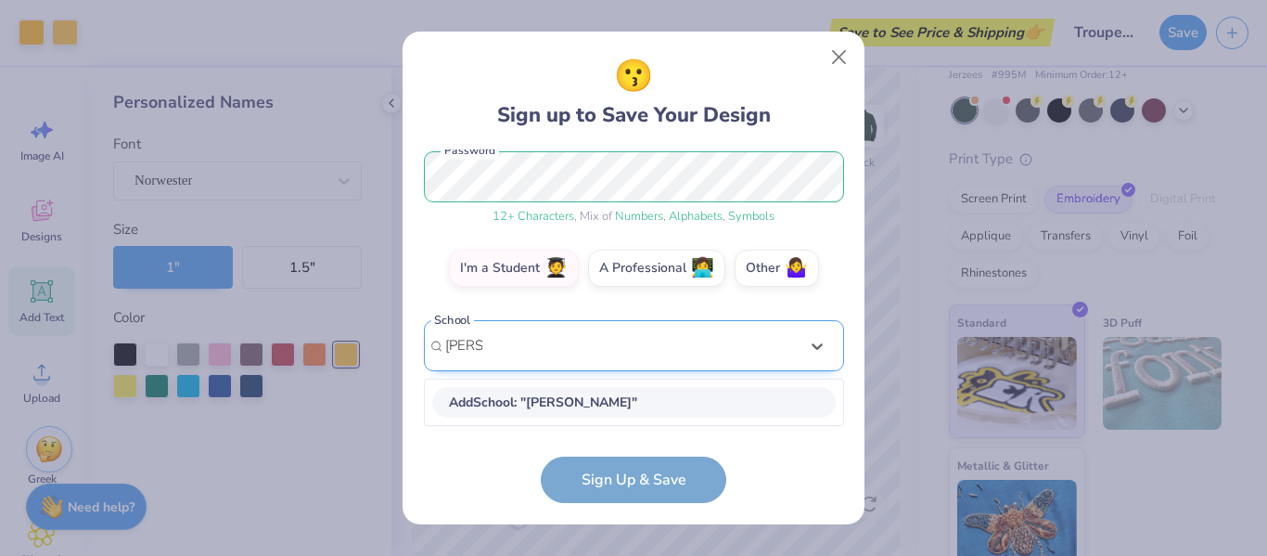
scroll to position [239, 0]
type input "l"
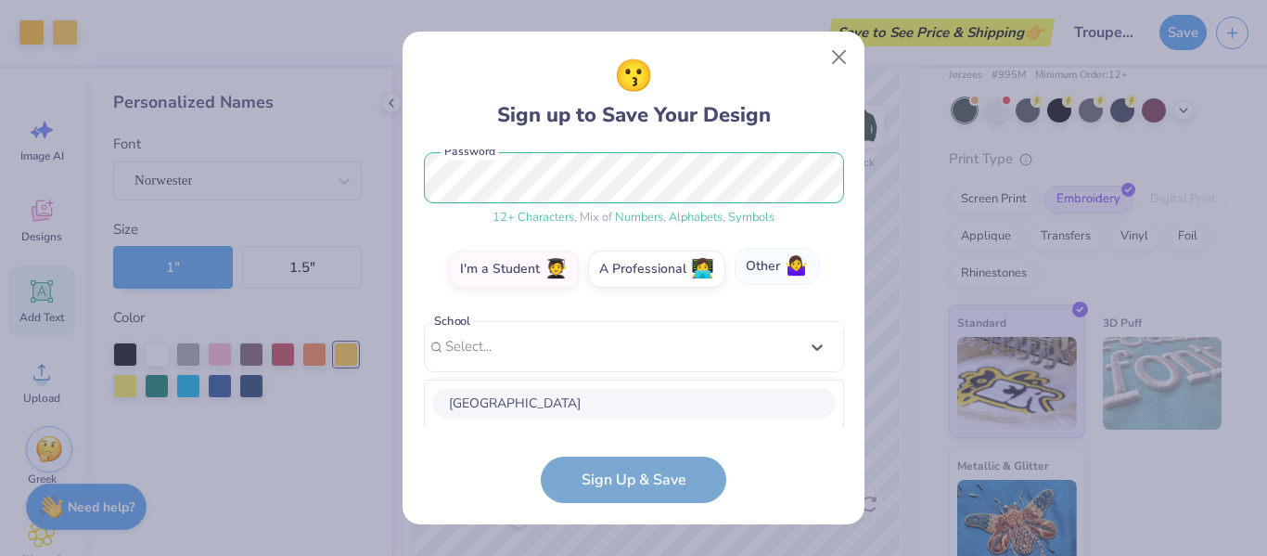
click at [796, 259] on div "[EMAIL_ADDRESS][DOMAIN_NAME] Email [PHONE_NUMBER] Phone [PERSON_NAME] Full Name…" at bounding box center [634, 288] width 420 height 278
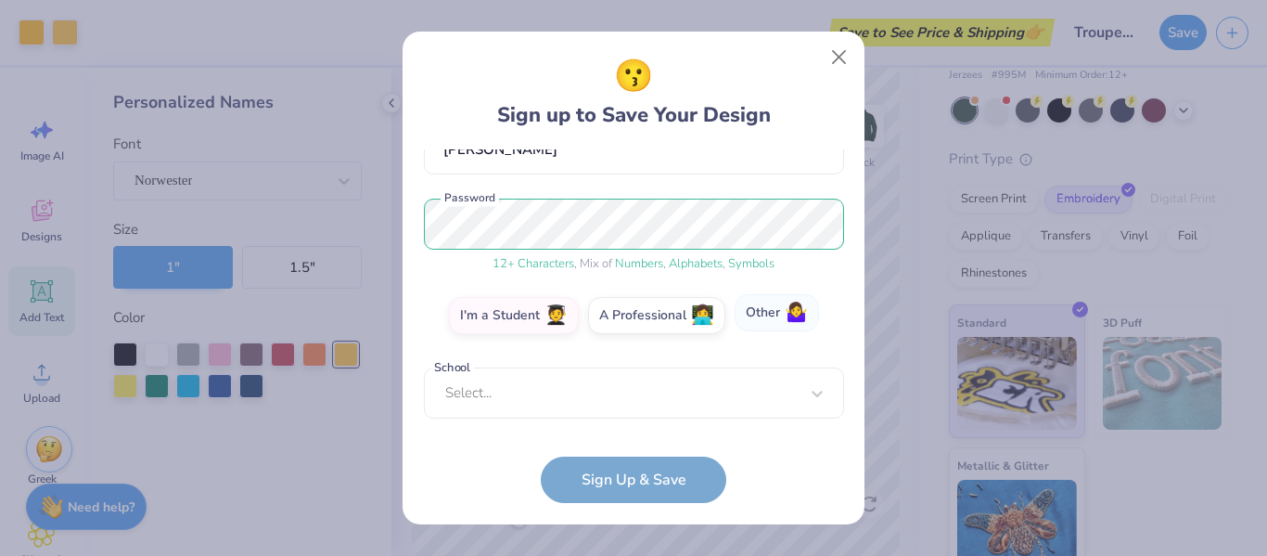
click at [770, 320] on label "Other 🤷‍♀️" at bounding box center [777, 312] width 84 height 37
click at [640, 507] on input "Other 🤷‍♀️" at bounding box center [634, 513] width 12 height 12
click at [484, 412] on input "text" at bounding box center [634, 392] width 420 height 51
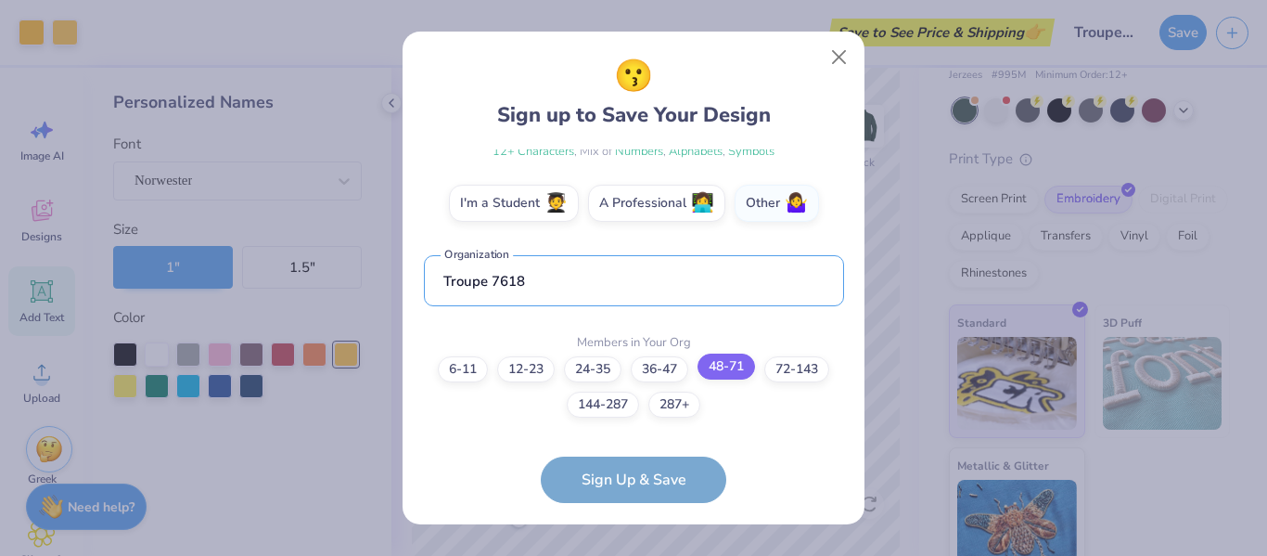
type input "Troupe 7618"
click at [740, 366] on label "48-71" at bounding box center [727, 366] width 58 height 26
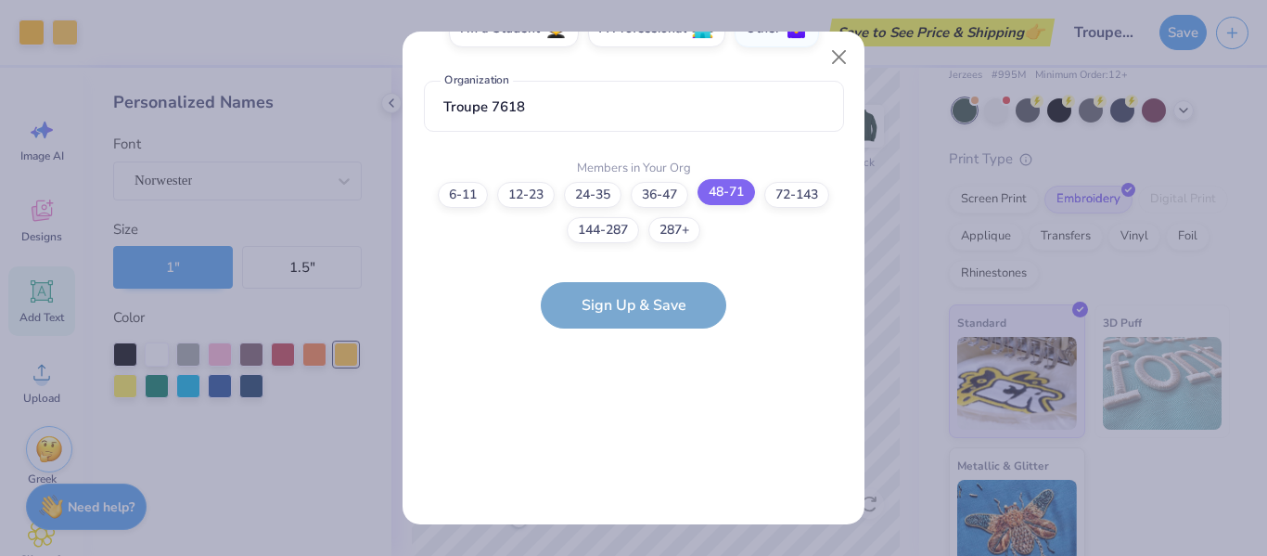
scroll to position [0, 0]
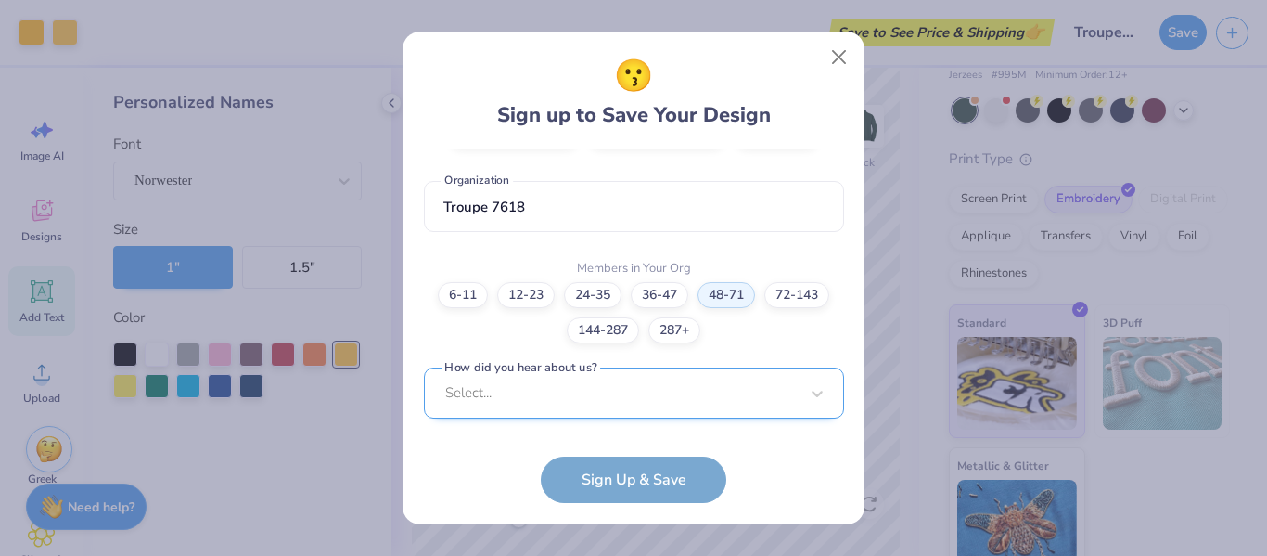
click at [657, 404] on div "Select..." at bounding box center [634, 392] width 420 height 51
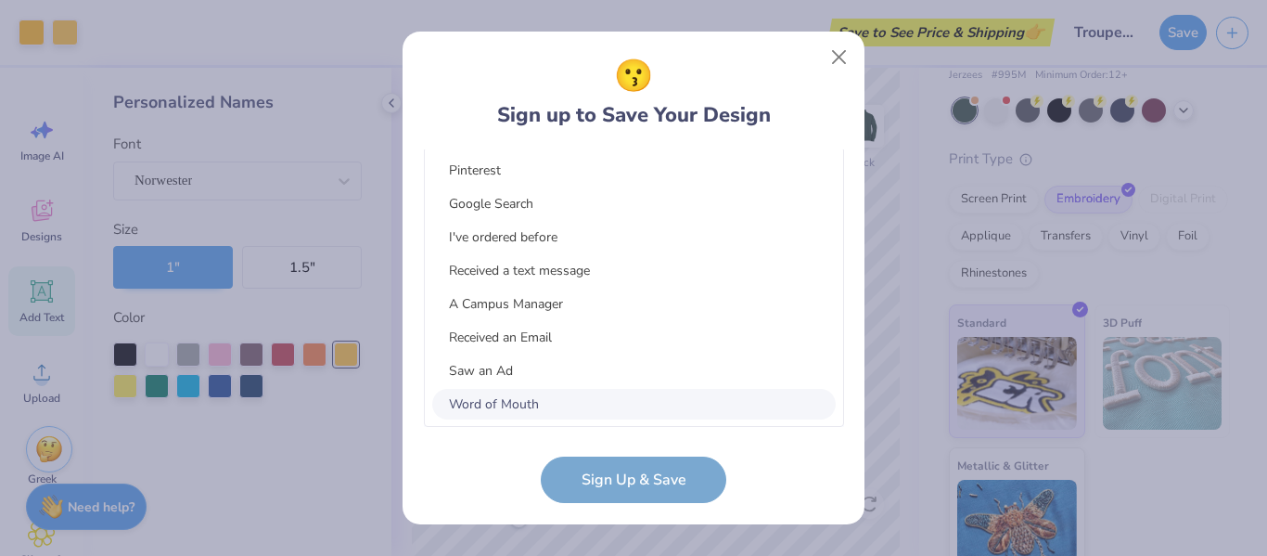
click at [528, 391] on div "Word of Mouth" at bounding box center [633, 404] width 403 height 31
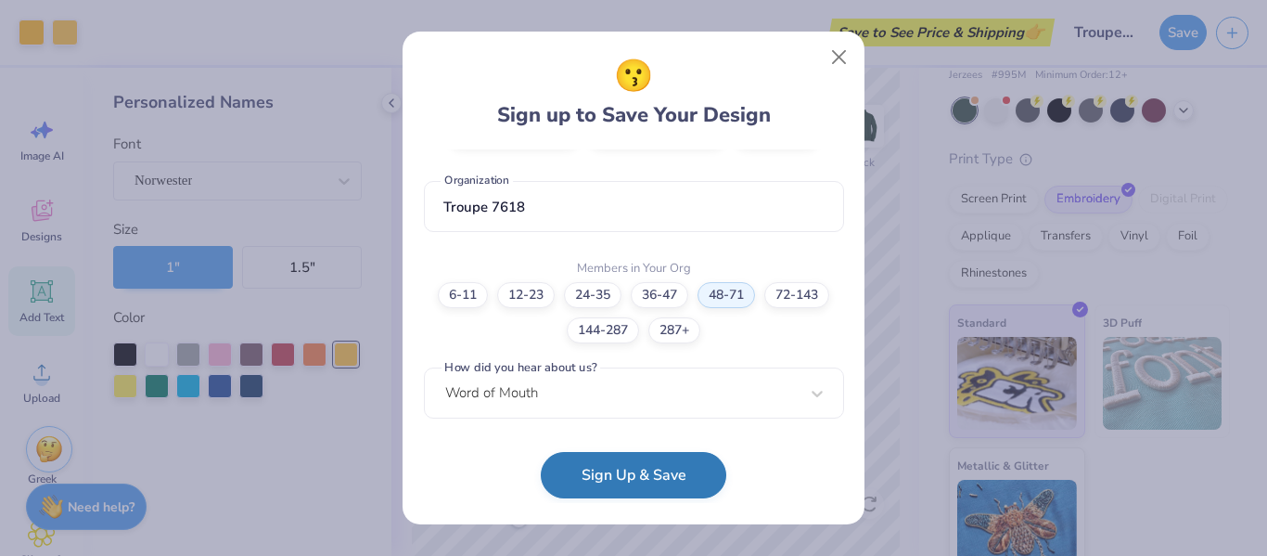
click at [637, 477] on button "Sign Up & Save" at bounding box center [634, 475] width 186 height 46
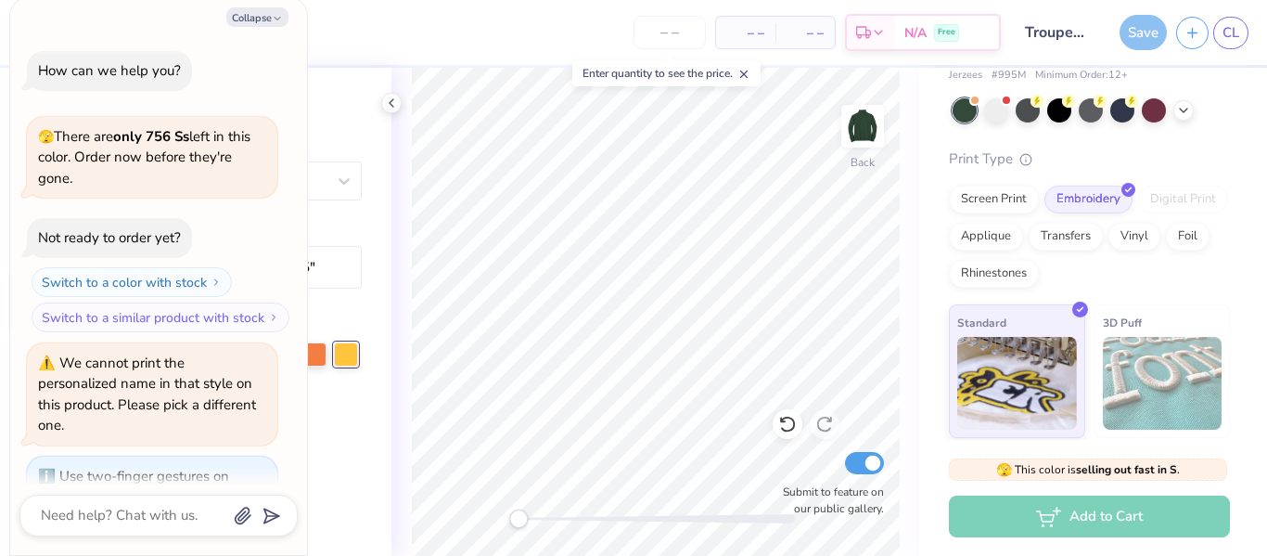
scroll to position [180, 0]
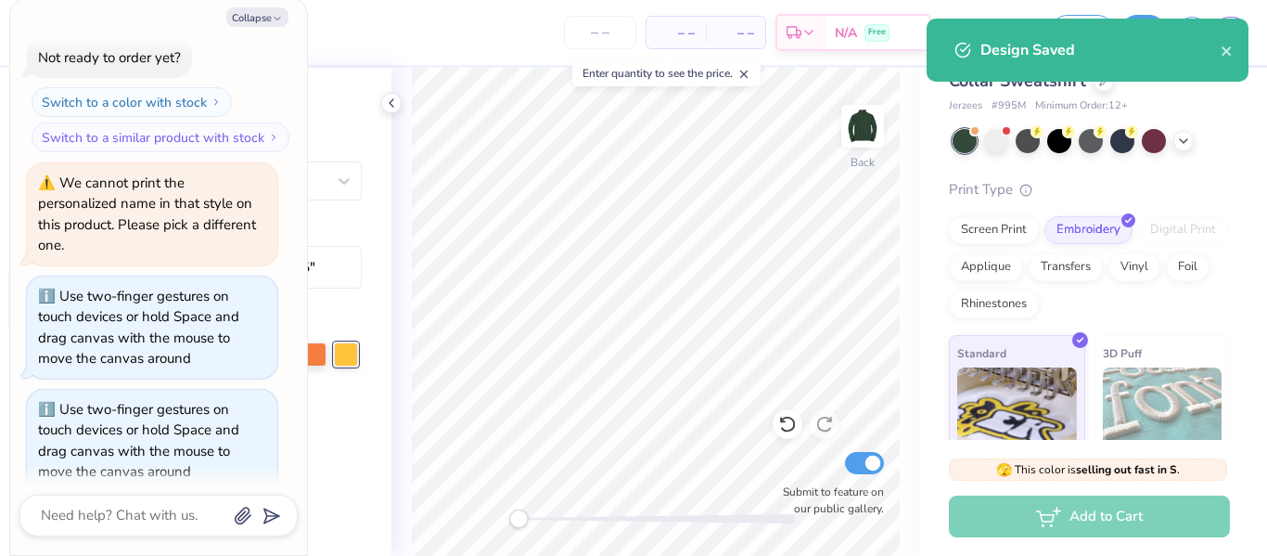
scroll to position [108, 0]
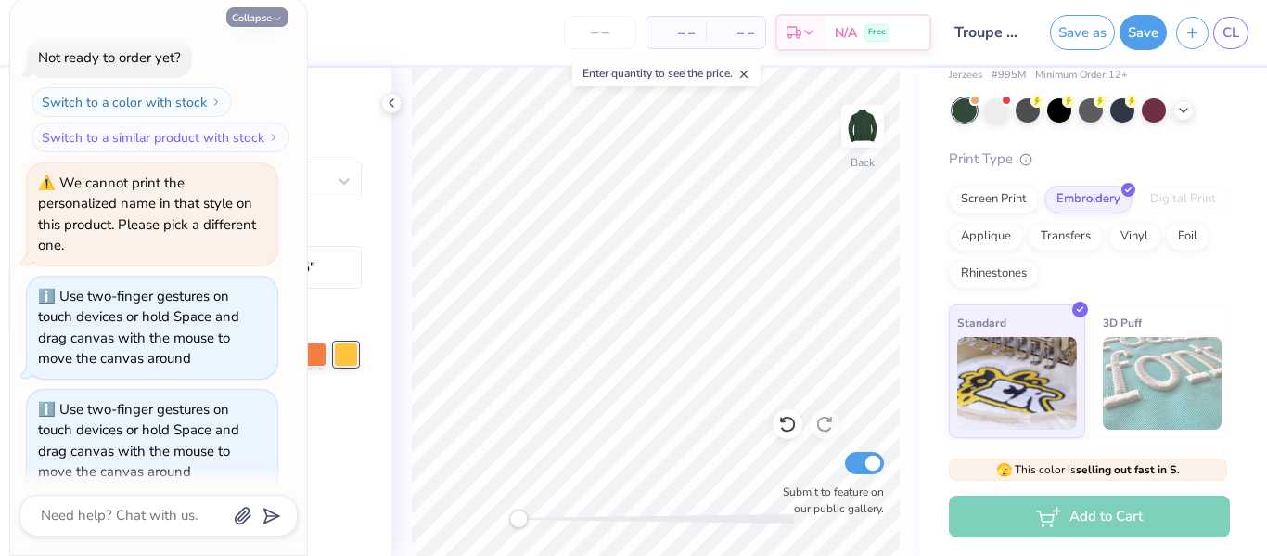
click at [250, 24] on button "Collapse" at bounding box center [257, 16] width 62 height 19
type textarea "x"
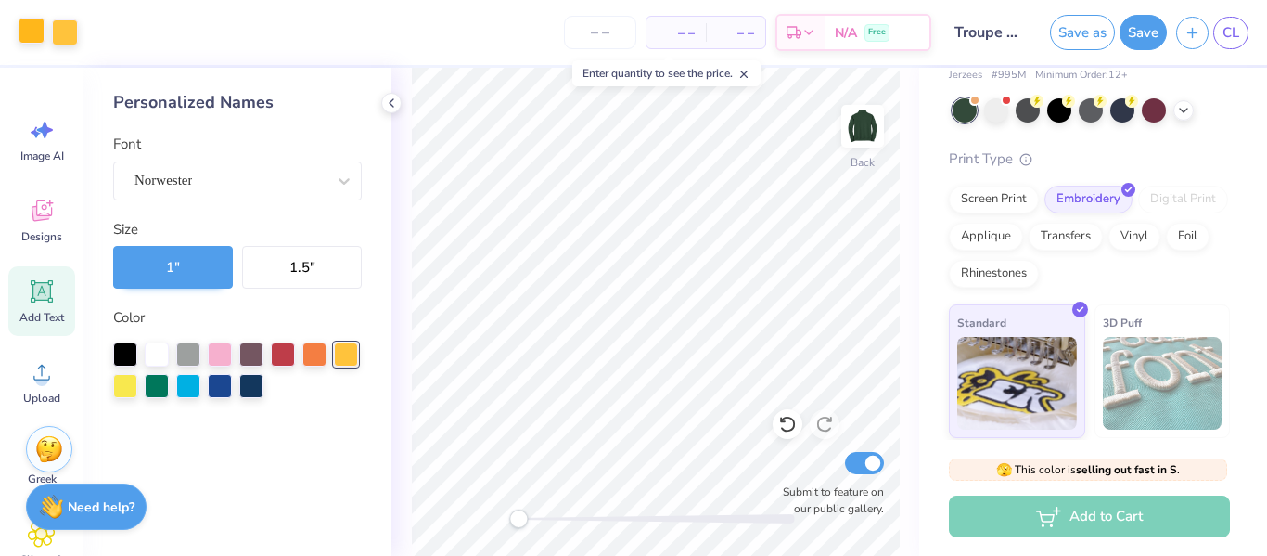
click at [28, 36] on div at bounding box center [32, 31] width 26 height 26
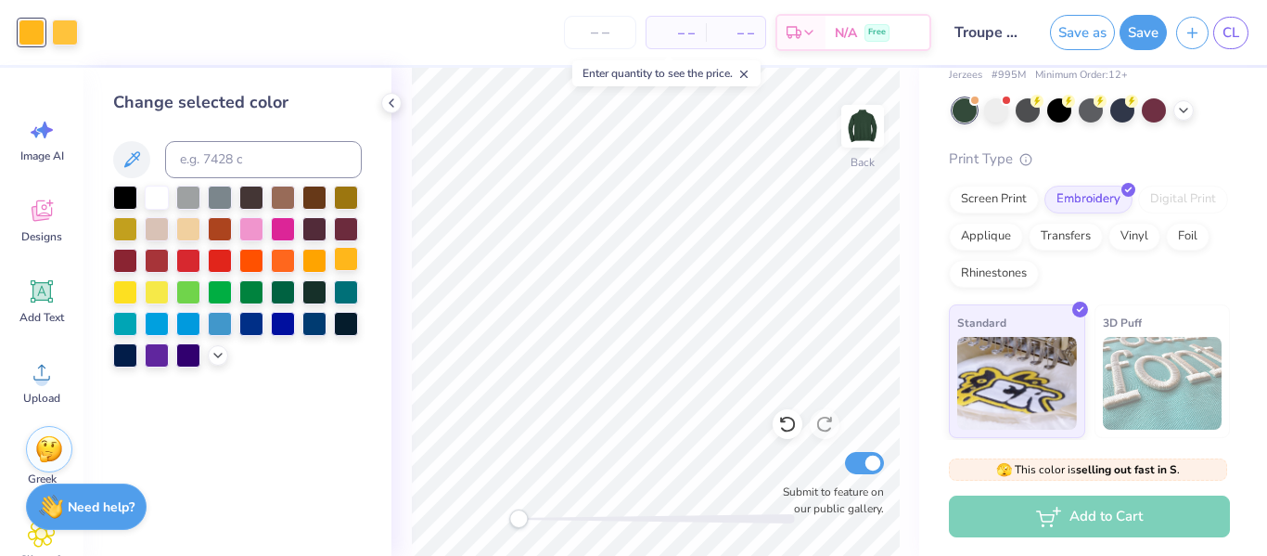
click at [340, 260] on div at bounding box center [346, 259] width 24 height 24
click at [60, 32] on div at bounding box center [65, 31] width 26 height 26
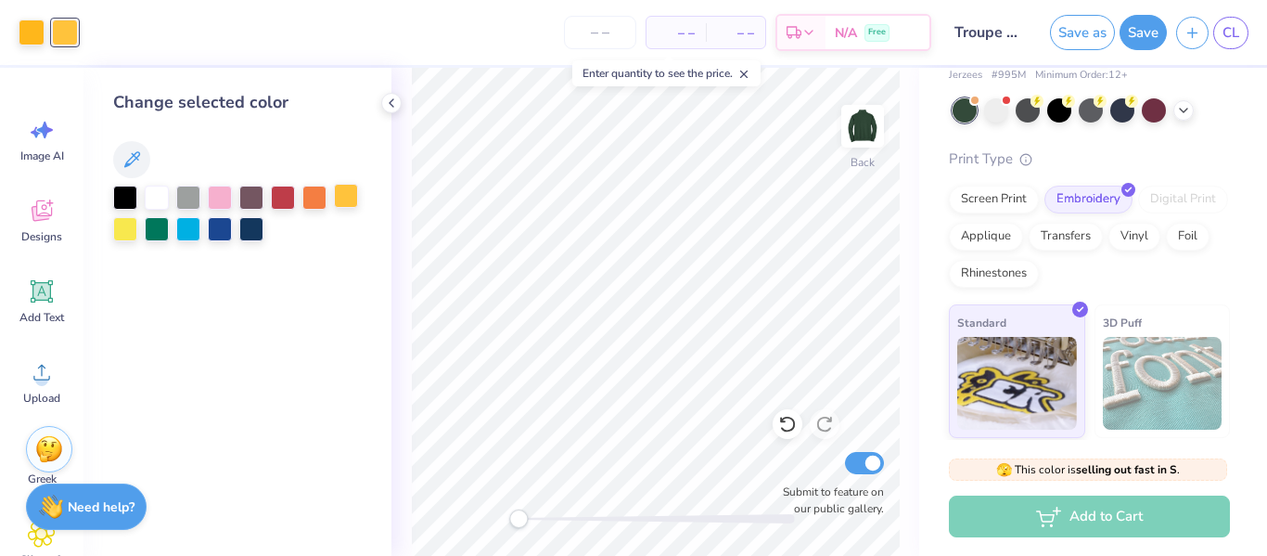
click at [354, 199] on div at bounding box center [346, 196] width 24 height 24
click at [29, 33] on div at bounding box center [32, 31] width 26 height 26
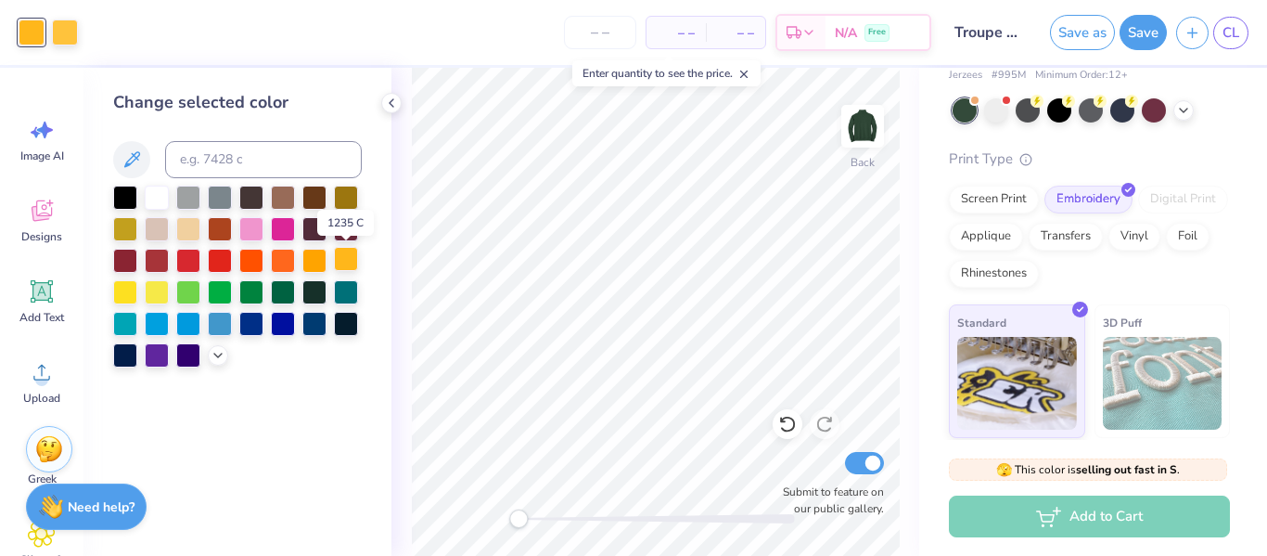
click at [342, 258] on div at bounding box center [346, 259] width 24 height 24
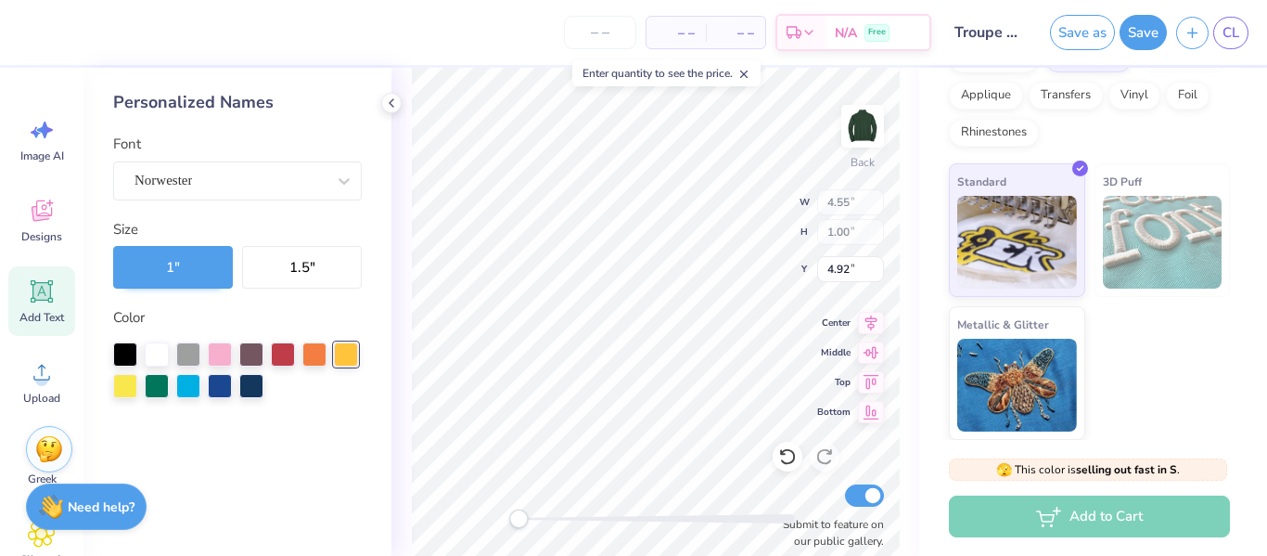
scroll to position [247, 0]
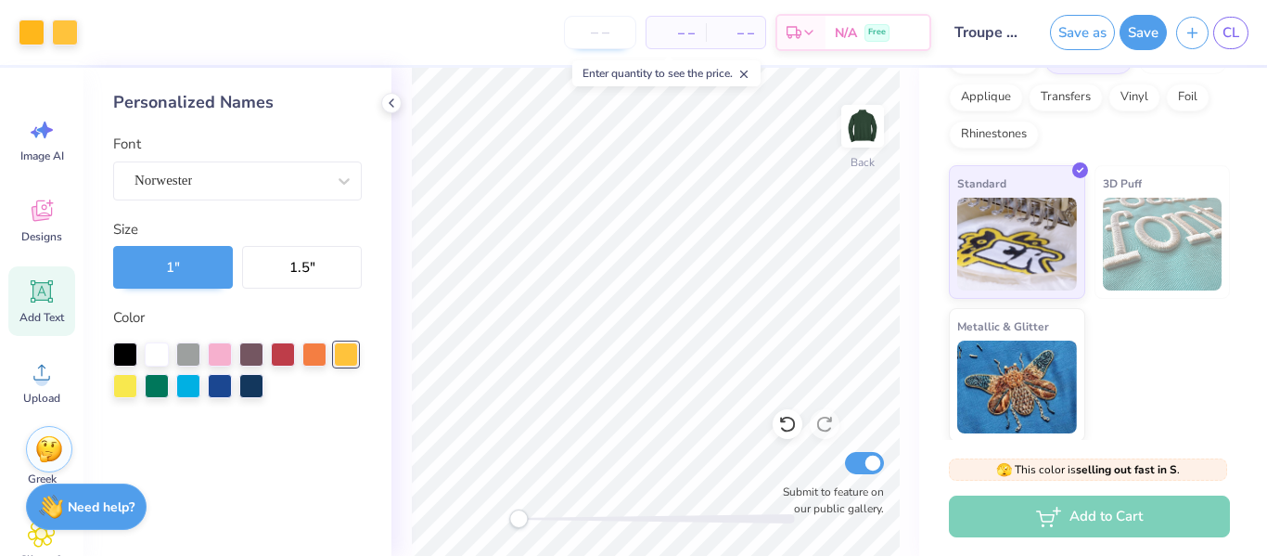
click at [592, 39] on input "number" at bounding box center [600, 32] width 72 height 33
click at [713, 25] on div "– – Total" at bounding box center [735, 33] width 59 height 32
click at [608, 32] on input "number" at bounding box center [600, 32] width 72 height 33
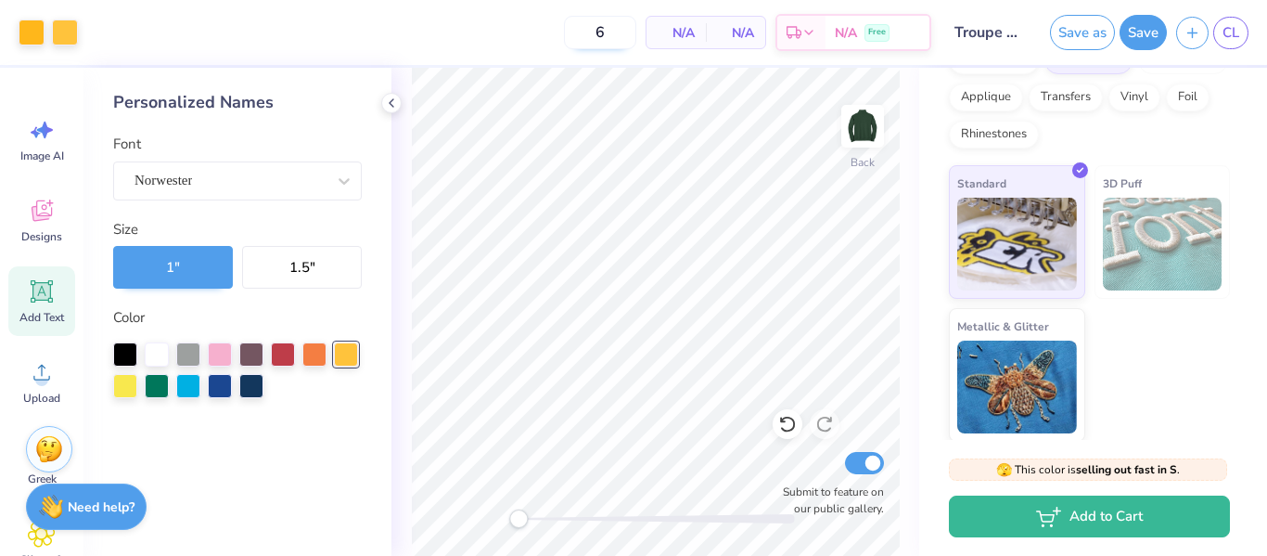
type input "12"
drag, startPoint x: 637, startPoint y: 35, endPoint x: 670, endPoint y: 36, distance: 32.5
click at [648, 36] on div "$61.25 Per Item" at bounding box center [617, 33] width 62 height 32
click at [637, 36] on span "$61.25" at bounding box center [617, 32] width 40 height 19
click at [396, 101] on icon at bounding box center [391, 103] width 15 height 15
